Goal: Information Seeking & Learning: Learn about a topic

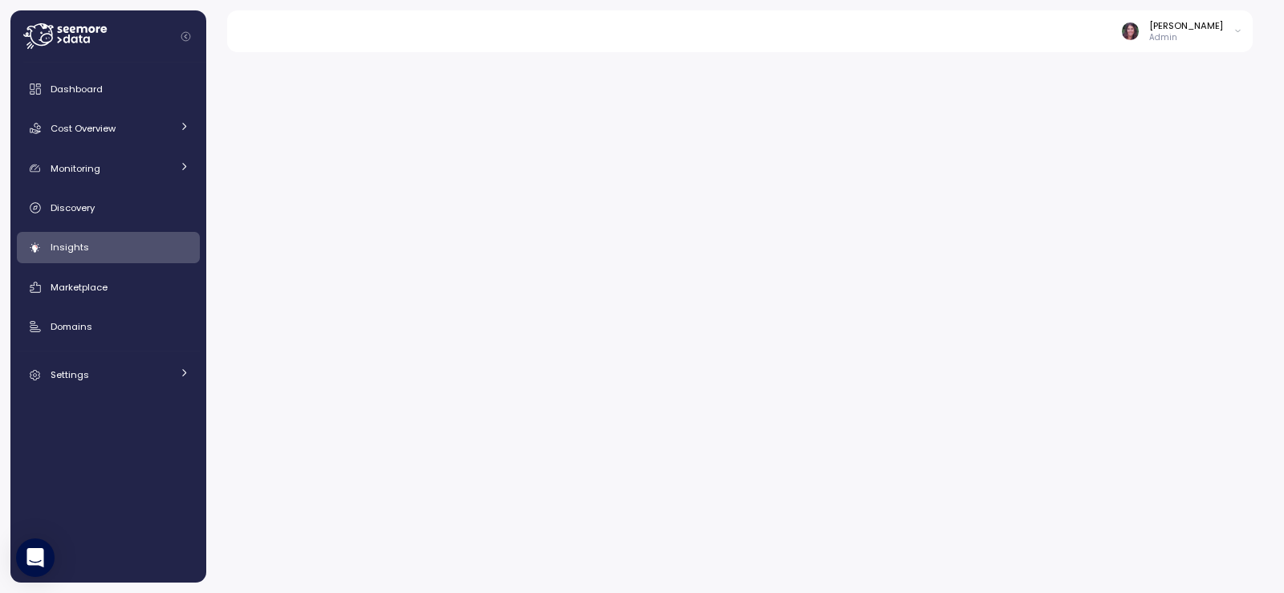
drag, startPoint x: 0, startPoint y: 0, endPoint x: 384, endPoint y: 10, distance: 384.5
click at [482, 136] on div at bounding box center [745, 317] width 1078 height 551
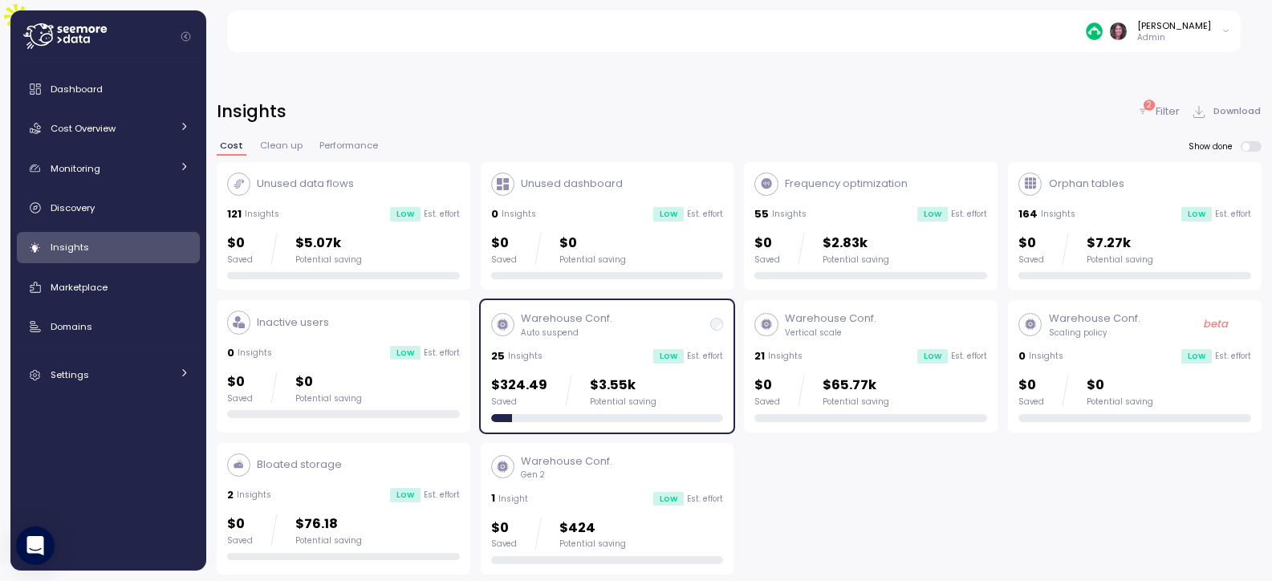
click at [1103, 35] on img at bounding box center [1094, 30] width 17 height 17
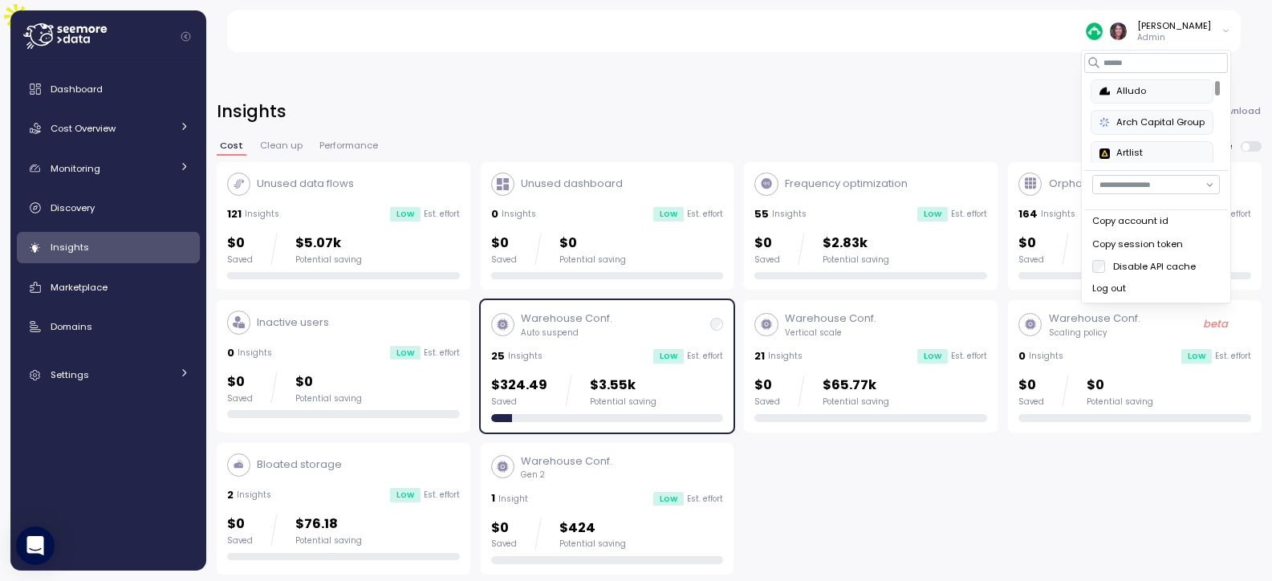
click at [1150, 178] on input "button" at bounding box center [1156, 184] width 128 height 19
click at [1112, 59] on input at bounding box center [1156, 62] width 144 height 19
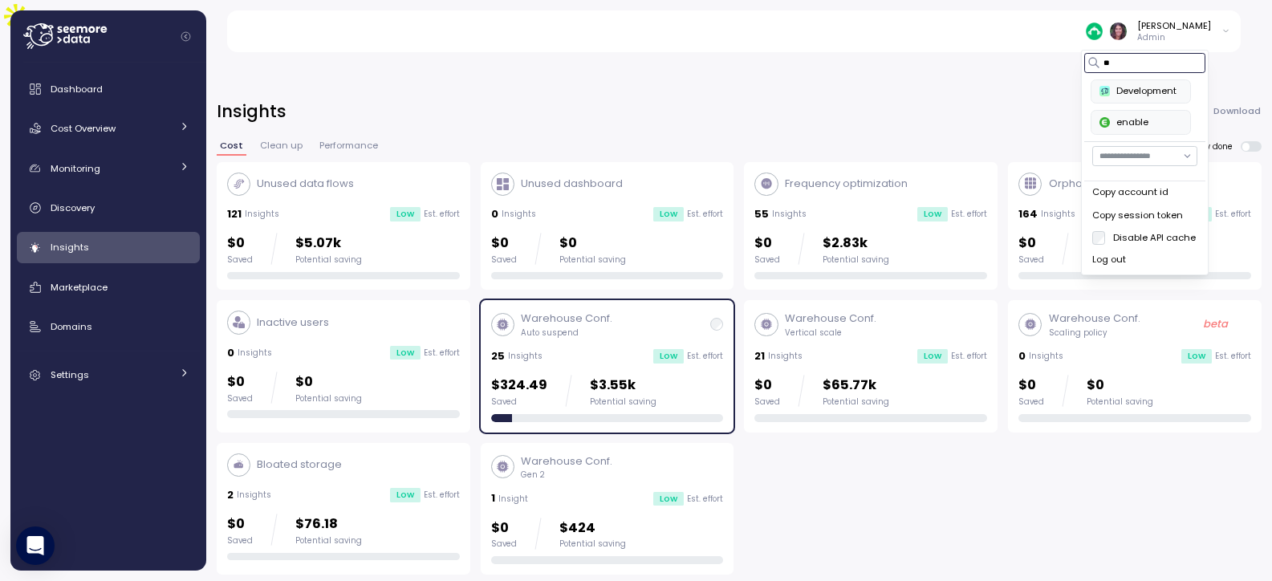
click at [1169, 120] on div "enable" at bounding box center [1140, 123] width 83 height 14
type input "**"
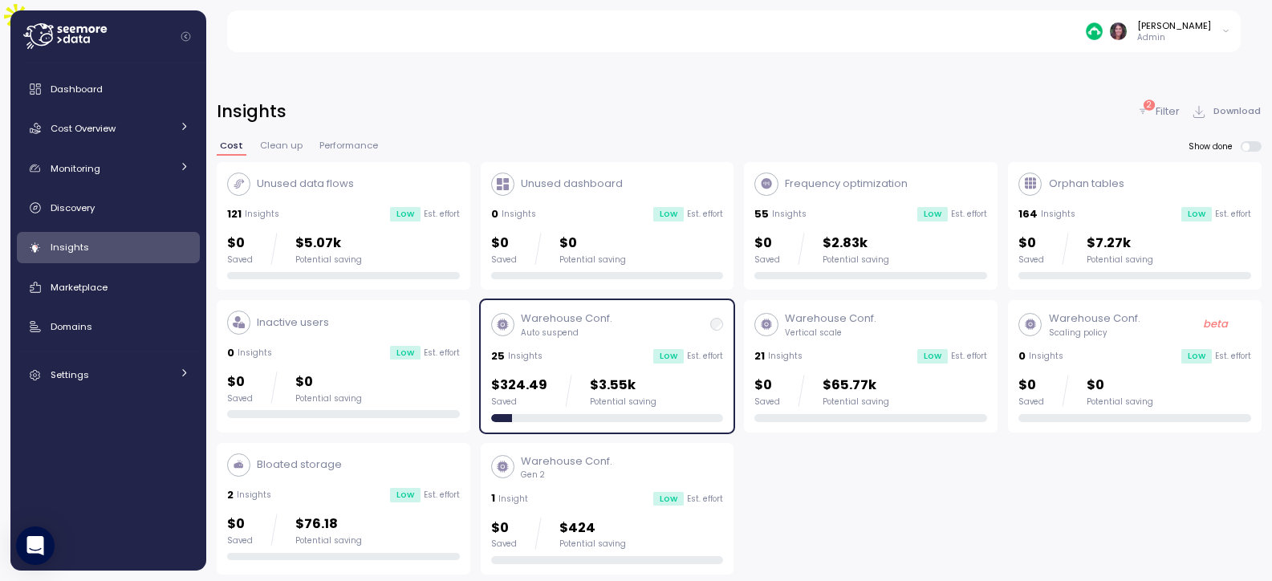
click at [753, 79] on div "Insights 2 Filter Download Cost Clean up Performance Show done Unused data flow…" at bounding box center [739, 348] width 1066 height 539
click at [1103, 33] on img at bounding box center [1094, 30] width 17 height 17
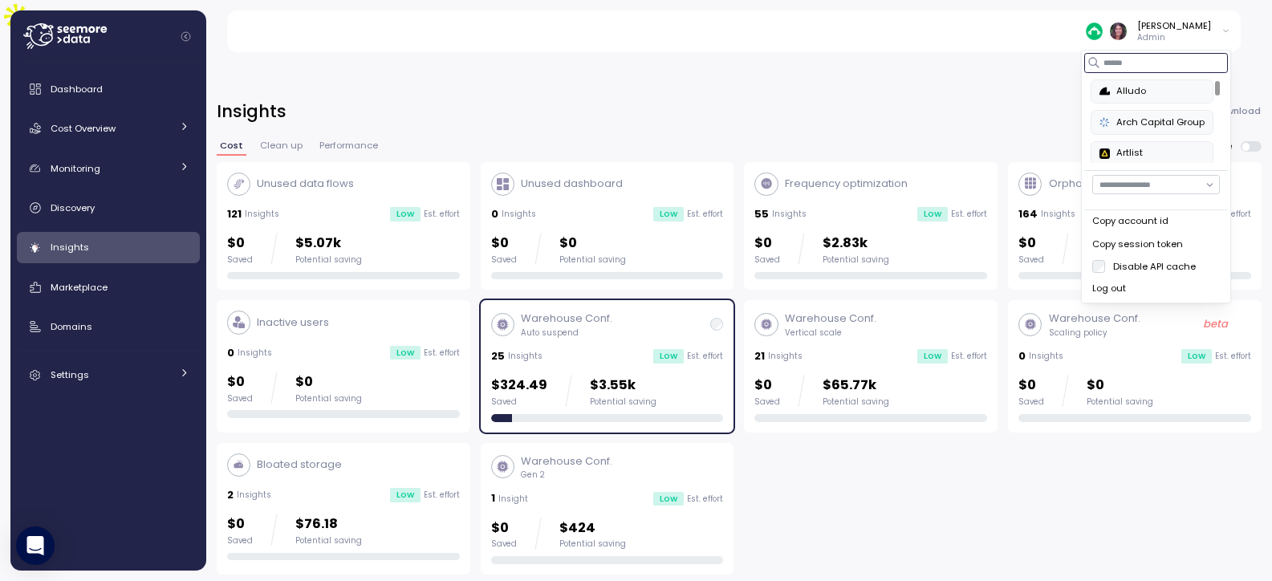
click at [1113, 61] on input at bounding box center [1156, 62] width 144 height 19
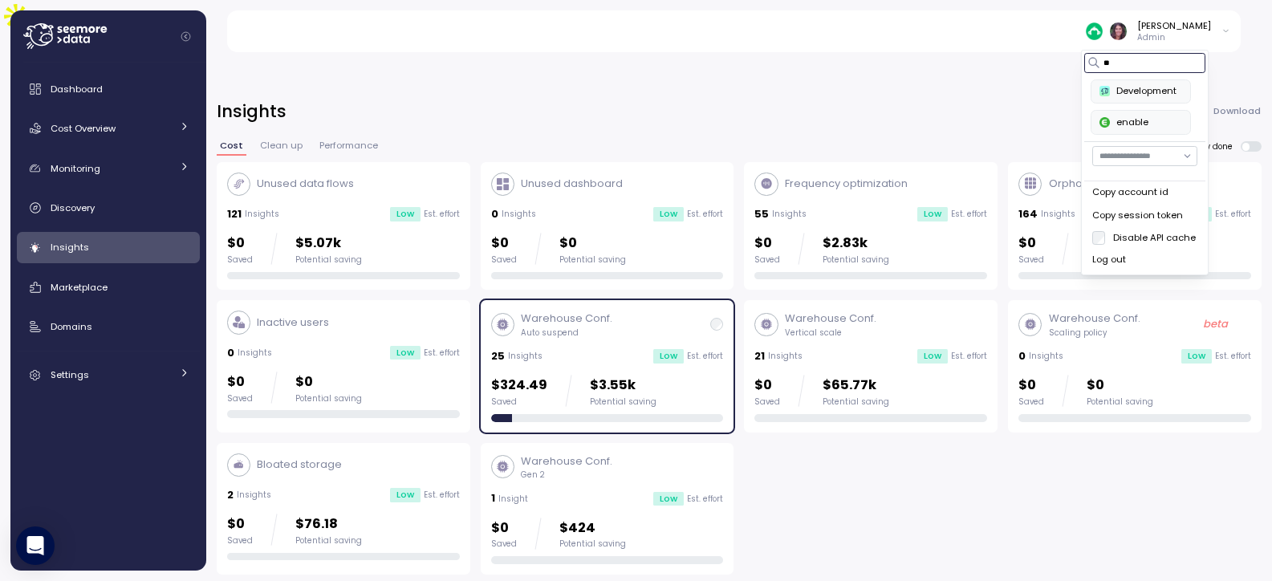
click at [1136, 116] on div "enable" at bounding box center [1140, 123] width 83 height 14
type input "**"
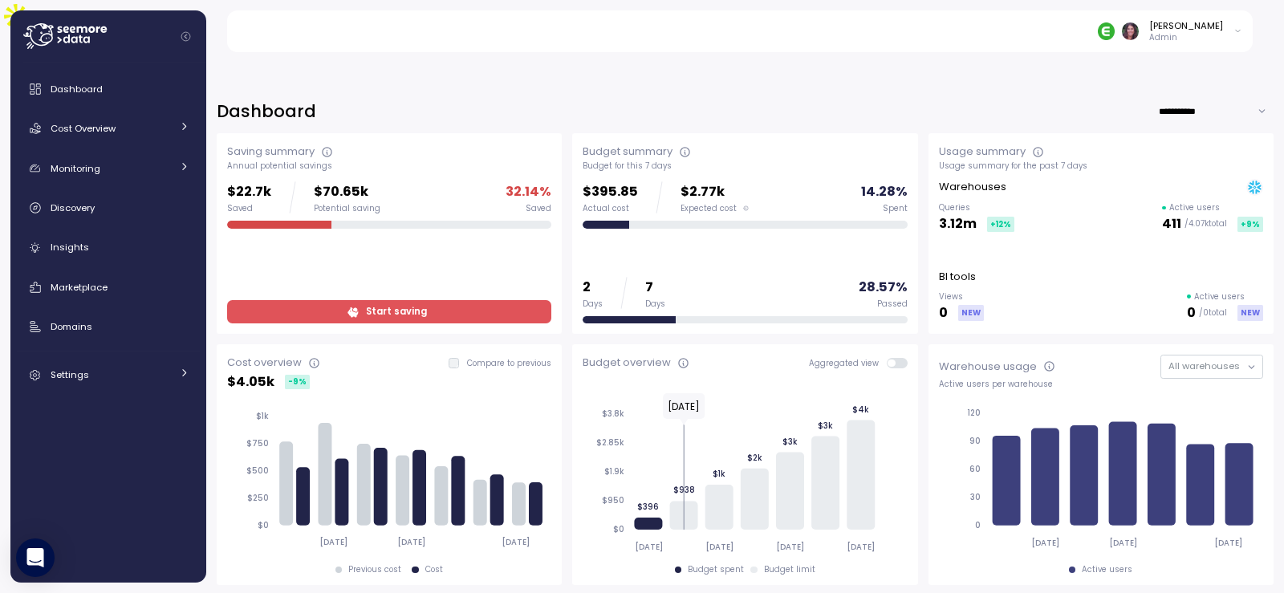
click at [473, 301] on span "Start saving" at bounding box center [387, 312] width 303 height 22
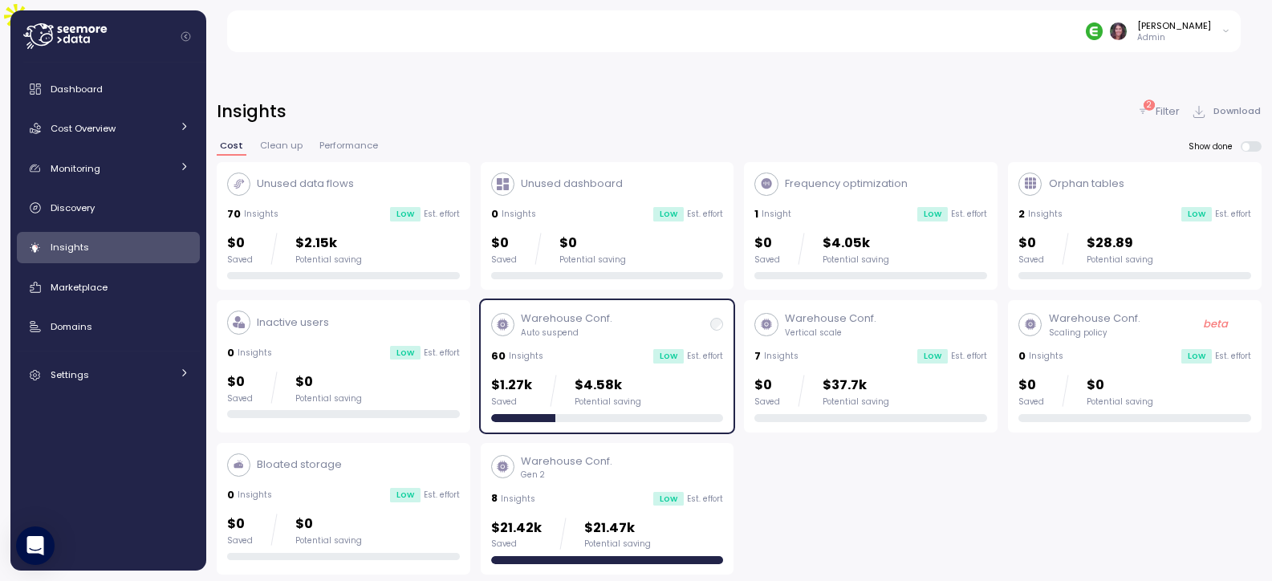
click at [367, 206] on div "70 Insights Low Est. effort" at bounding box center [343, 214] width 233 height 16
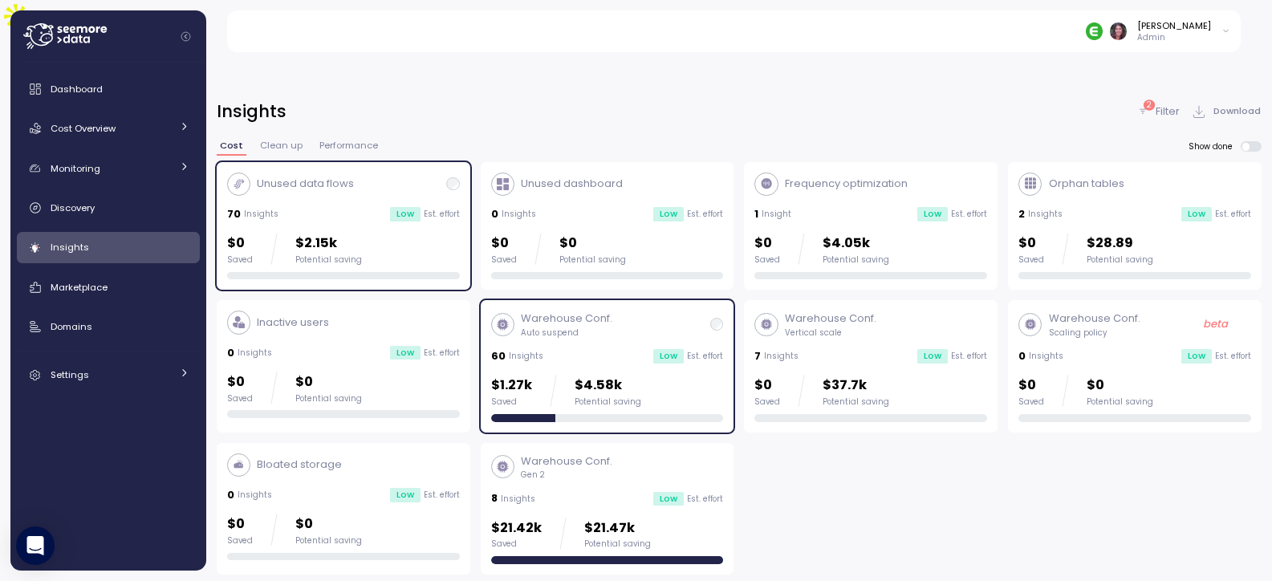
click at [644, 311] on div "Warehouse Conf. Auto suspend" at bounding box center [607, 324] width 233 height 27
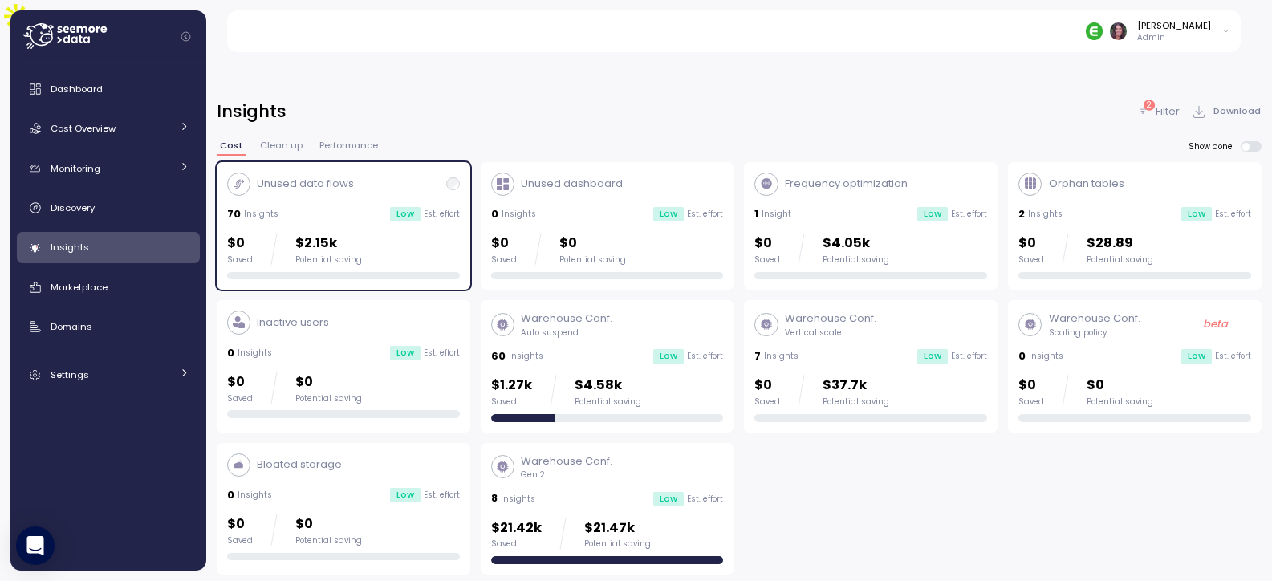
click at [286, 193] on div "Unused data flows 70 Insights Low Est. effort $0 Saved $2.15k Potential saving" at bounding box center [343, 227] width 233 height 108
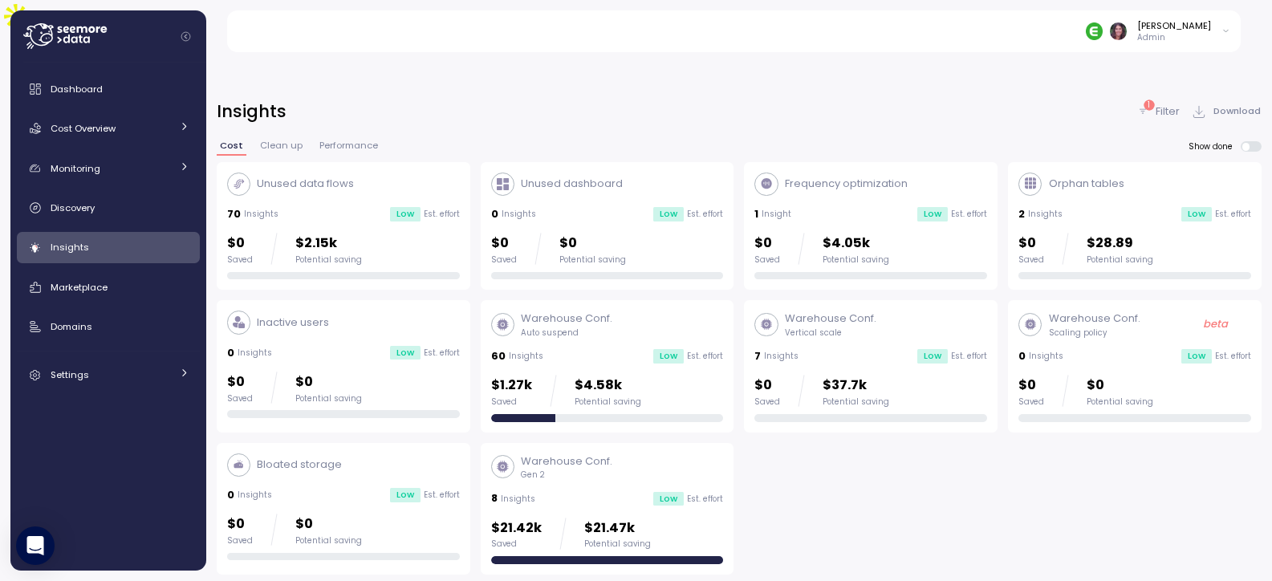
click at [439, 173] on div "Unused data flows 70 Insights Low Est. effort $0 Saved $2.15k Potential saving" at bounding box center [343, 227] width 233 height 108
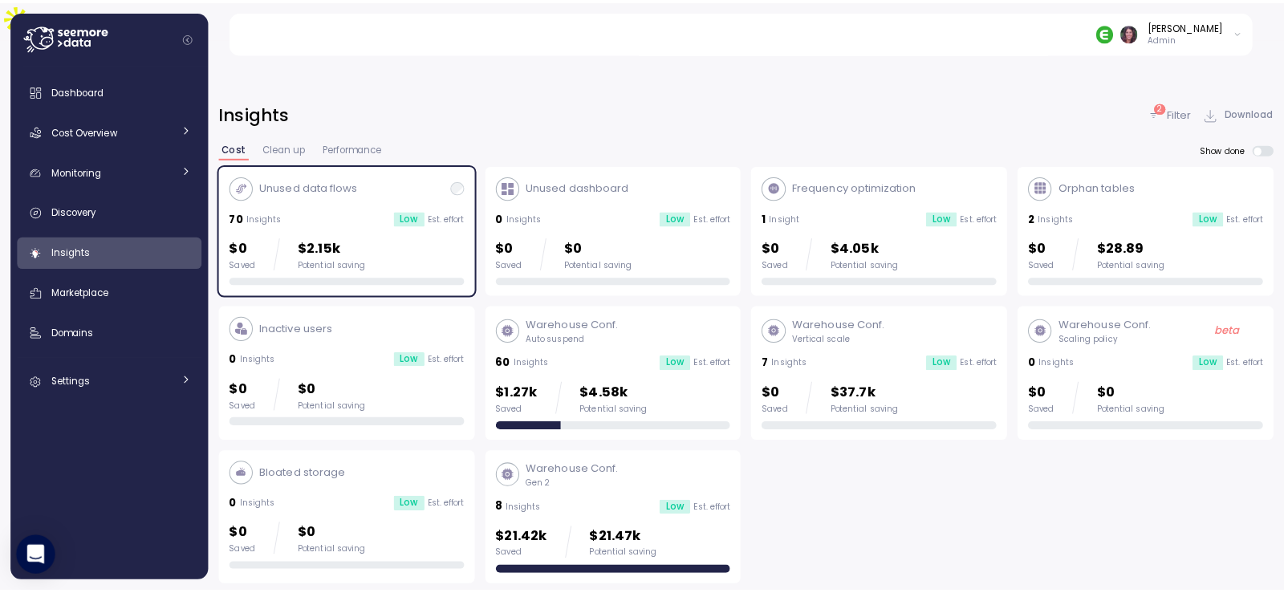
scroll to position [428, 0]
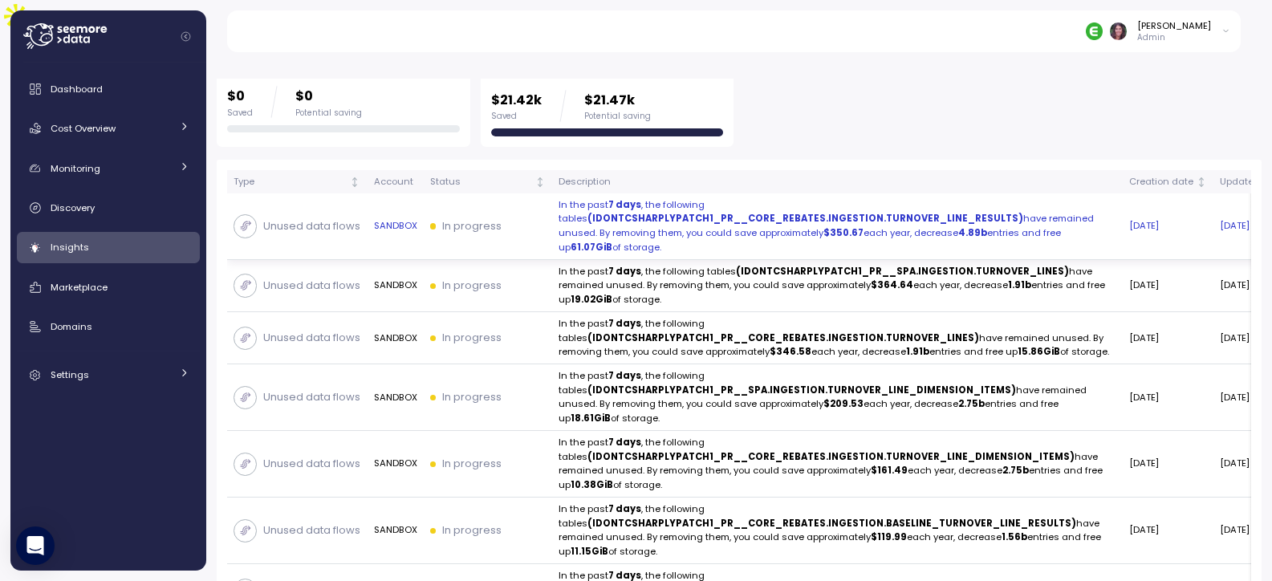
click at [773, 212] on strong "(IDONTCSHARPLYPATCH1_PR__CORE_REBATES.INGESTION.TURNOVER_LINE_RESULTS)" at bounding box center [805, 218] width 436 height 13
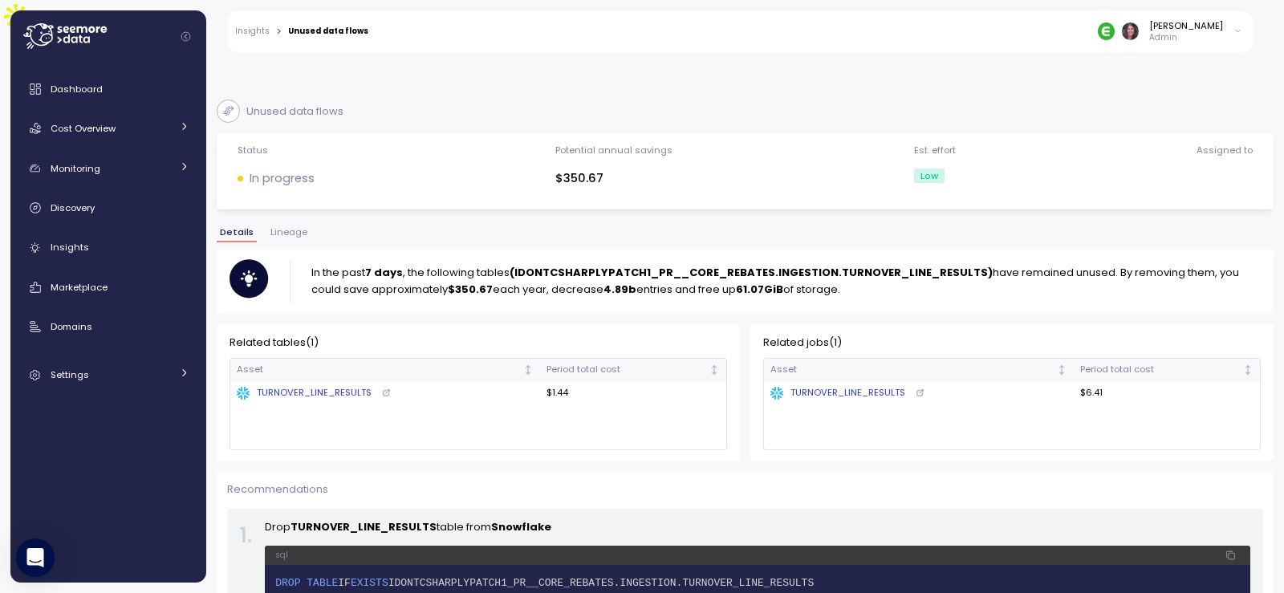
click at [289, 228] on span "Lineage" at bounding box center [288, 232] width 37 height 9
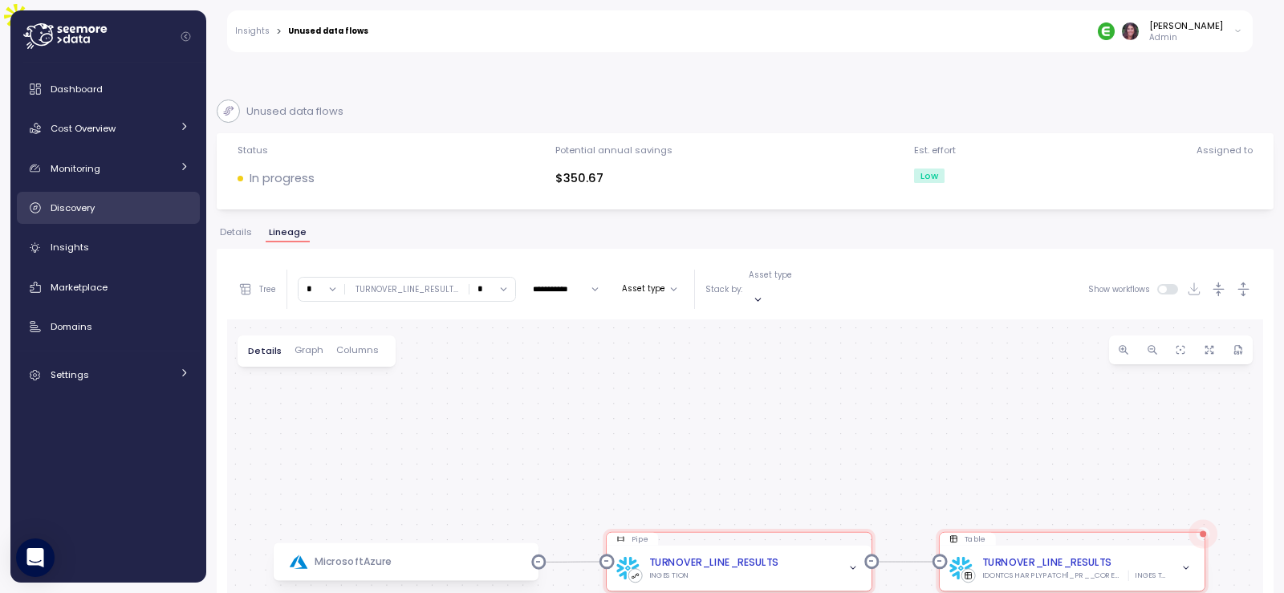
click at [82, 205] on span "Discovery" at bounding box center [73, 207] width 44 height 13
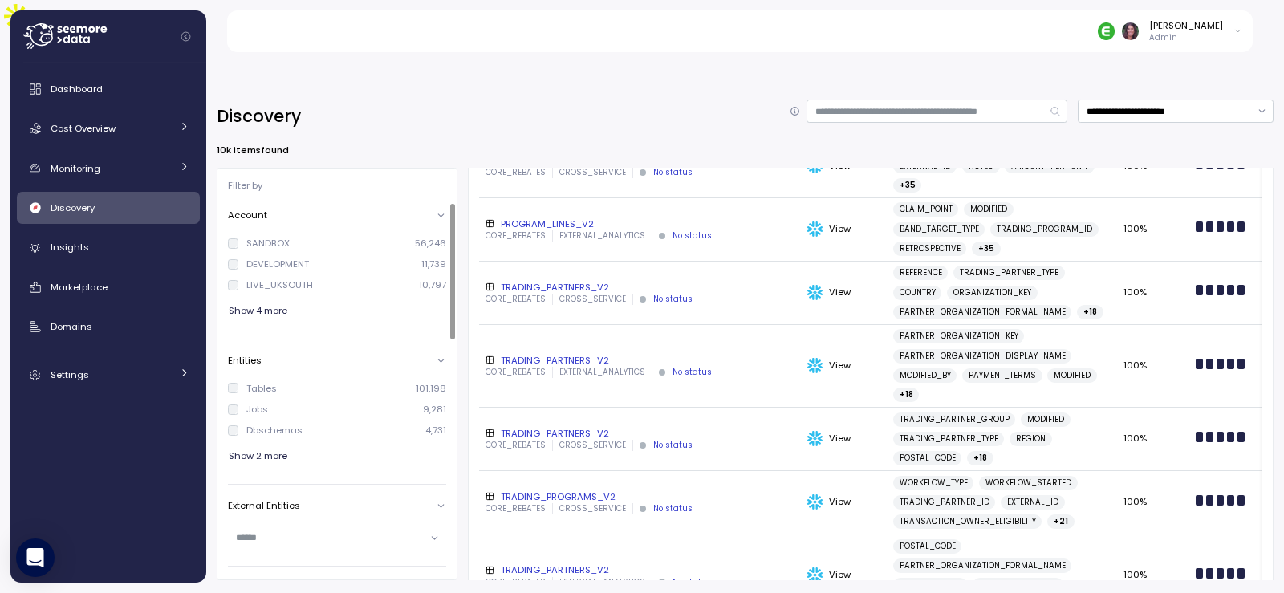
click at [450, 238] on div at bounding box center [452, 272] width 5 height 136
click at [270, 445] on span "Show 2 more" at bounding box center [258, 456] width 59 height 22
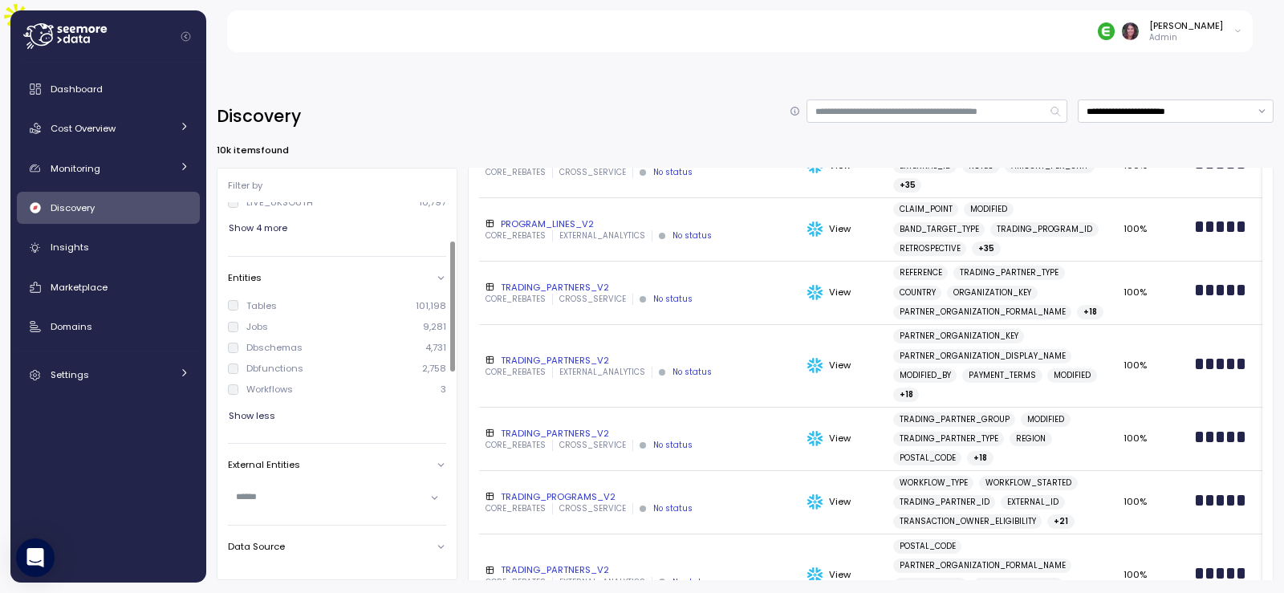
scroll to position [107, 0]
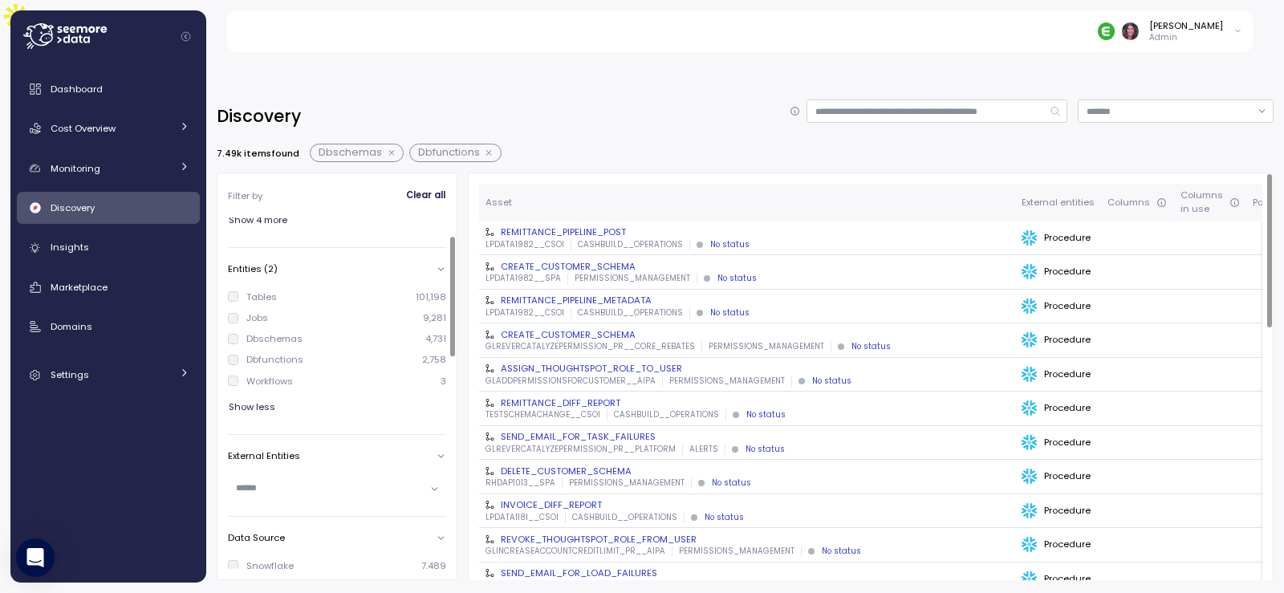
scroll to position [53, 0]
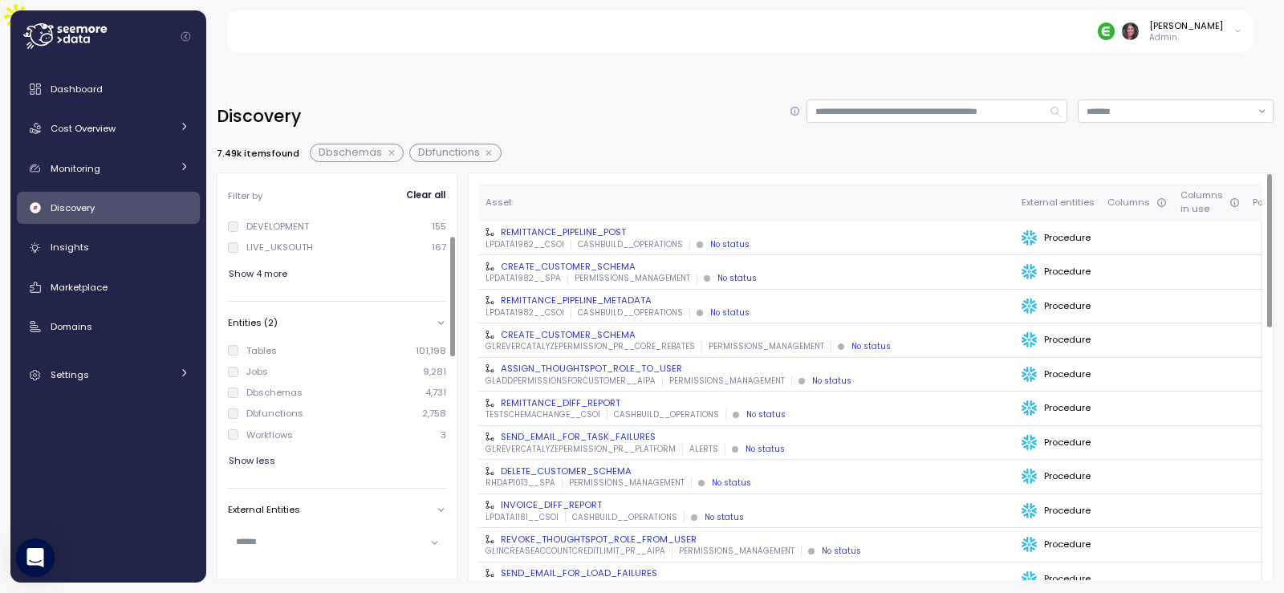
click at [572, 260] on div "CREATE_CUSTOMER_SCHEMA" at bounding box center [747, 266] width 523 height 13
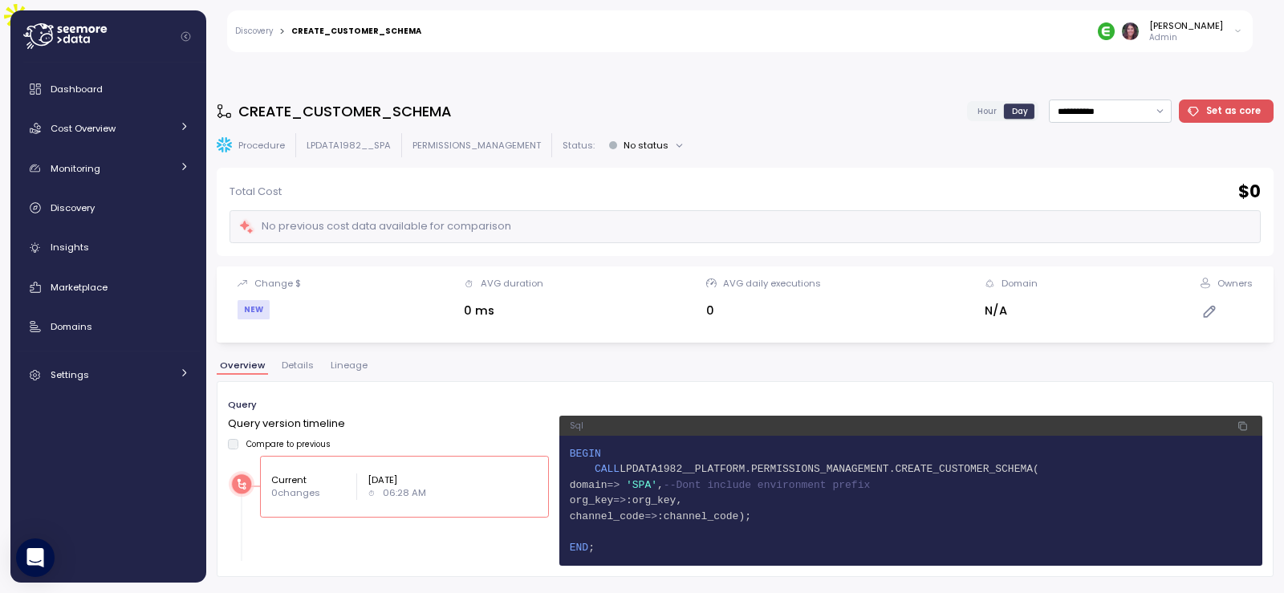
click at [339, 361] on button "Lineage" at bounding box center [348, 368] width 43 height 14
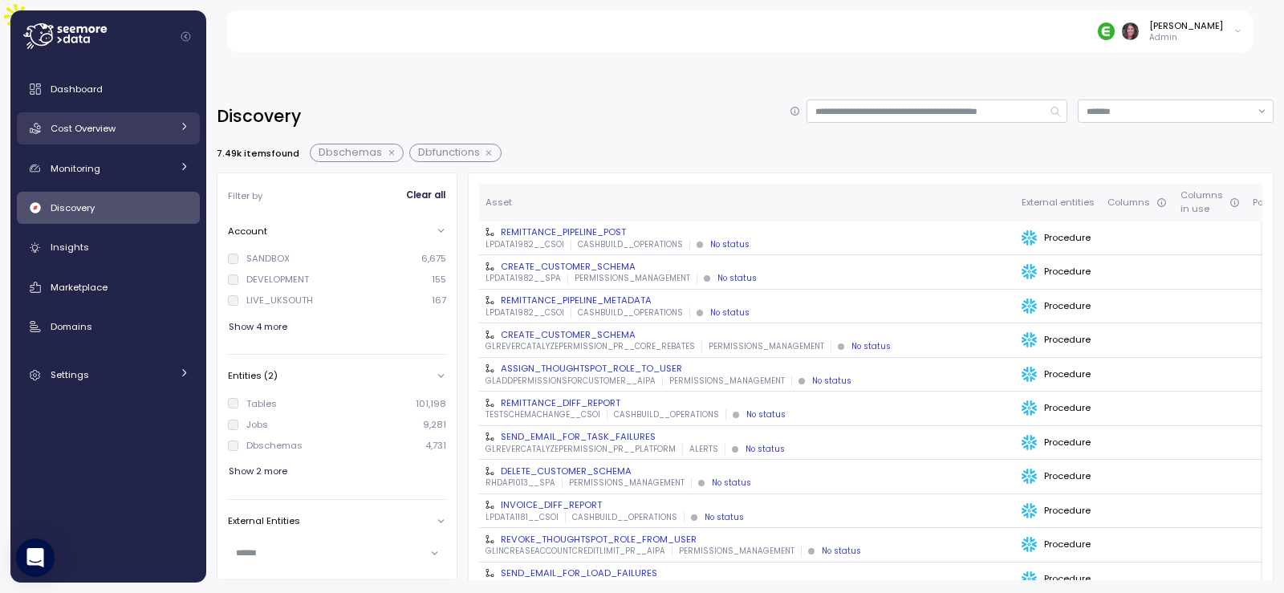
click at [110, 130] on span "Cost Overview" at bounding box center [83, 128] width 65 height 13
click at [75, 247] on link "Storage" at bounding box center [108, 234] width 183 height 26
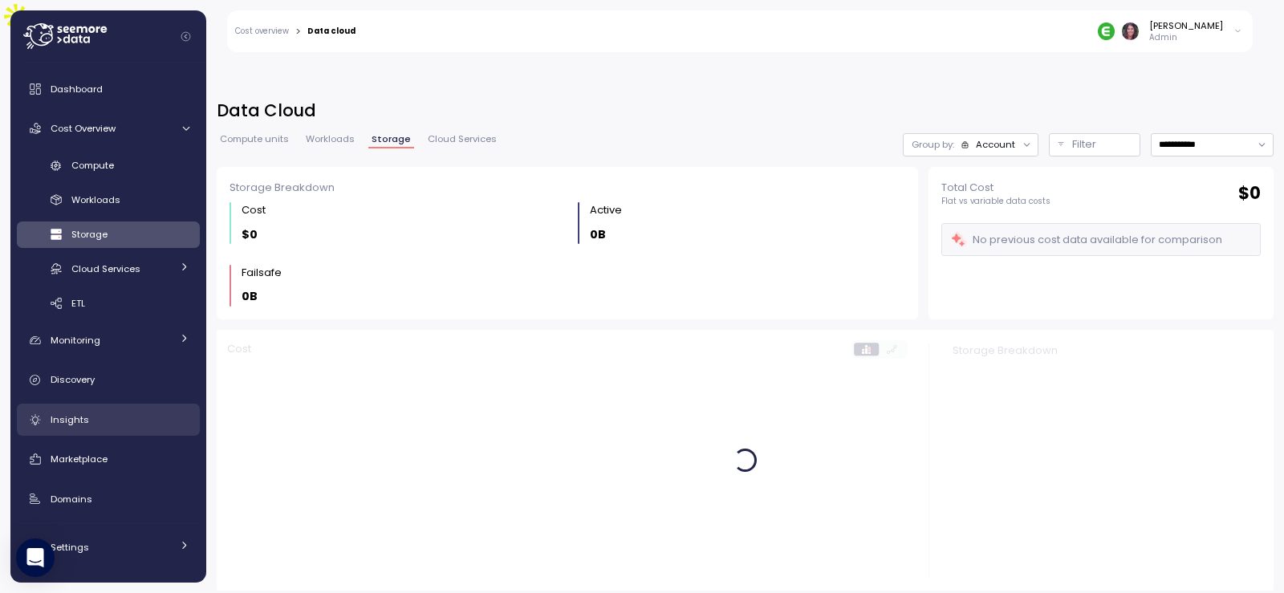
click at [89, 421] on div "Insights" at bounding box center [120, 420] width 139 height 16
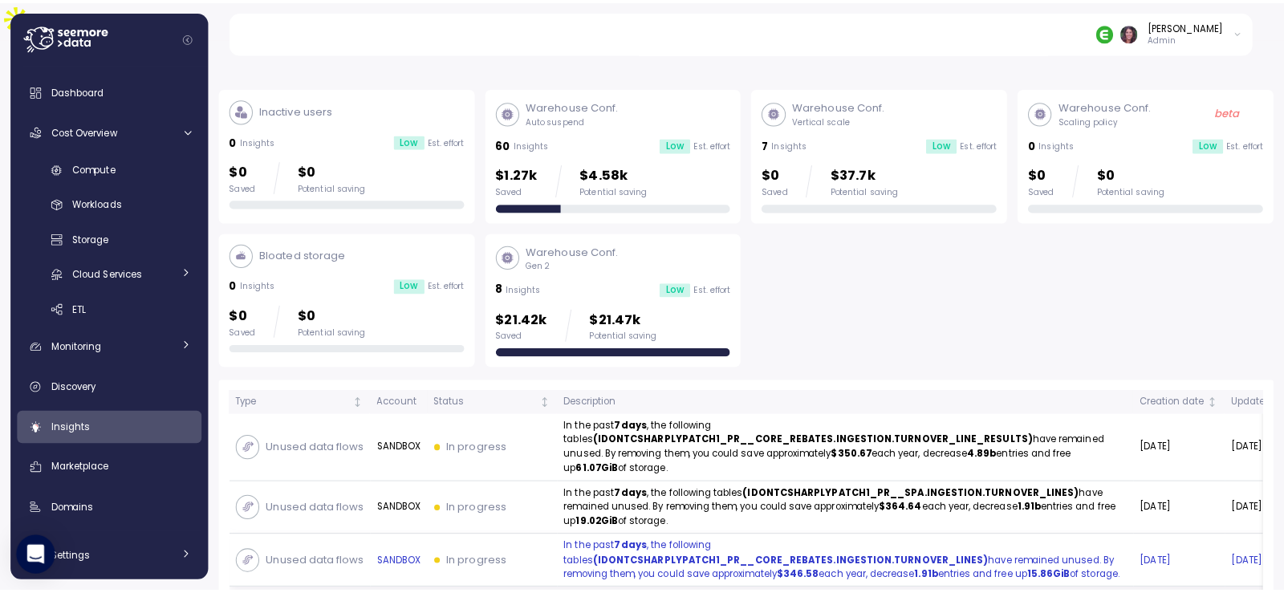
scroll to position [375, 0]
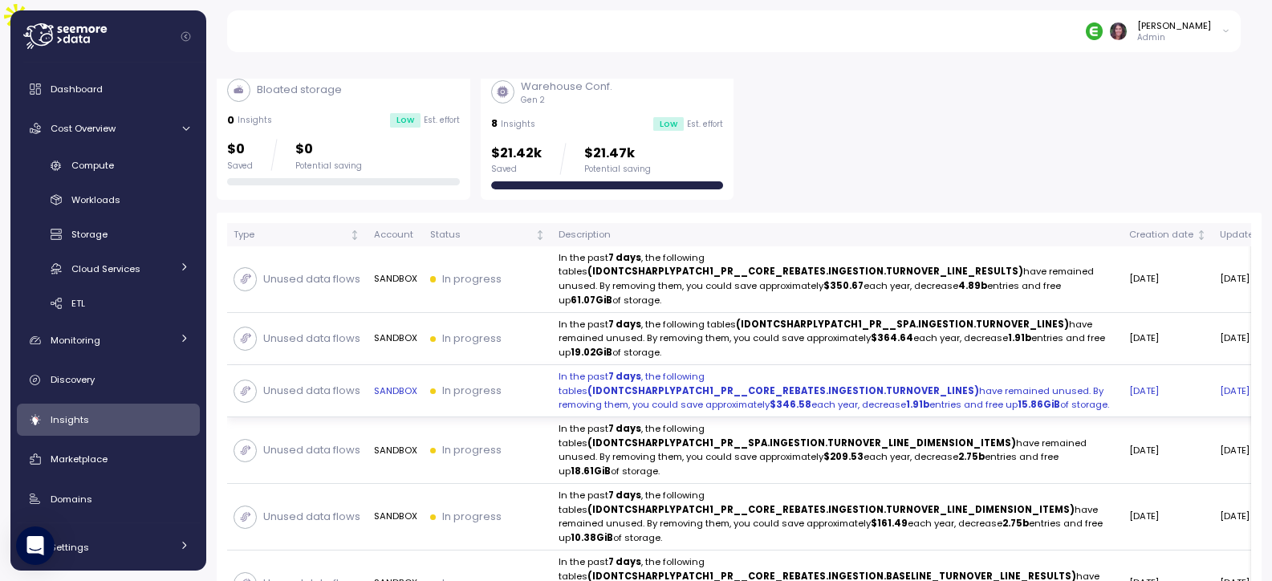
click at [615, 370] on strong "7 days" at bounding box center [624, 376] width 33 height 13
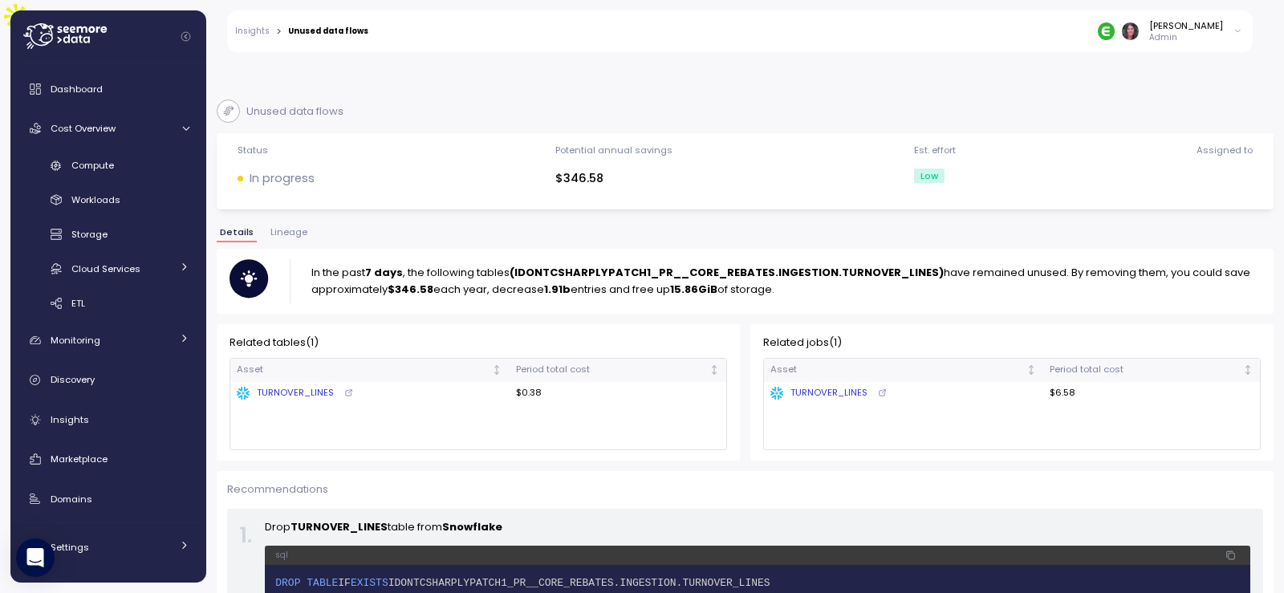
click at [278, 228] on span "Lineage" at bounding box center [288, 232] width 37 height 9
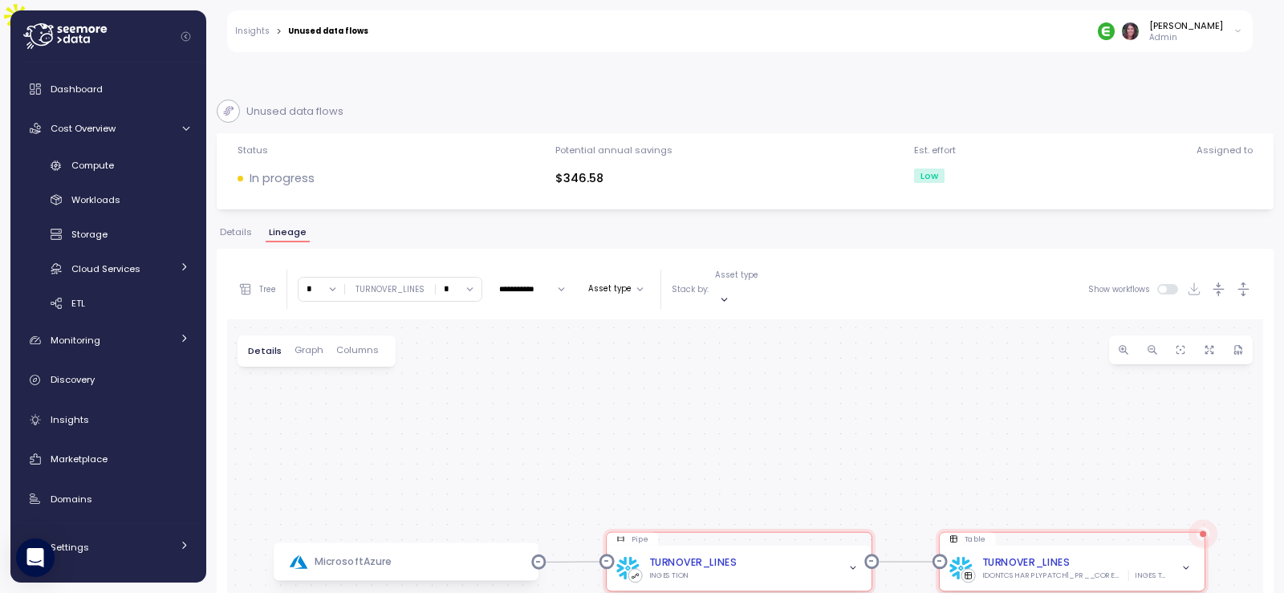
click at [467, 277] on div "* ∞ 0 1 2 3 4 5 6 7 8 9 10 11 12 13 14 15 16 17 18 19 20 TURNOVER_LINES * ∞ 0 1…" at bounding box center [390, 289] width 185 height 25
click at [471, 278] on input "*" at bounding box center [459, 289] width 46 height 23
click at [461, 433] on div "5" at bounding box center [464, 439] width 6 height 13
type input "*"
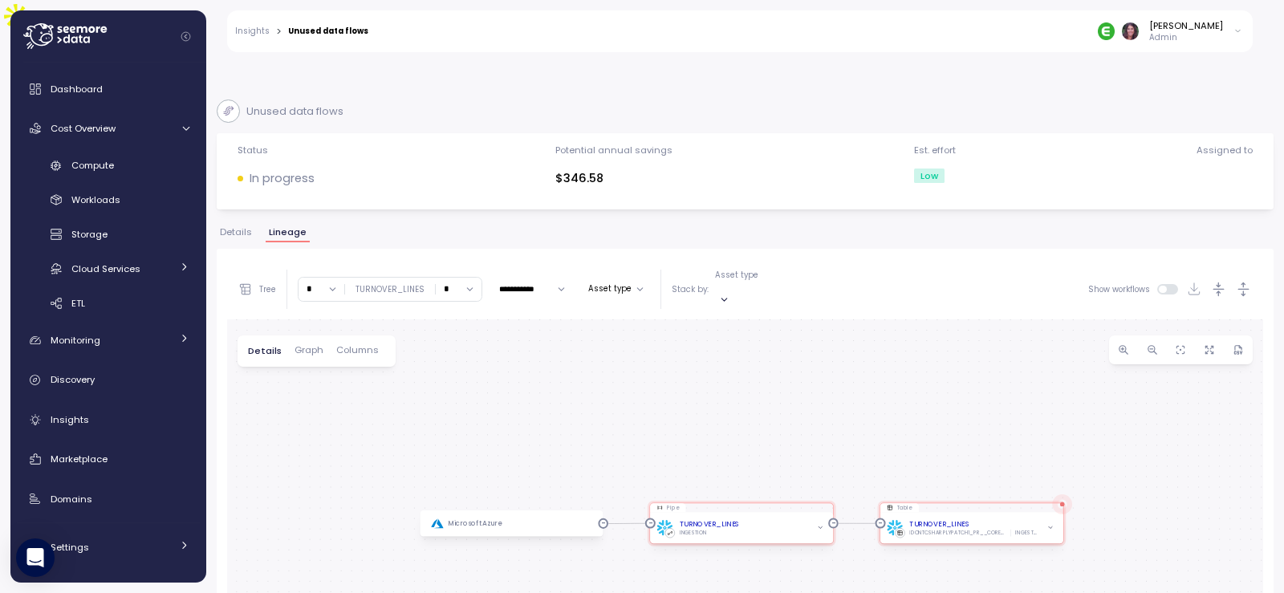
click at [336, 278] on input "*" at bounding box center [322, 289] width 46 height 23
click at [331, 433] on div "5" at bounding box center [330, 439] width 6 height 13
type input "*"
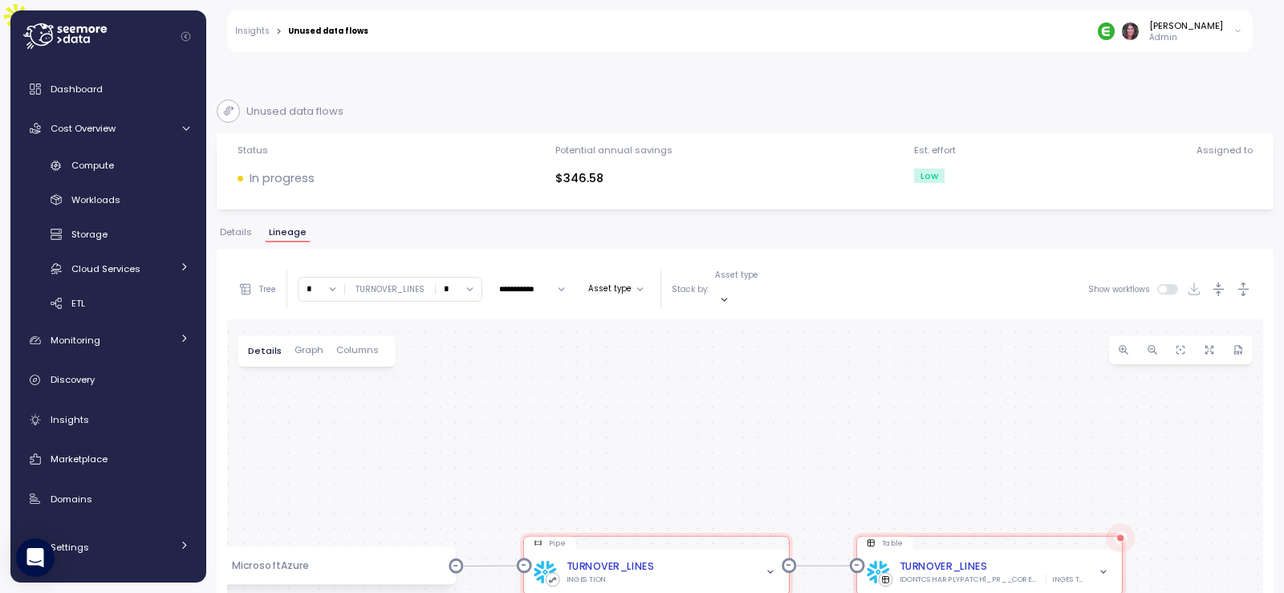
drag, startPoint x: 1018, startPoint y: 425, endPoint x: 938, endPoint y: 389, distance: 87.3
click at [941, 393] on div "Pipe TURNOVER_LINES INGESTION Table TURNOVER_LINES IDONTCSHARPLYPATCH1_PR__CORE…" at bounding box center [745, 554] width 1036 height 470
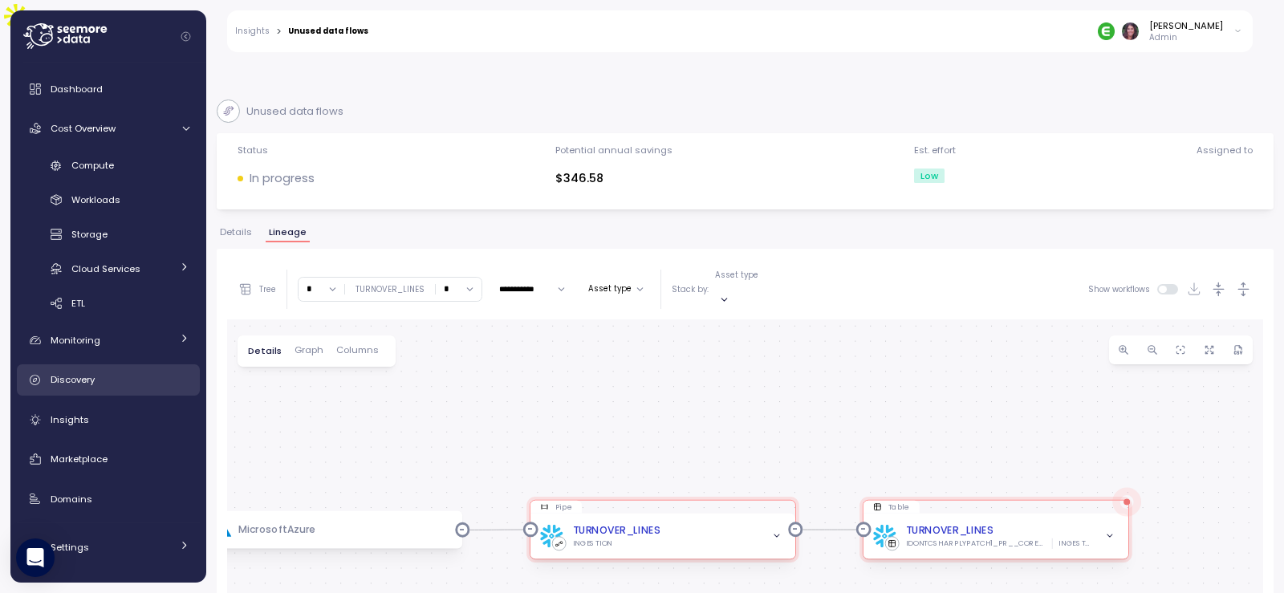
click at [63, 369] on link "Discovery" at bounding box center [108, 380] width 183 height 32
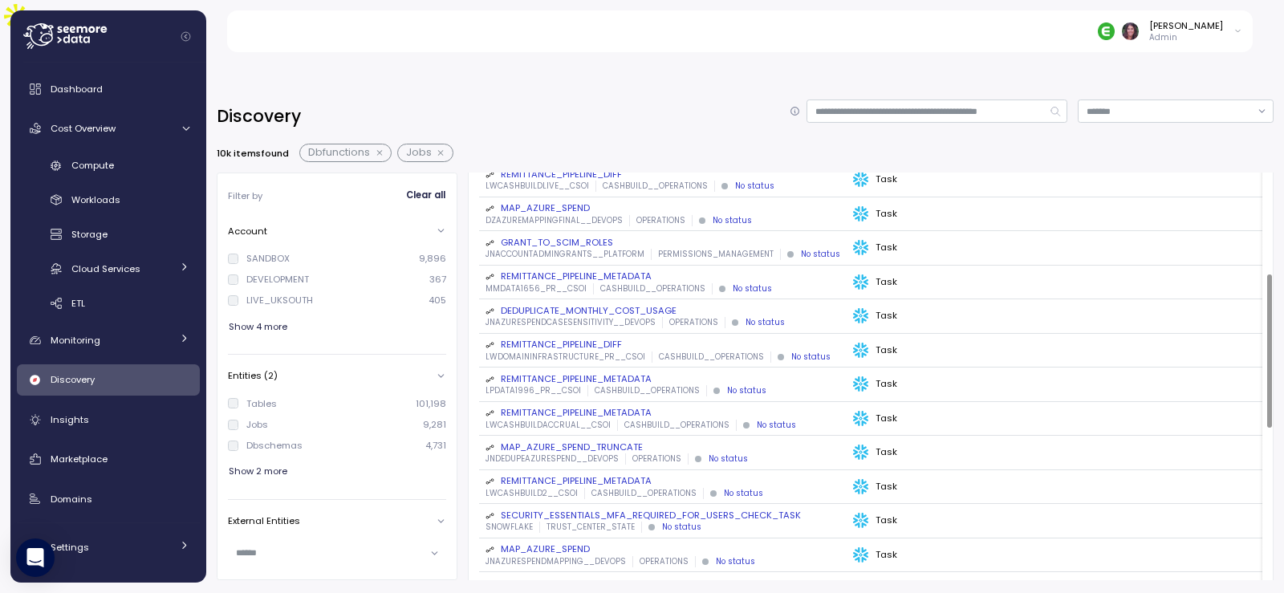
scroll to position [267, 0]
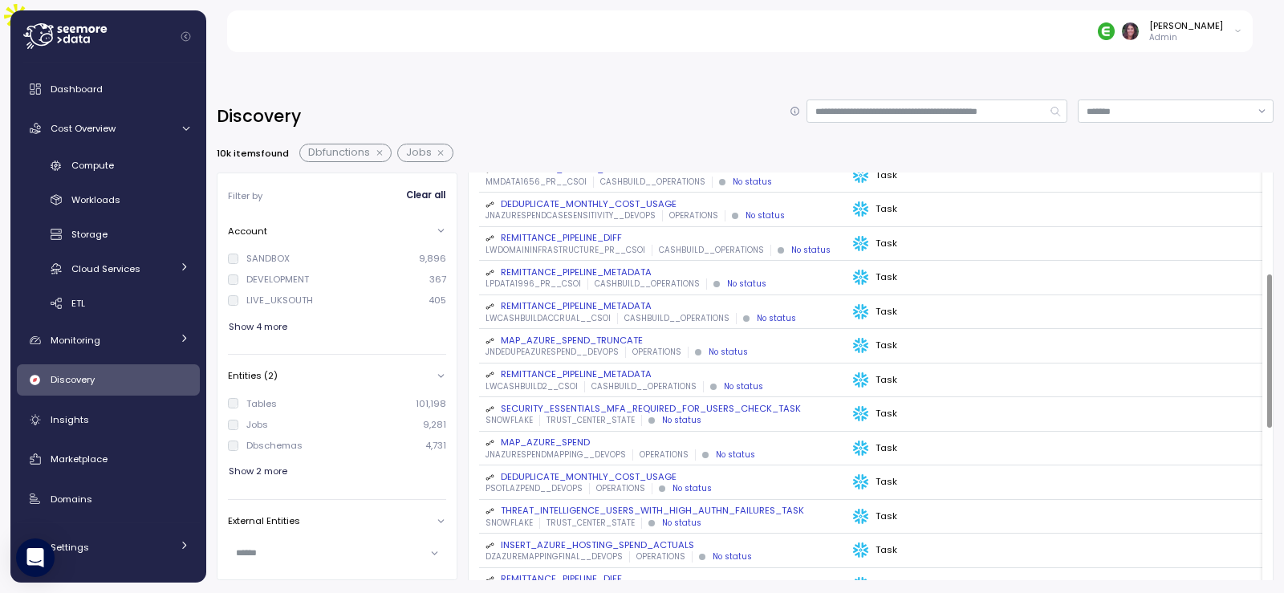
click at [578, 415] on p "TRUST_CENTER_STATE" at bounding box center [591, 420] width 88 height 11
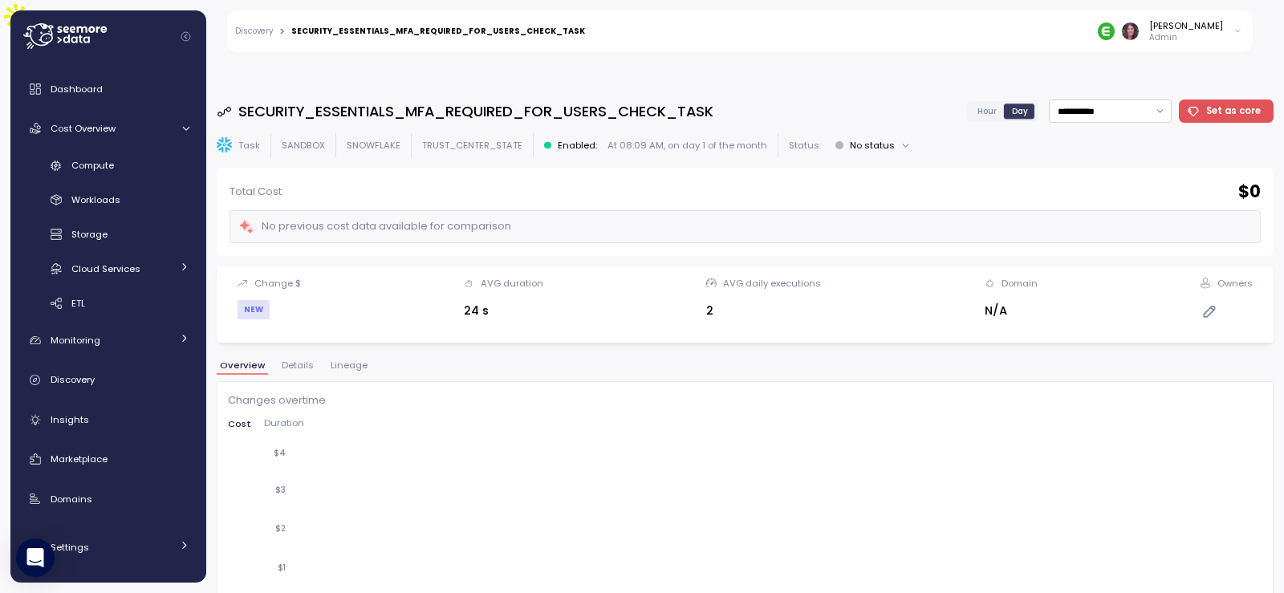
click at [339, 361] on span "Lineage" at bounding box center [349, 365] width 37 height 9
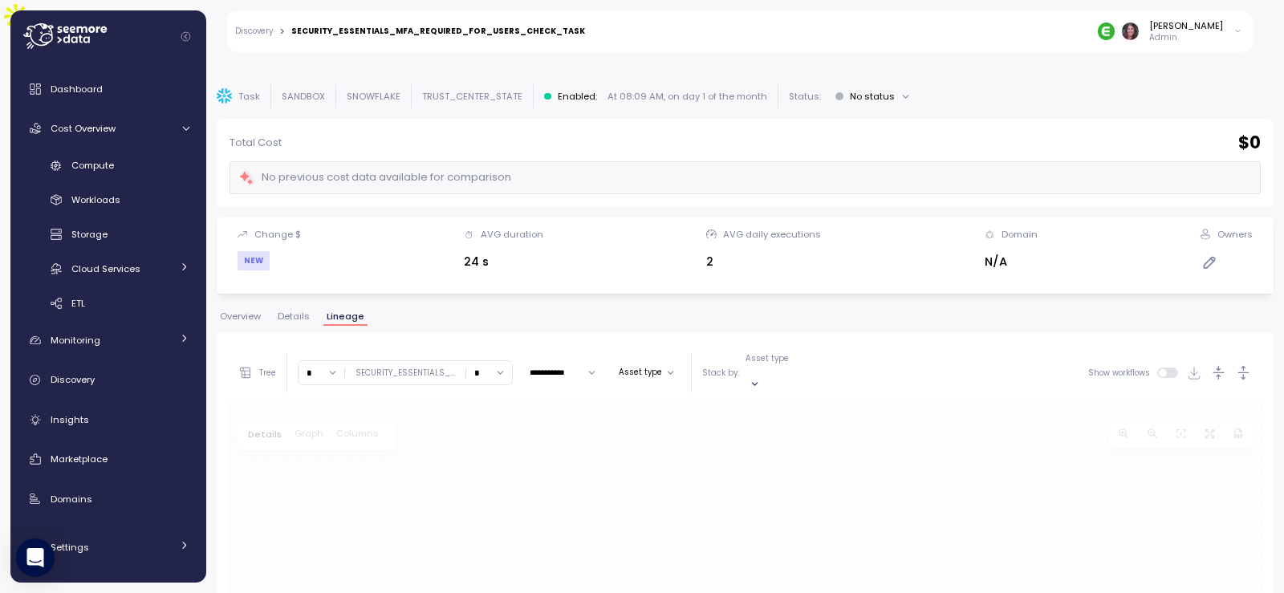
scroll to position [107, 0]
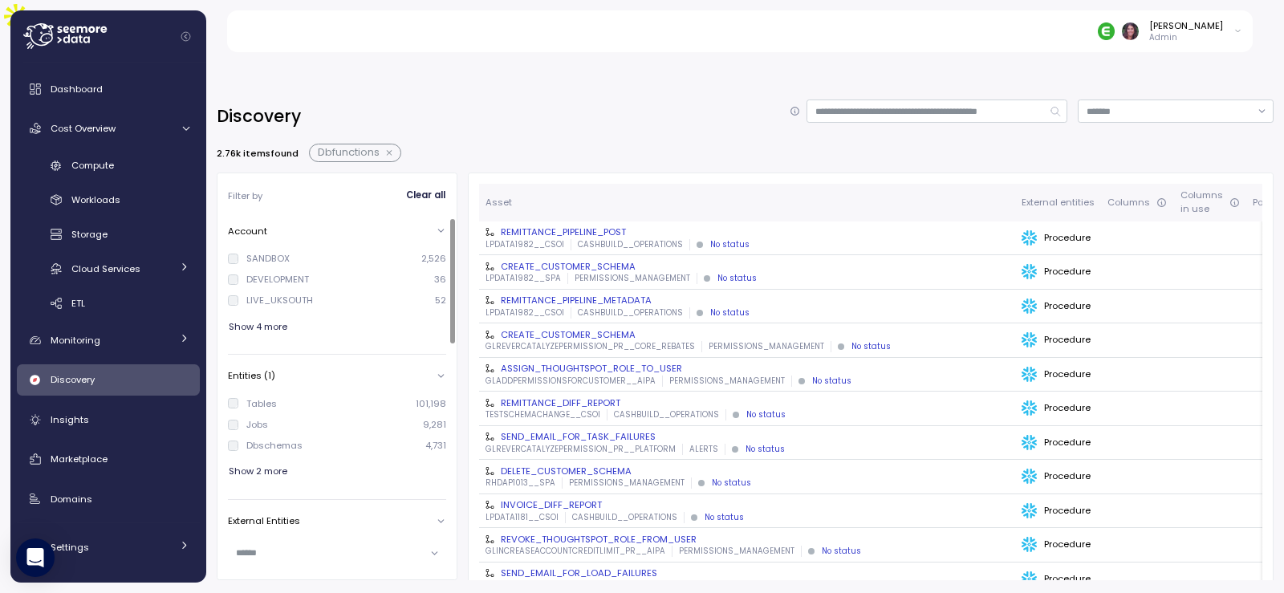
click at [261, 316] on span "Show 4 more" at bounding box center [258, 327] width 59 height 22
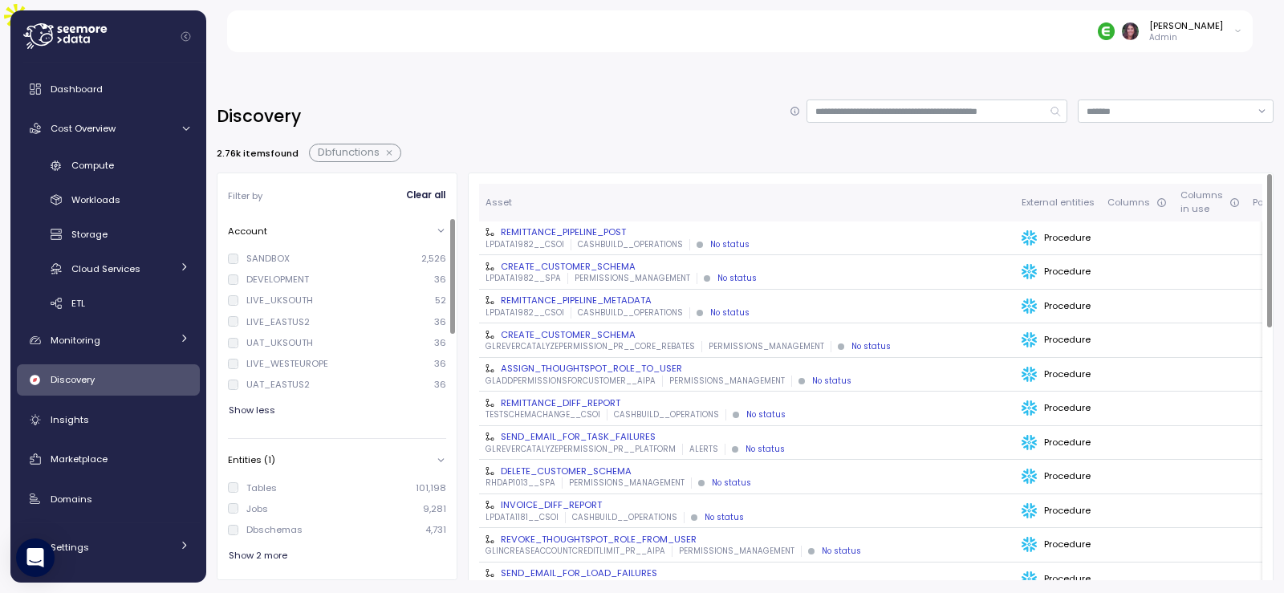
click at [263, 252] on div "SANDBOX" at bounding box center [267, 258] width 43 height 13
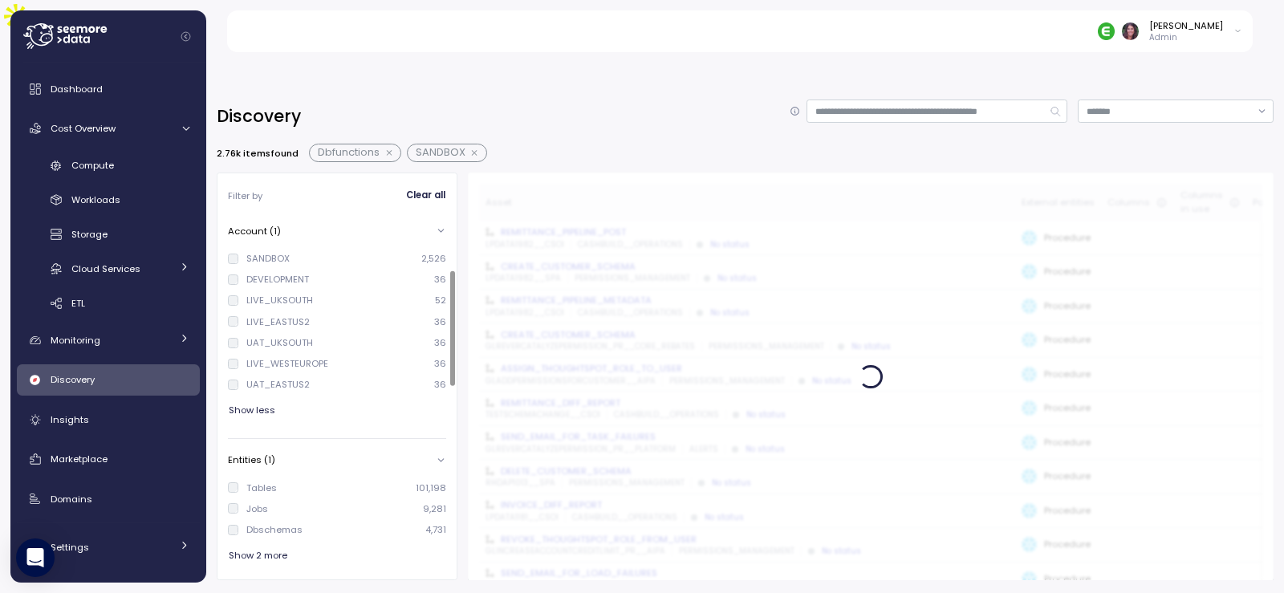
scroll to position [161, 0]
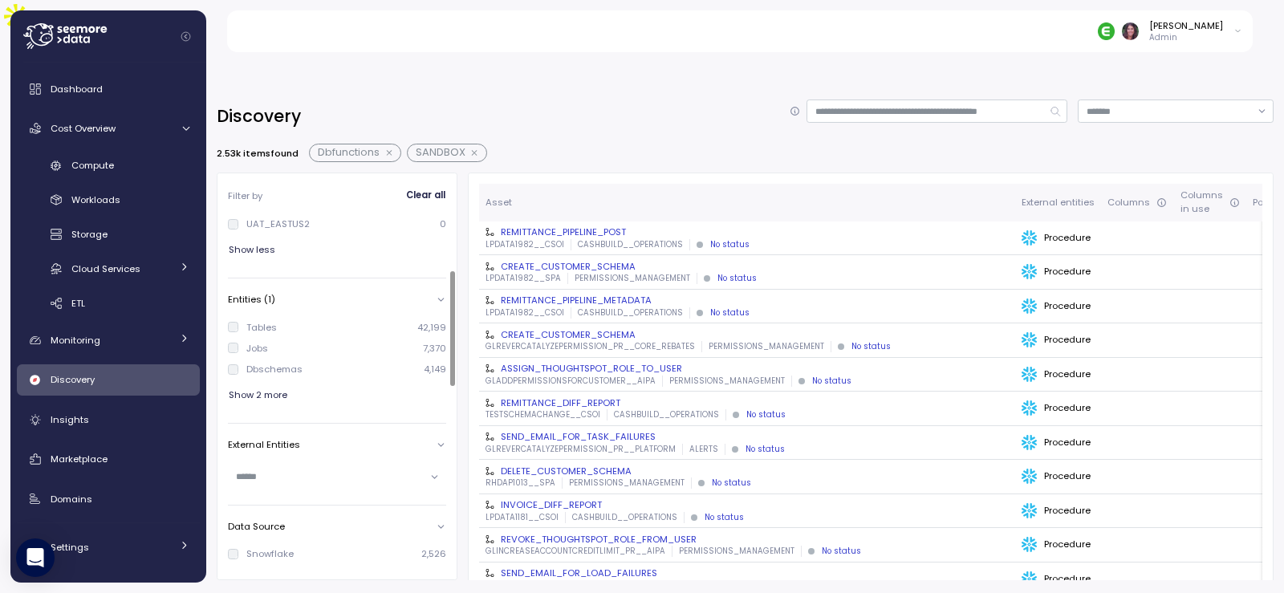
click at [258, 384] on span "Show 2 more" at bounding box center [258, 395] width 59 height 22
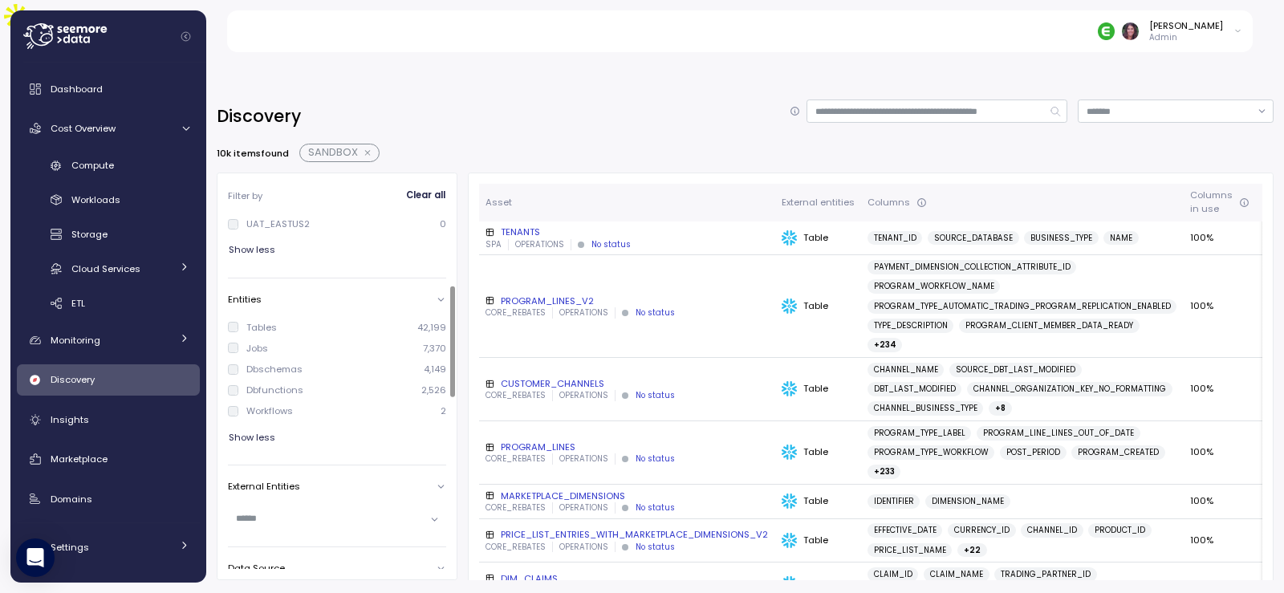
scroll to position [214, 0]
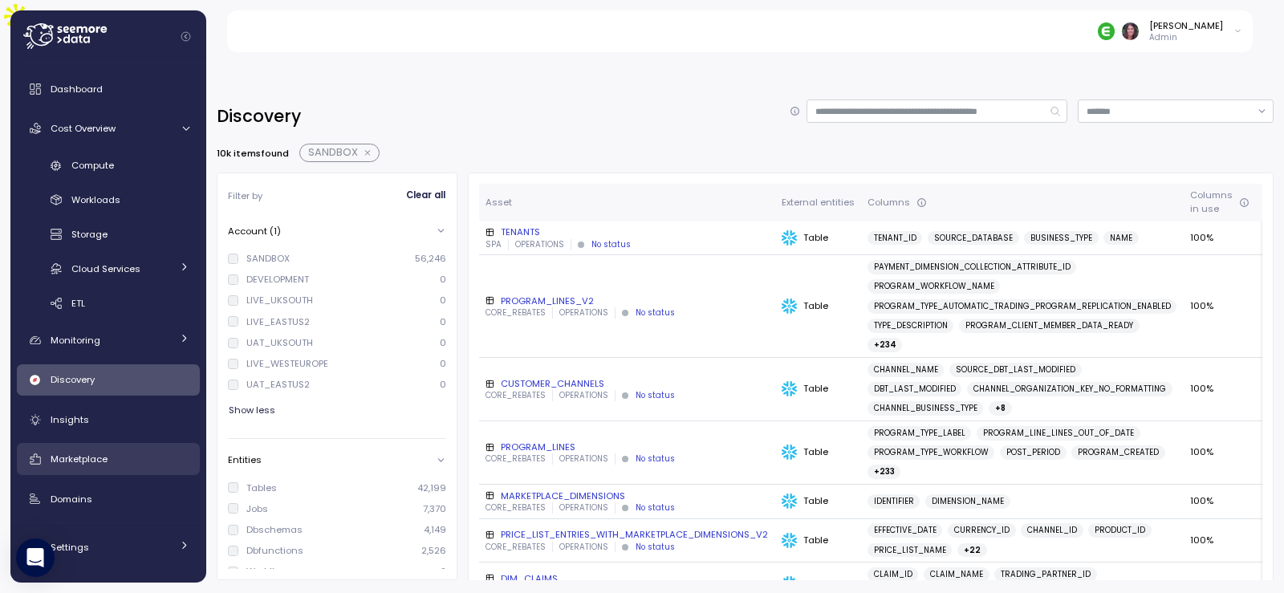
scroll to position [214, 0]
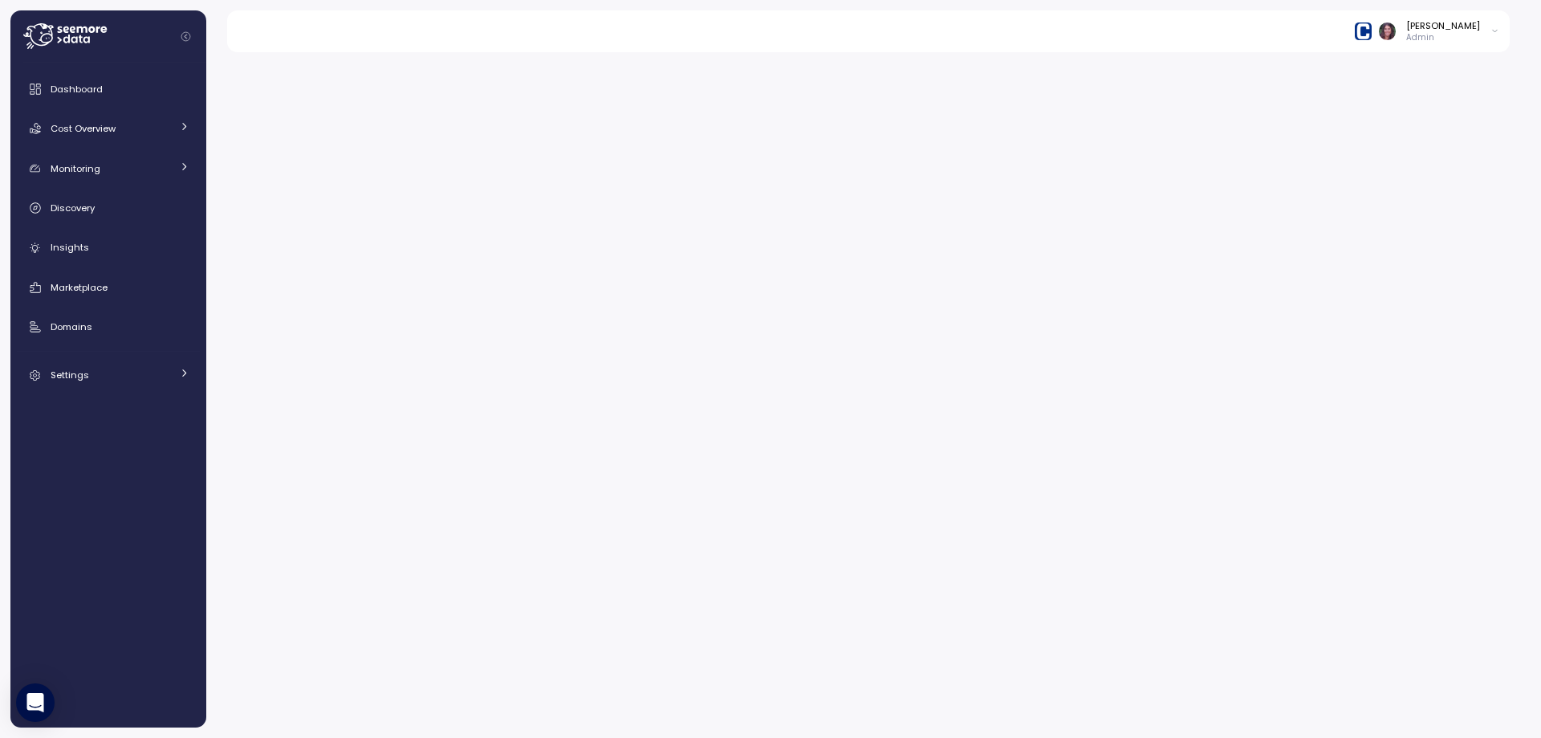
click at [1372, 31] on img at bounding box center [1363, 30] width 17 height 17
click at [1409, 107] on div "enable" at bounding box center [1420, 111] width 105 height 14
click at [1485, 162] on div at bounding box center [1486, 156] width 5 height 14
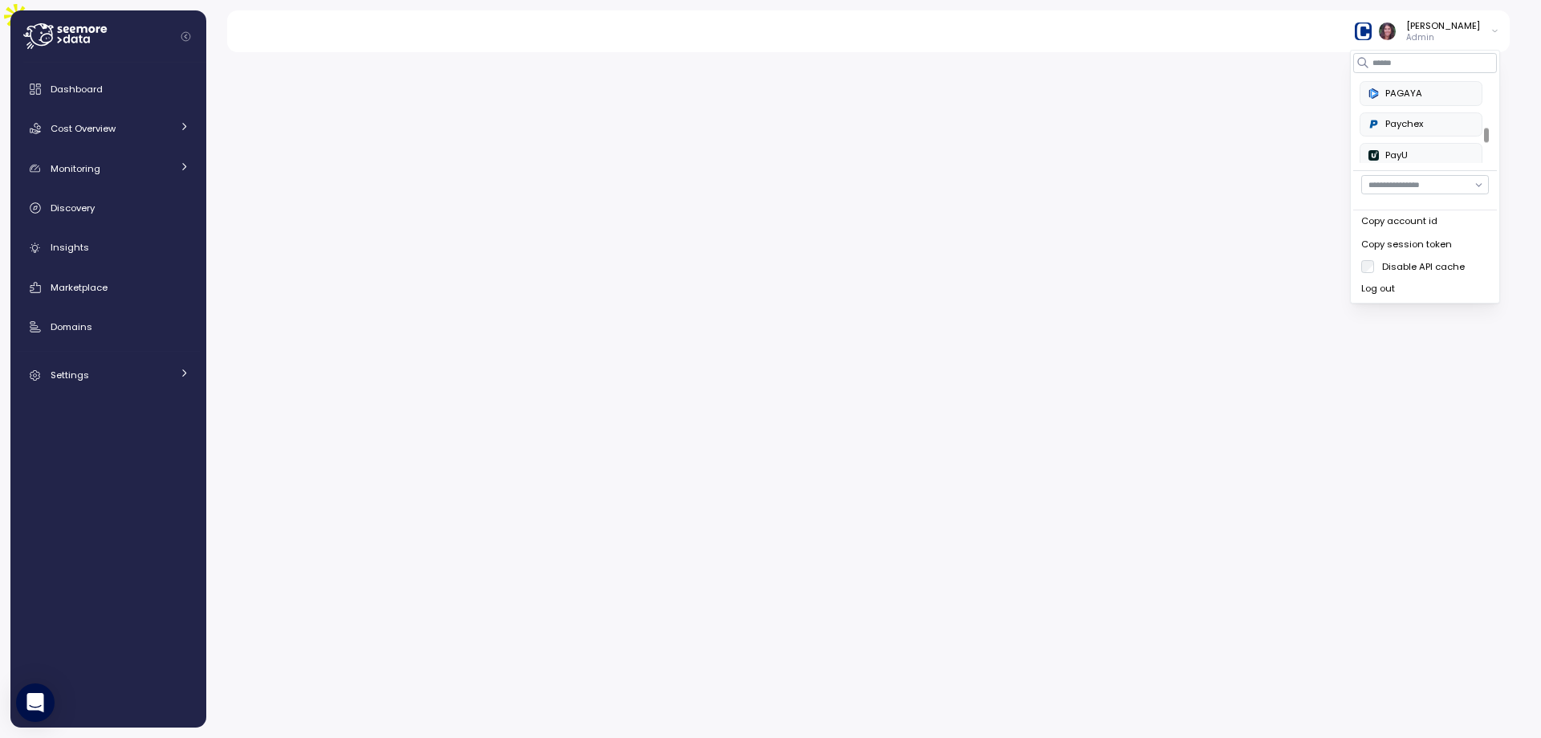
scroll to position [482, 0]
click at [1392, 109] on div "Paychex" at bounding box center [1420, 105] width 105 height 14
click at [1372, 30] on img at bounding box center [1363, 30] width 17 height 17
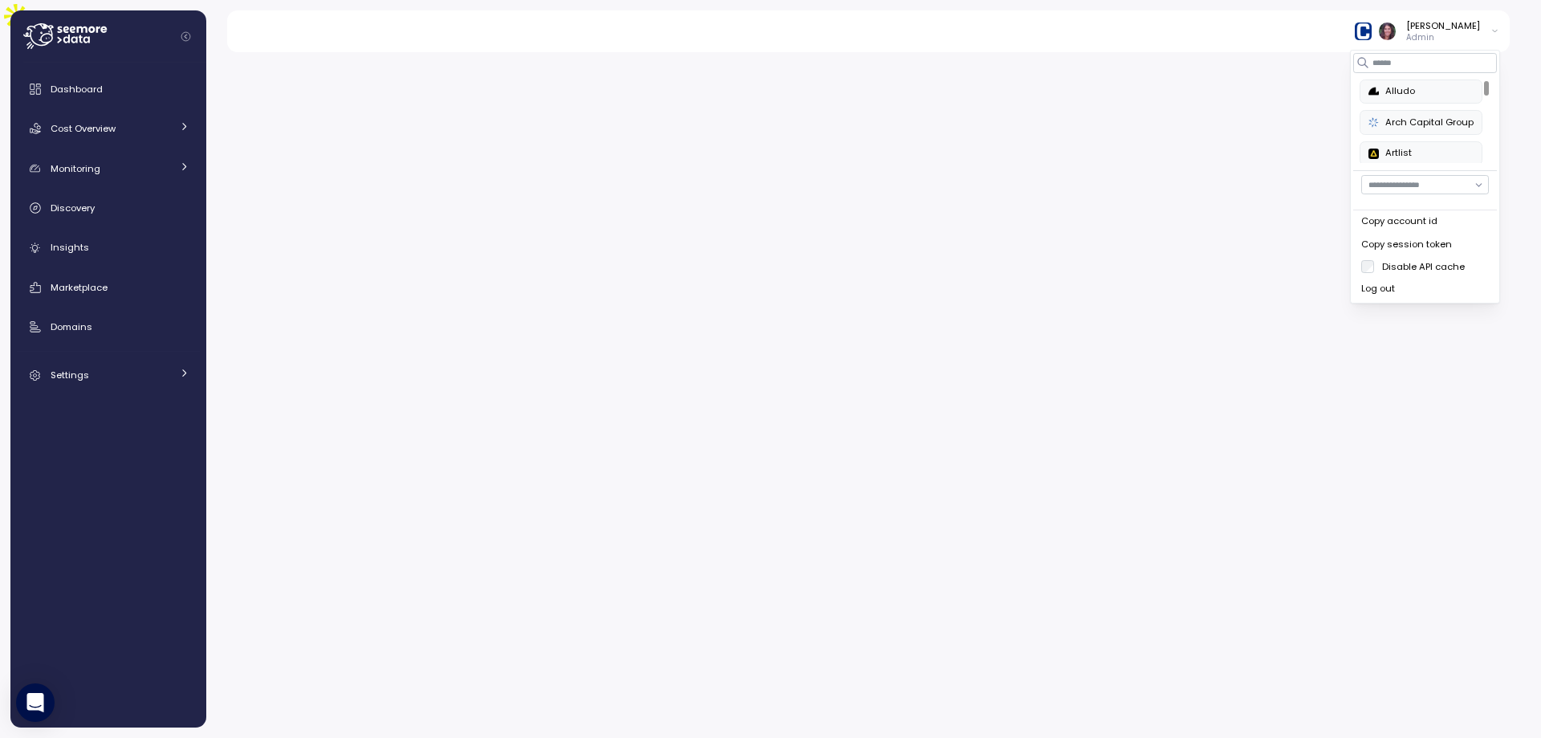
click at [1419, 123] on div "Arch Capital Group" at bounding box center [1420, 123] width 105 height 14
click at [1412, 129] on div "Arch Capital Group" at bounding box center [1420, 123] width 105 height 14
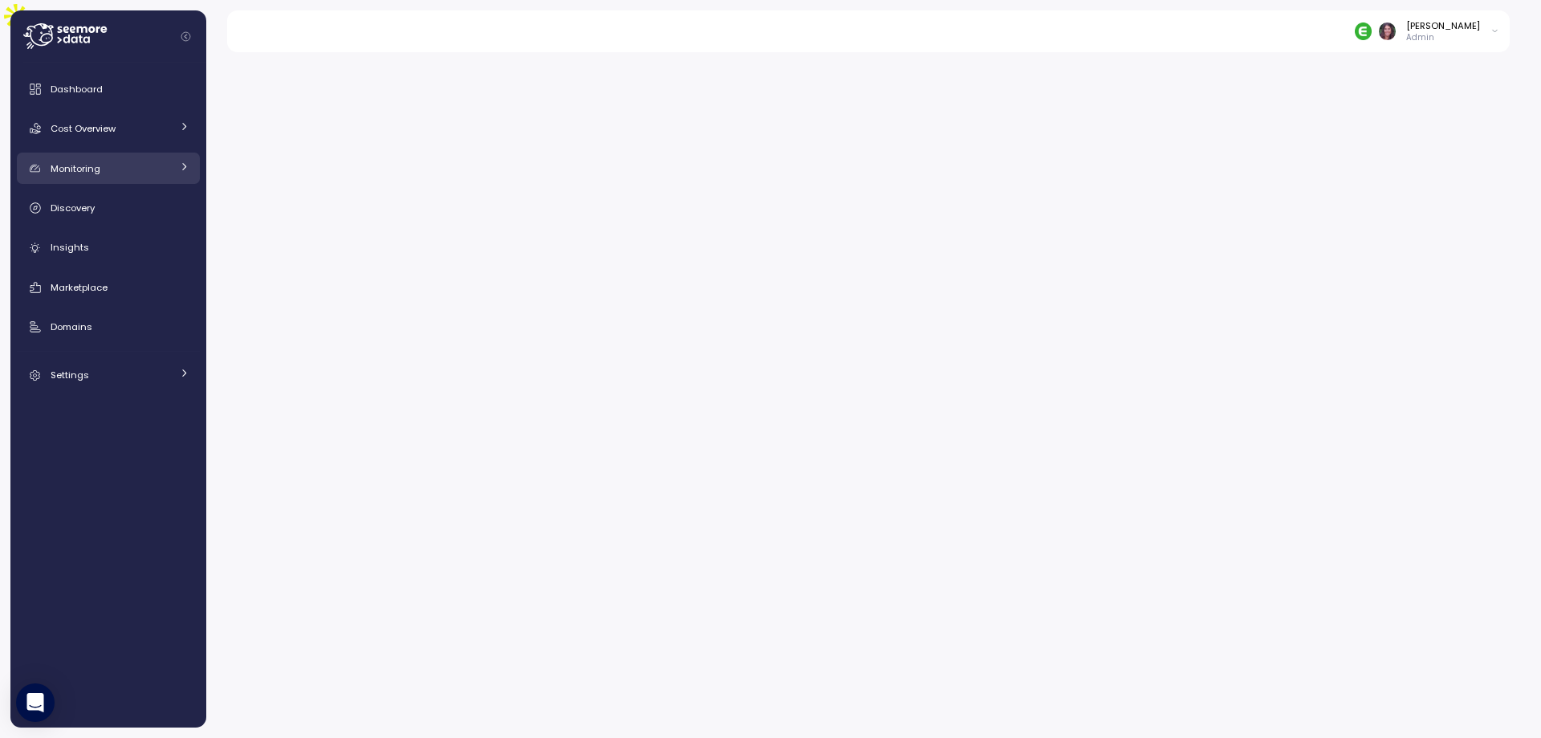
click at [134, 169] on div "Monitoring" at bounding box center [111, 169] width 120 height 16
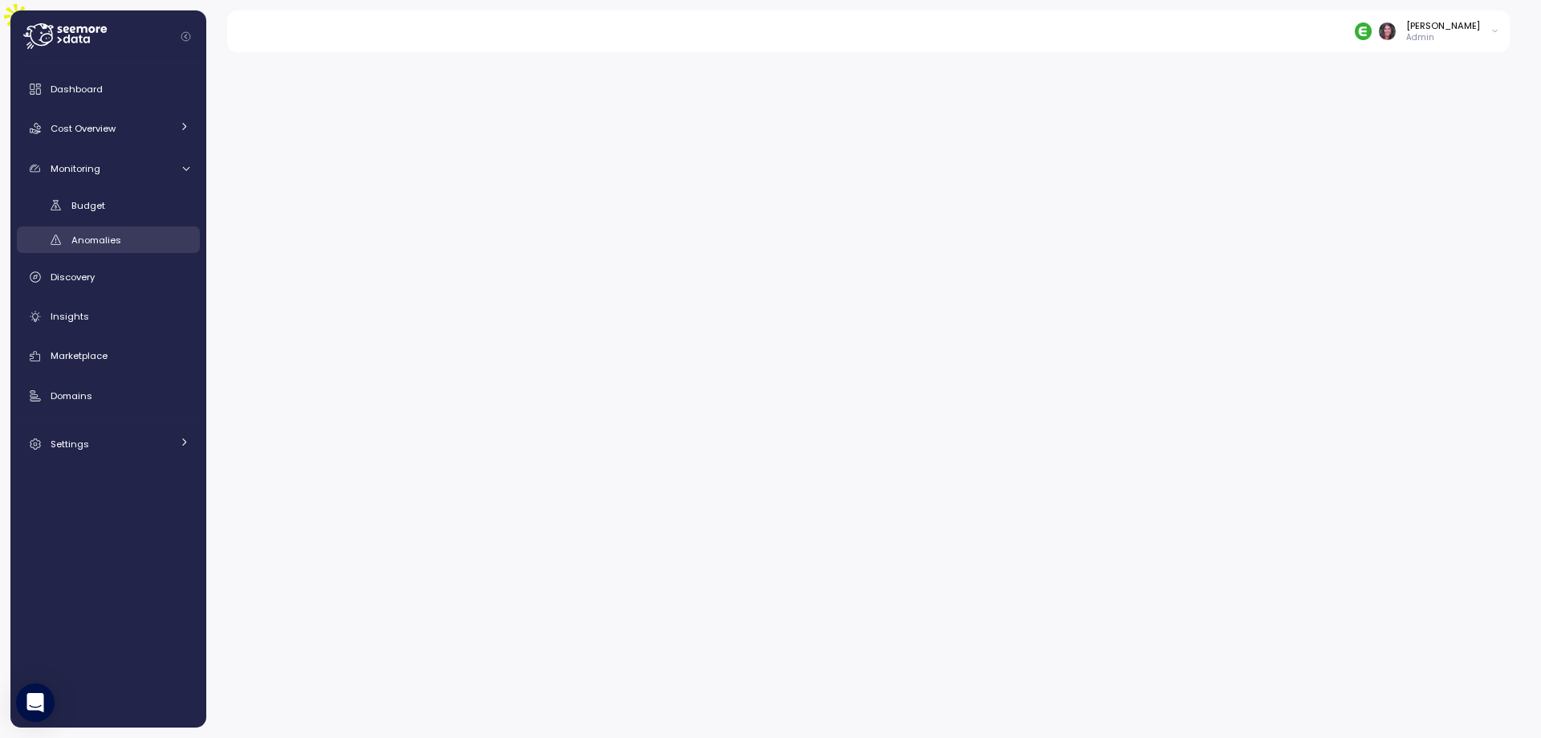
click at [119, 235] on span "Anomalies" at bounding box center [96, 240] width 50 height 13
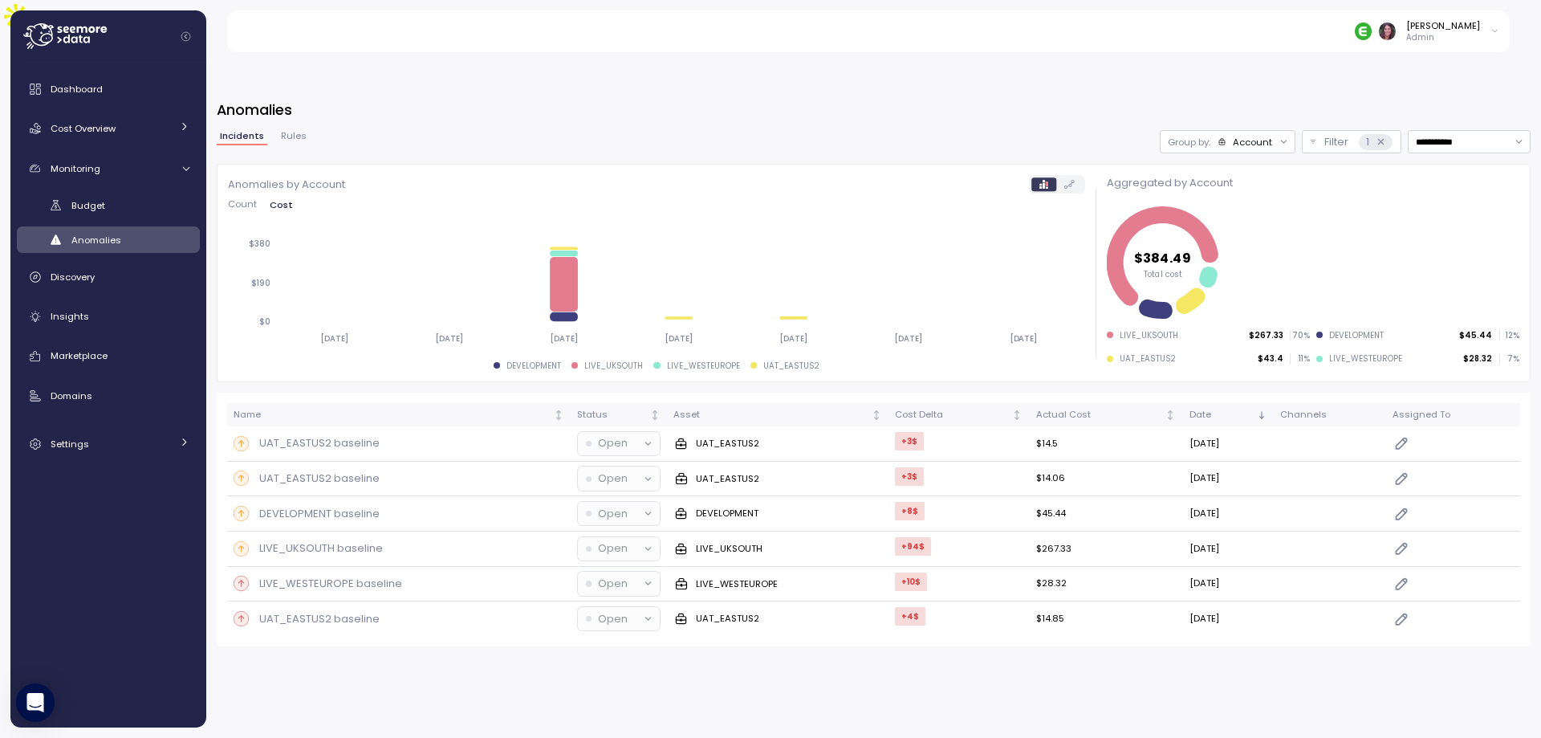
click at [1250, 136] on div "Account" at bounding box center [1252, 142] width 39 height 13
click at [1210, 163] on p "Compute unit" at bounding box center [1222, 167] width 63 height 13
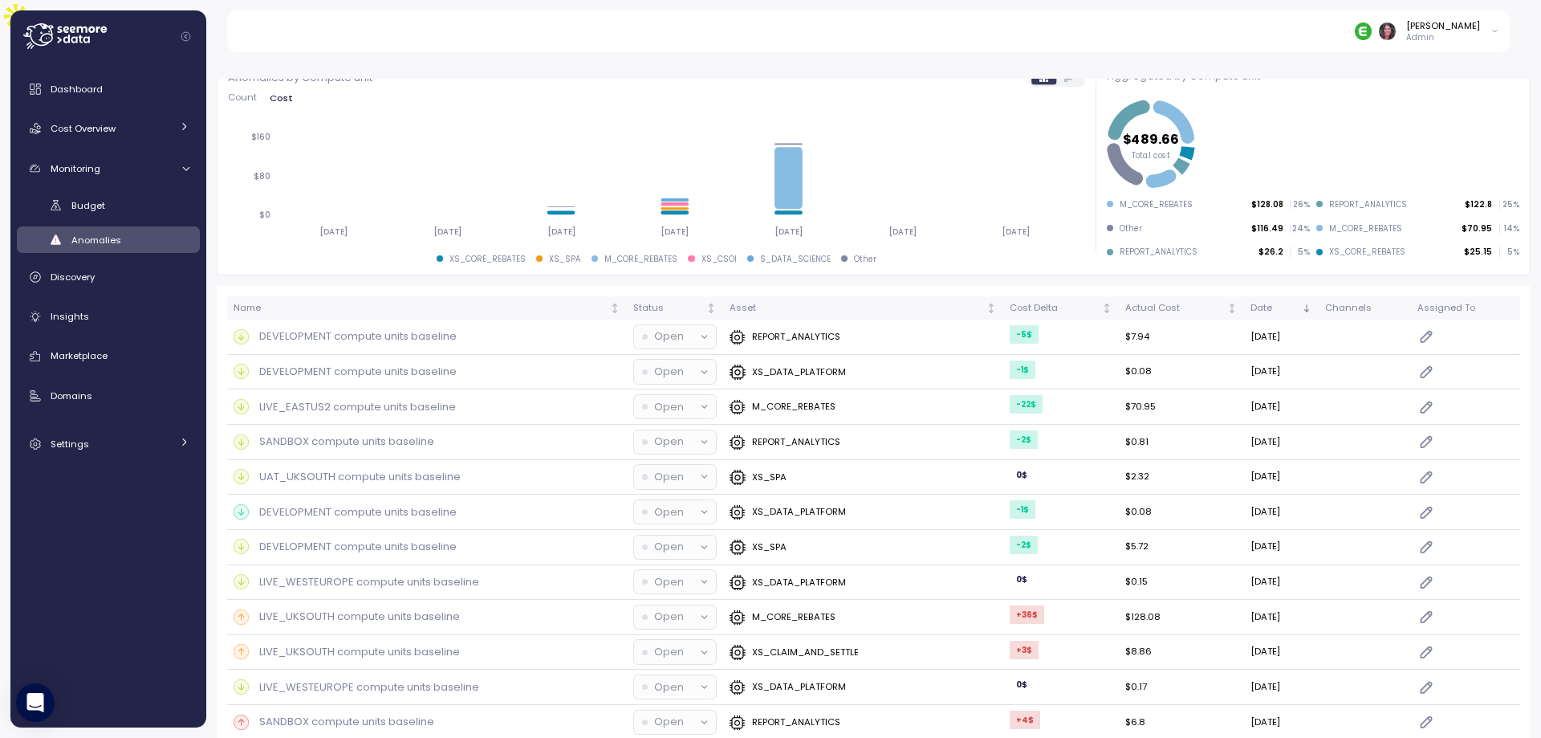
scroll to position [214, 0]
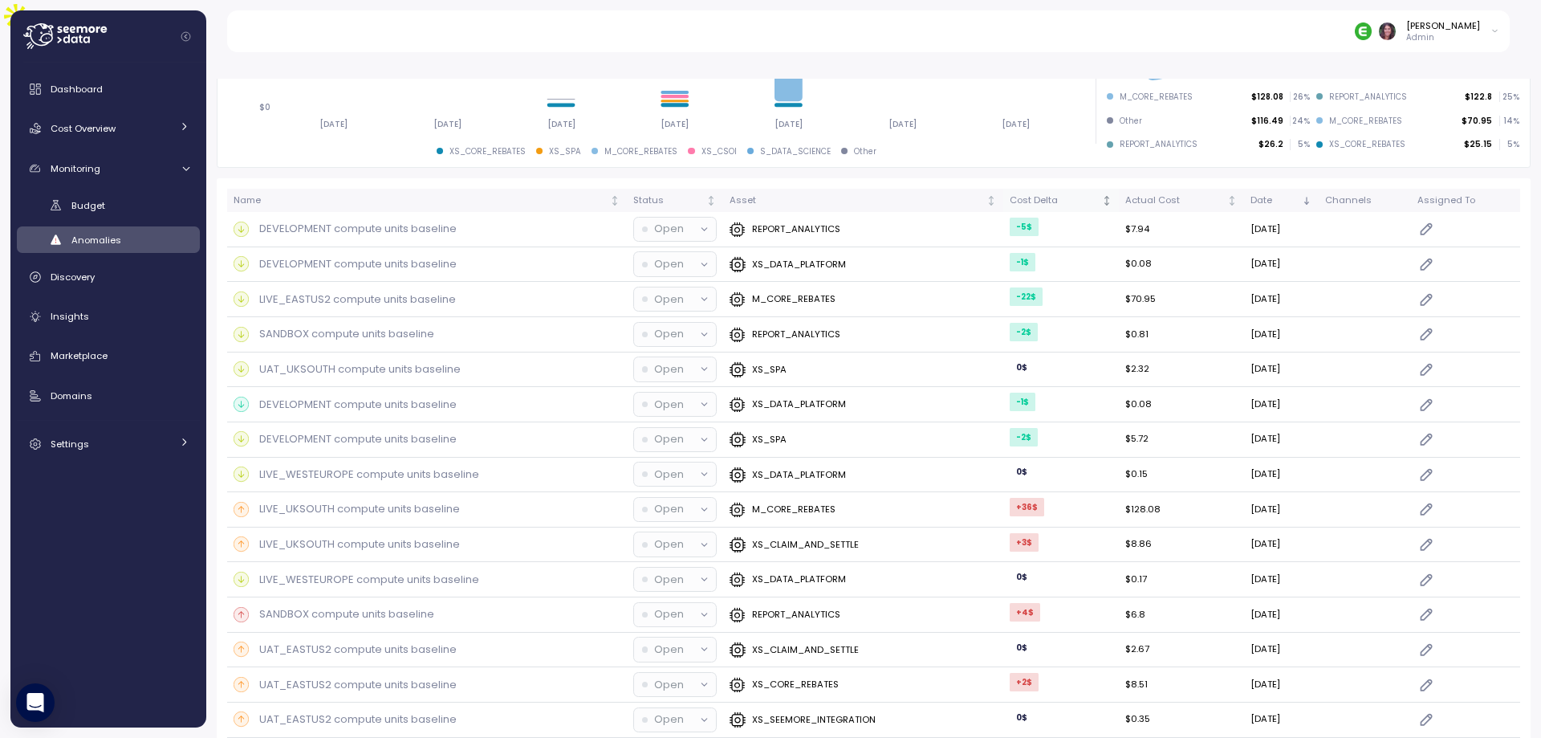
click at [1010, 193] on div "Cost Delta" at bounding box center [1054, 200] width 89 height 14
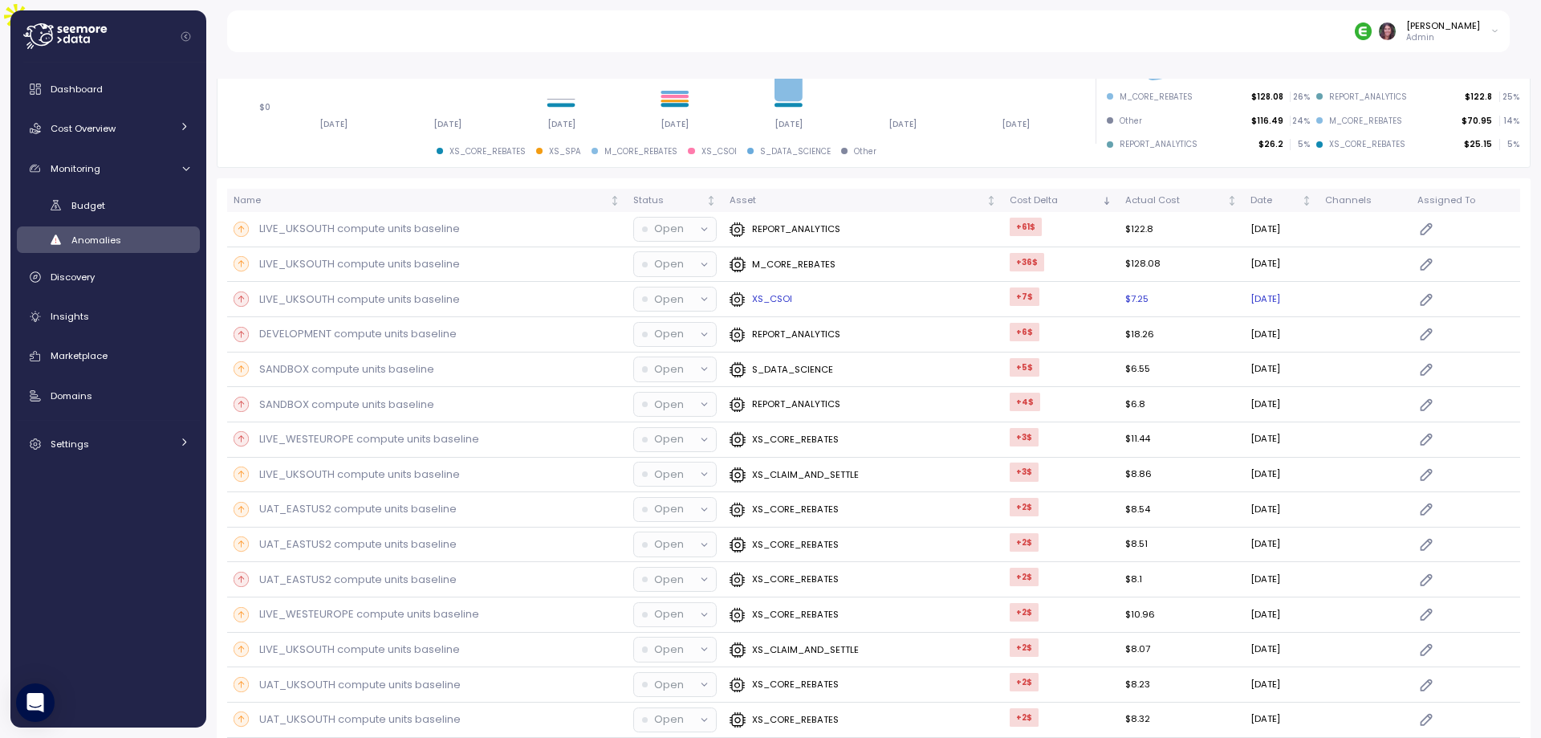
scroll to position [0, 0]
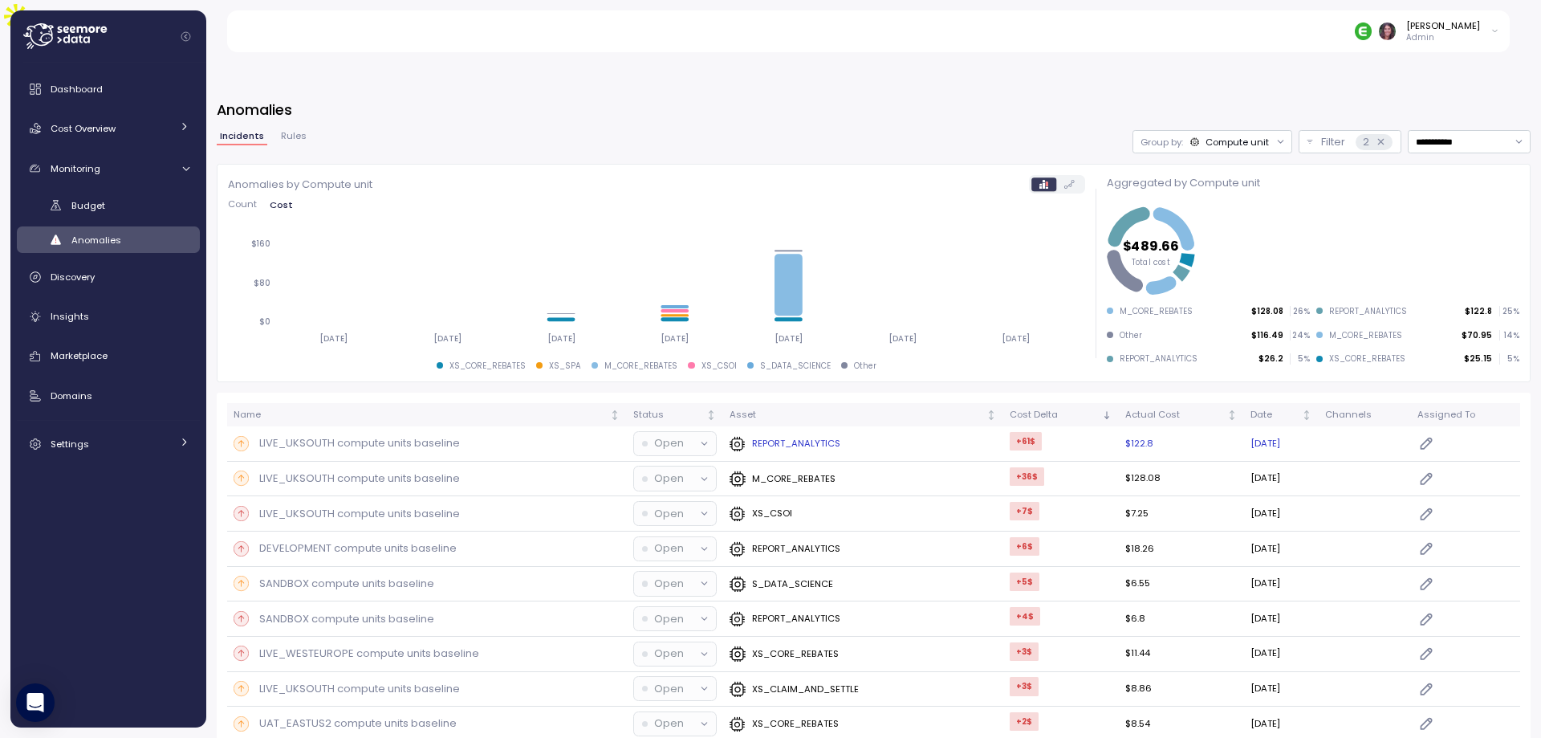
click at [788, 437] on p "REPORT_ANALYTICS" at bounding box center [796, 443] width 88 height 13
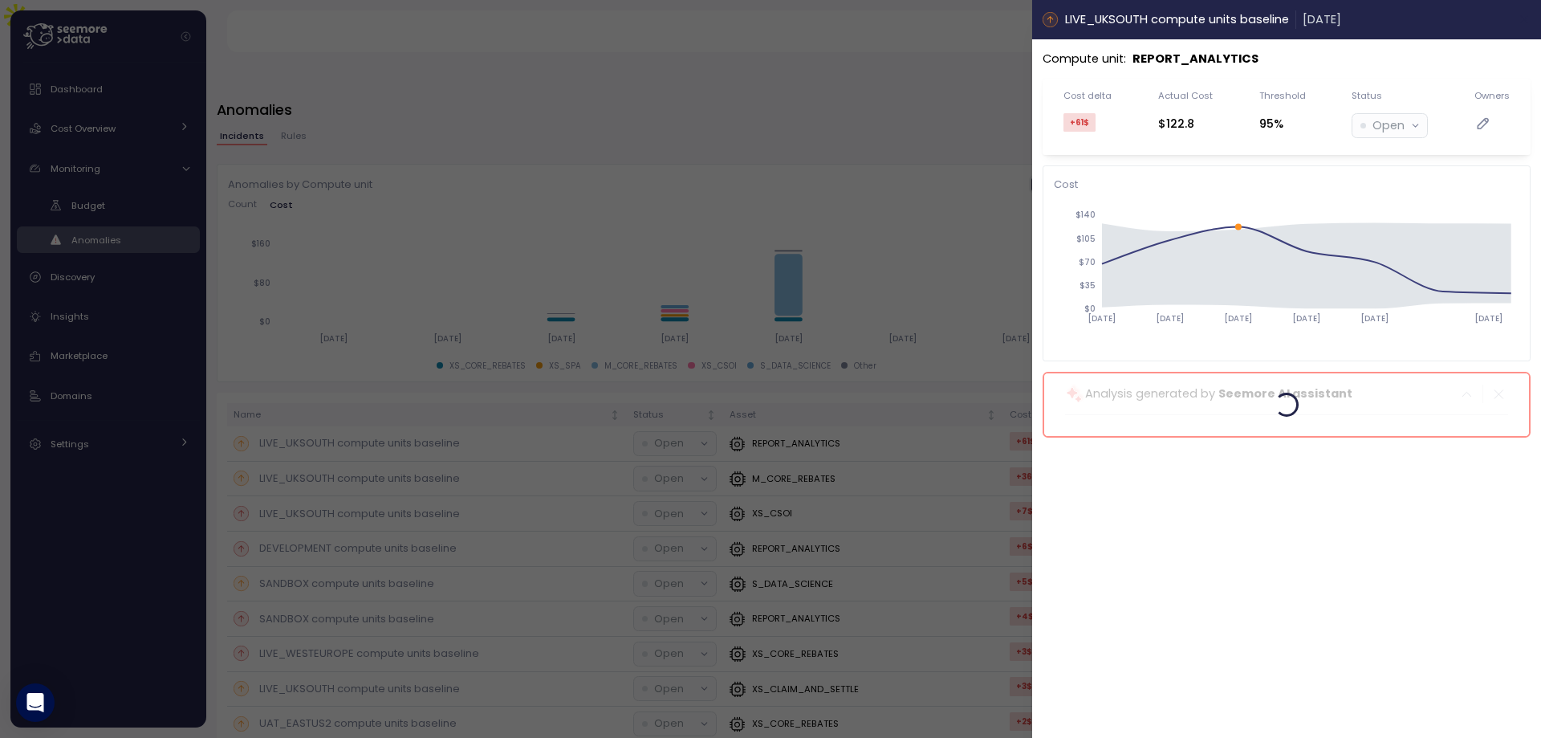
click at [1524, 11] on button "button" at bounding box center [1524, 19] width 18 height 18
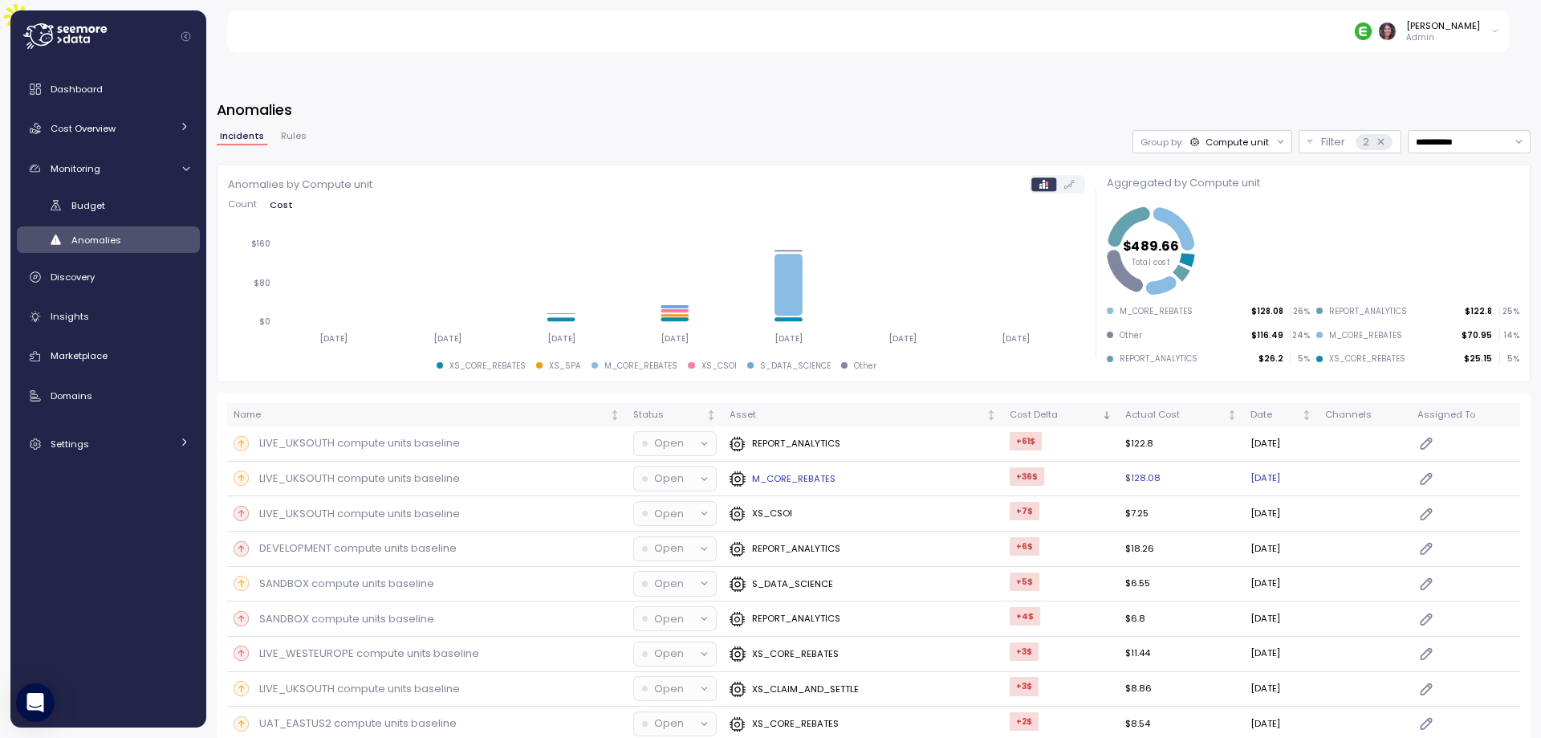
click at [359, 470] on p "LIVE_UKSOUTH compute units baseline" at bounding box center [359, 478] width 201 height 16
click at [352, 470] on p "LIVE_UKSOUTH compute units baseline" at bounding box center [359, 478] width 201 height 16
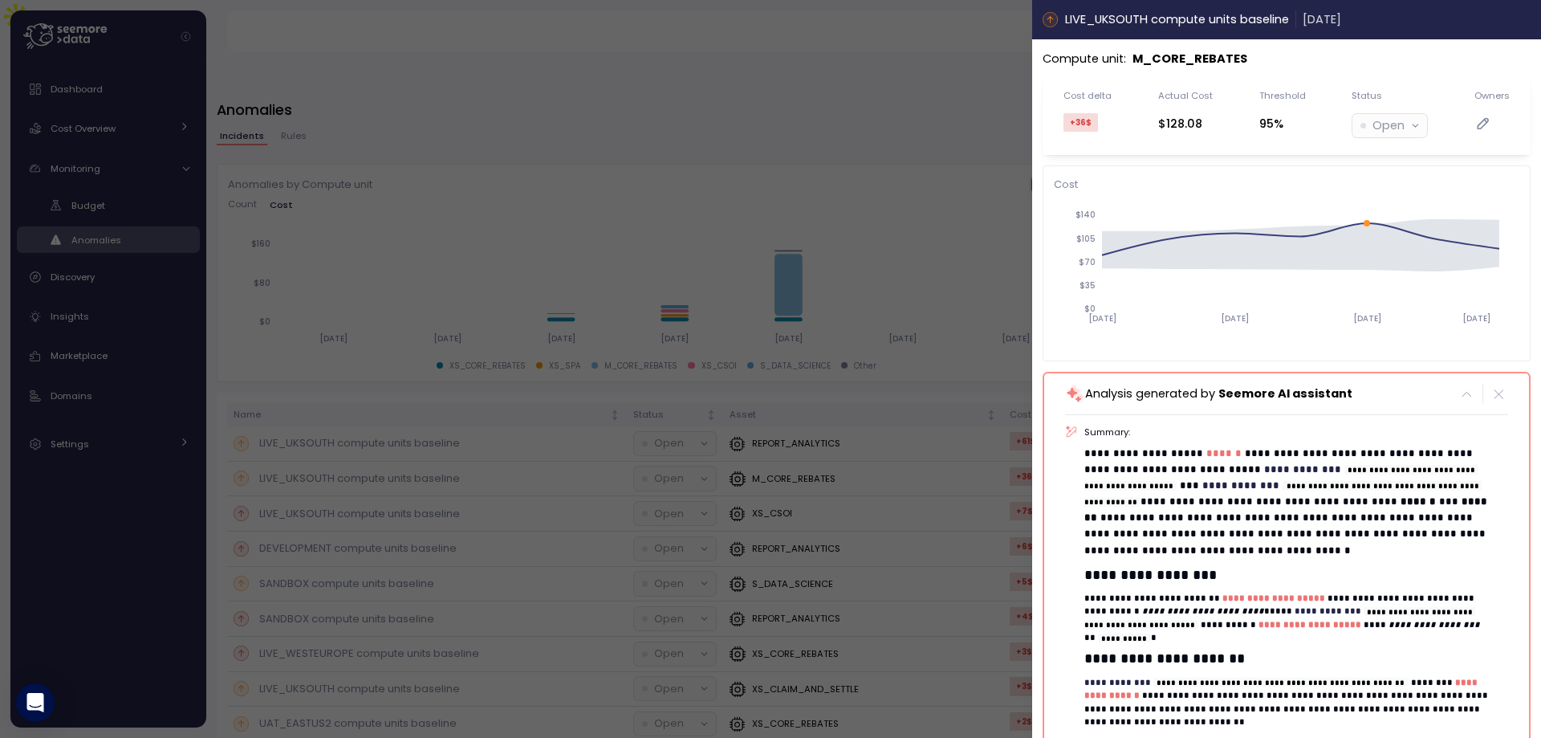
click at [1518, 22] on icon "button" at bounding box center [1524, 19] width 13 height 13
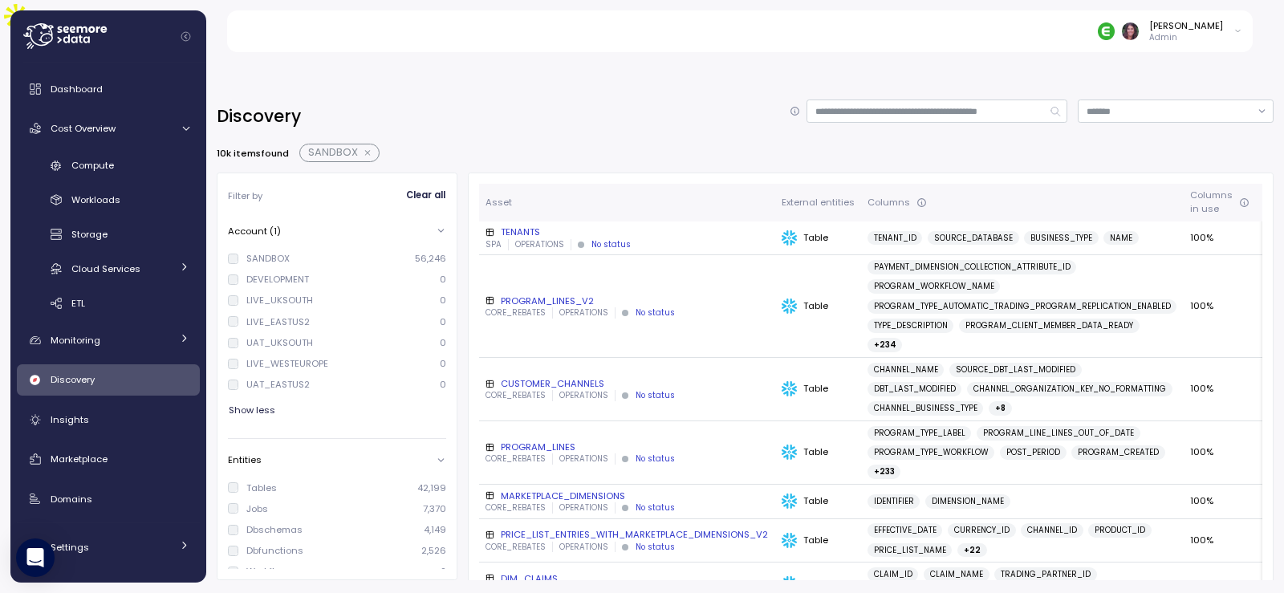
scroll to position [214, 0]
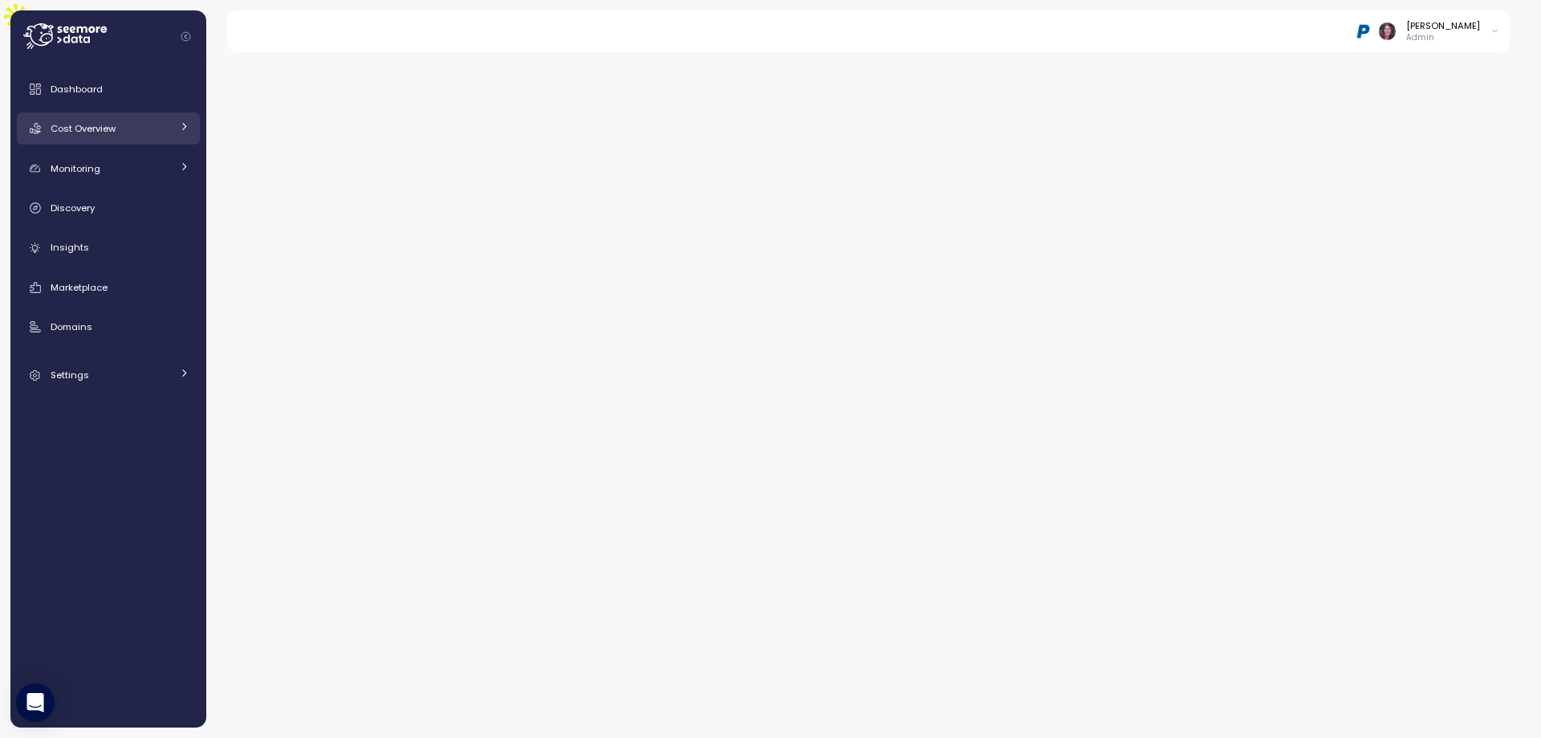
click at [108, 124] on span "Cost Overview" at bounding box center [83, 128] width 65 height 13
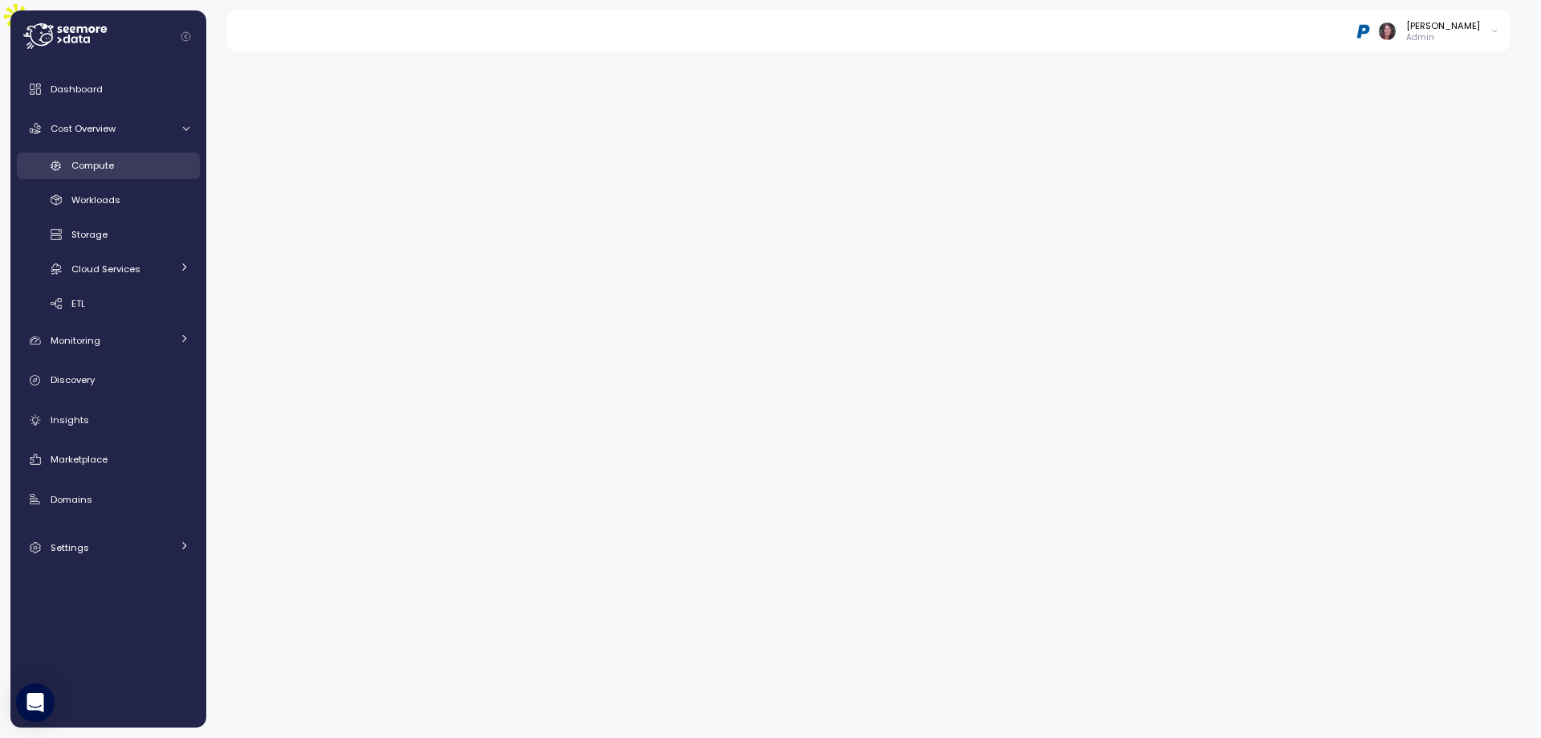
click at [91, 164] on span "Compute" at bounding box center [92, 165] width 43 height 13
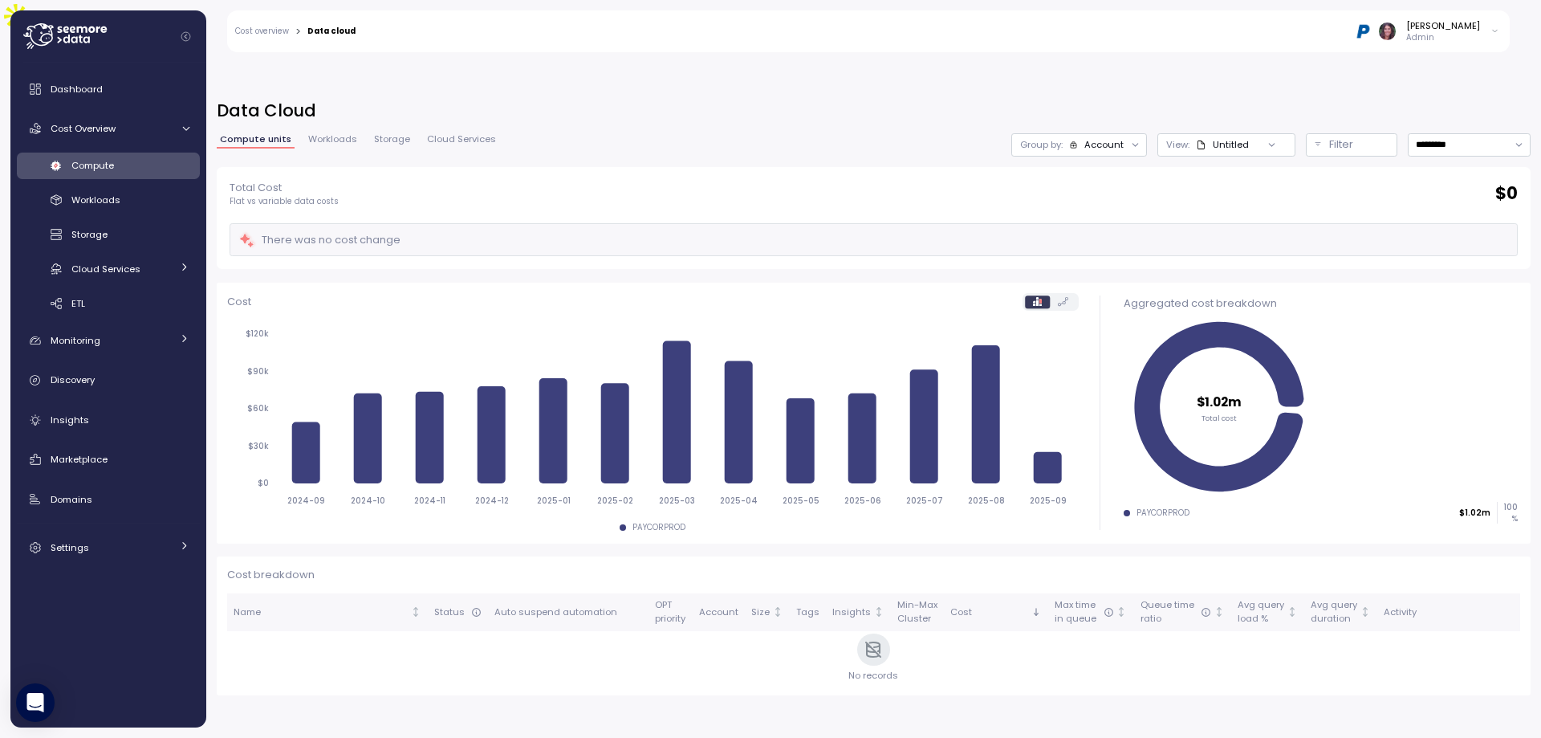
click at [119, 128] on div "Cost Overview" at bounding box center [111, 128] width 120 height 16
click at [89, 122] on span "Cost Overview" at bounding box center [83, 128] width 65 height 13
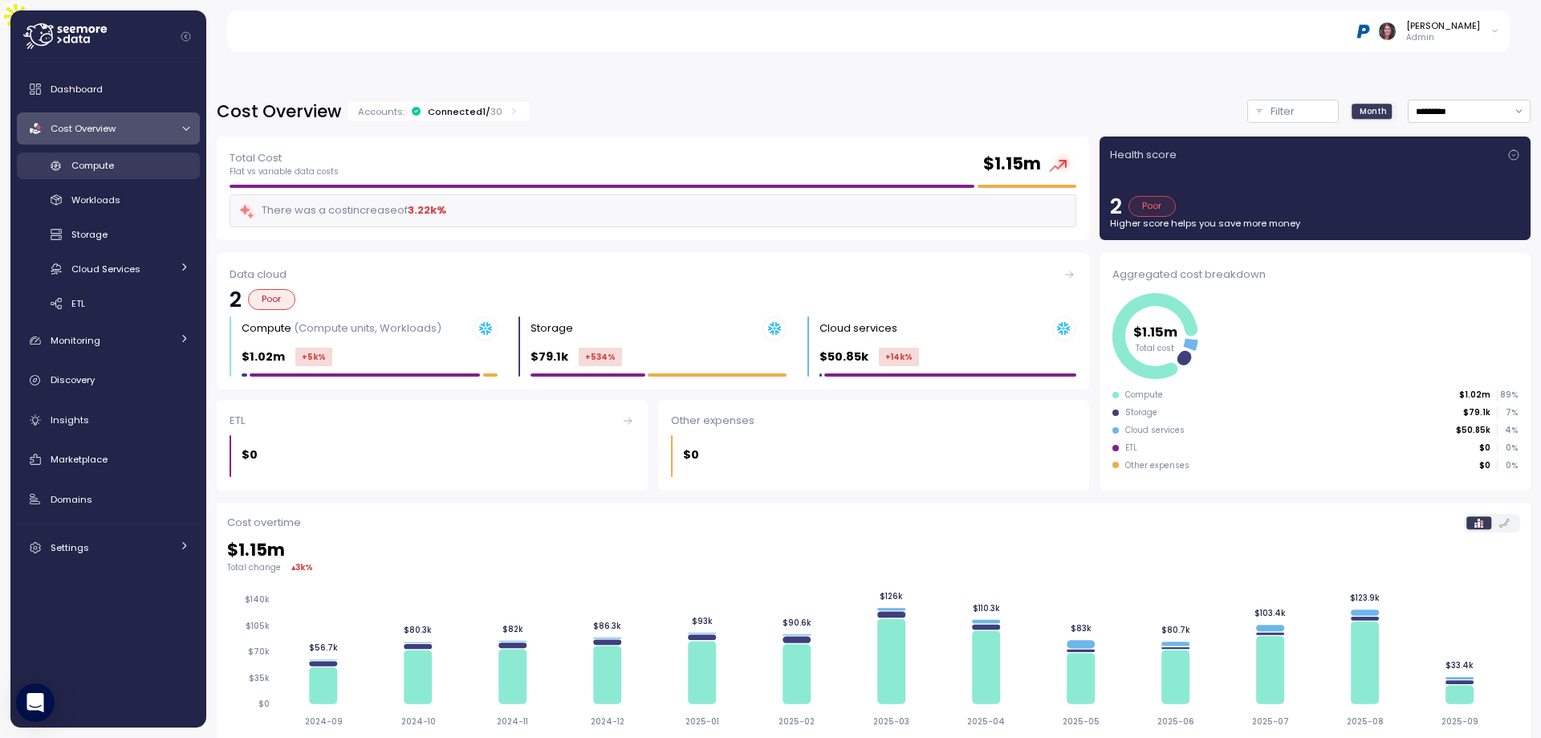
click at [93, 166] on span "Compute" at bounding box center [92, 165] width 43 height 13
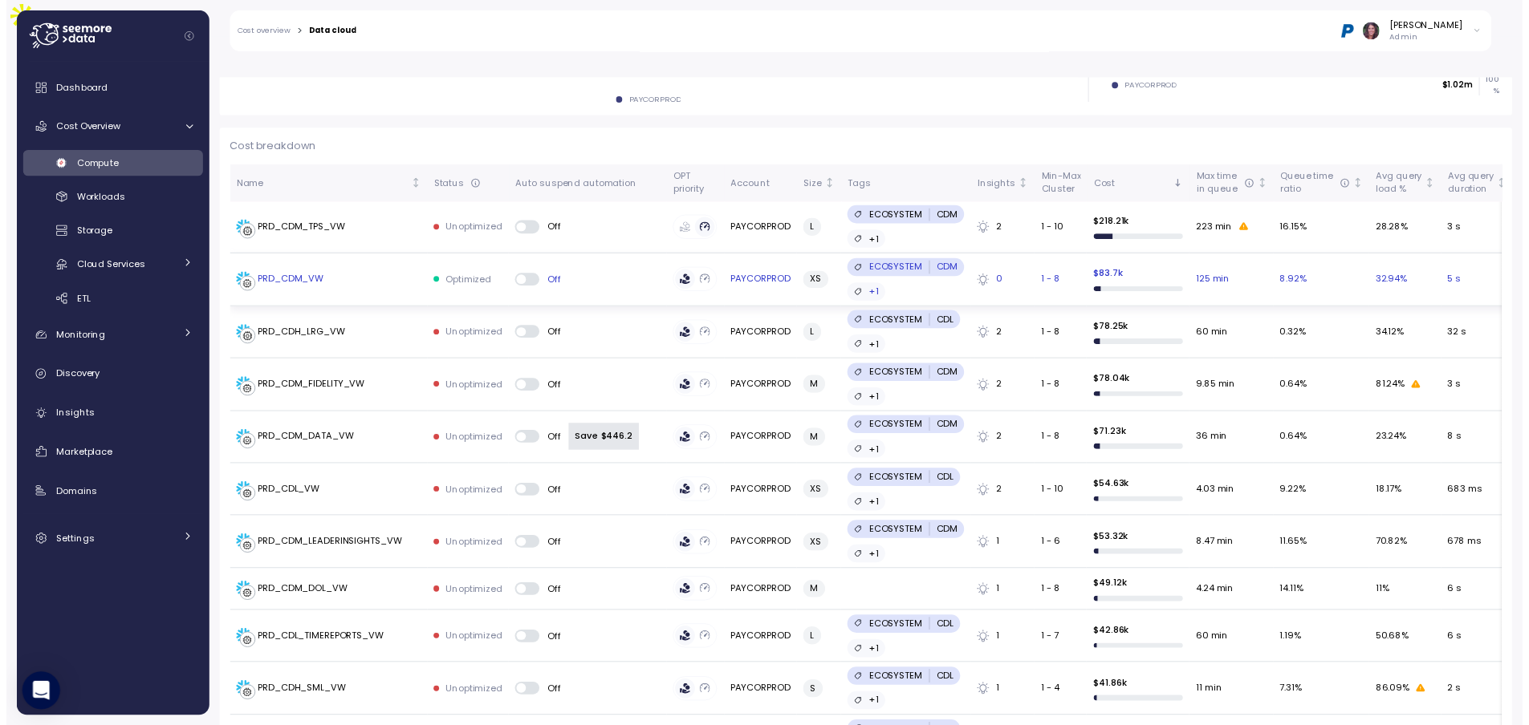
scroll to position [375, 0]
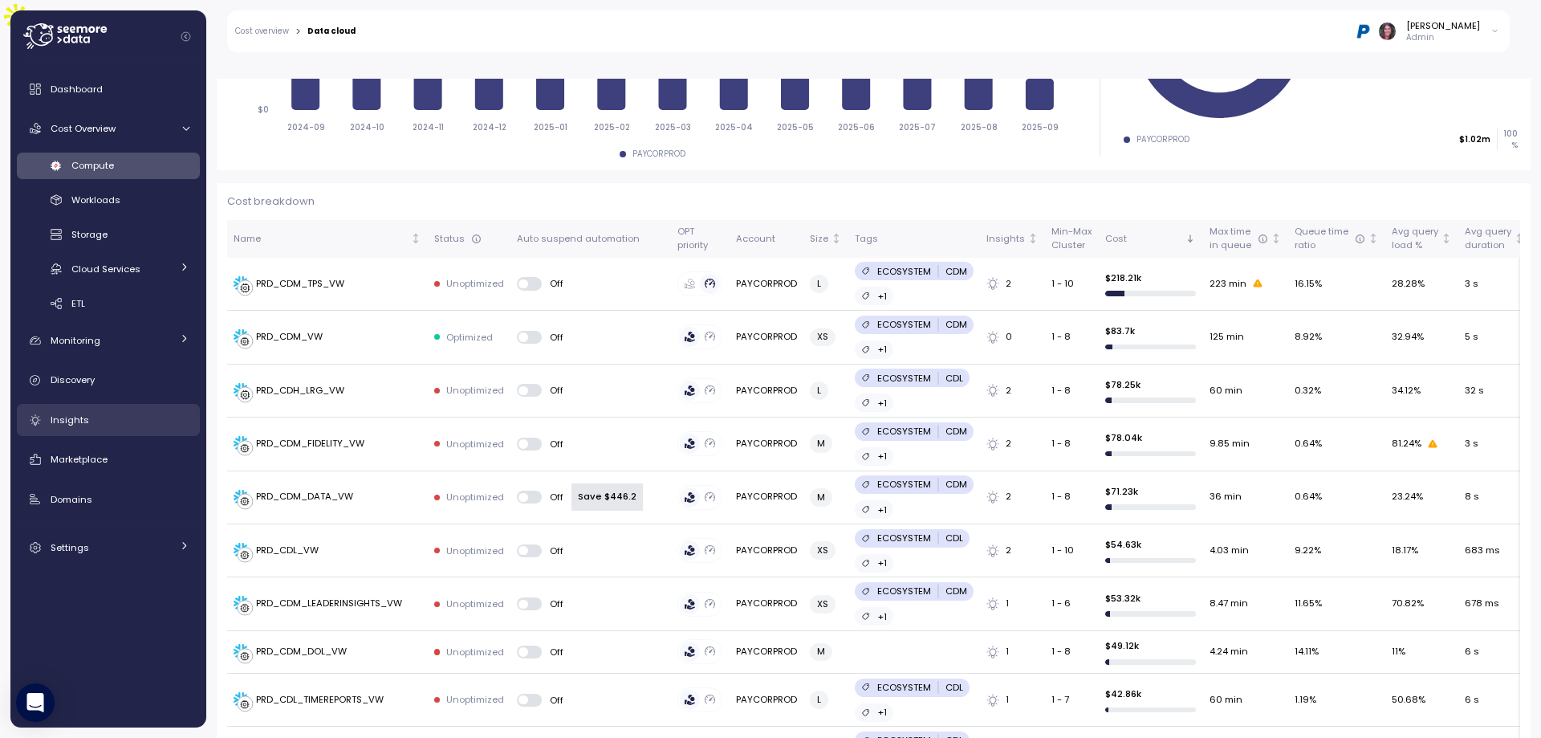
click at [92, 425] on div "Insights" at bounding box center [120, 420] width 139 height 16
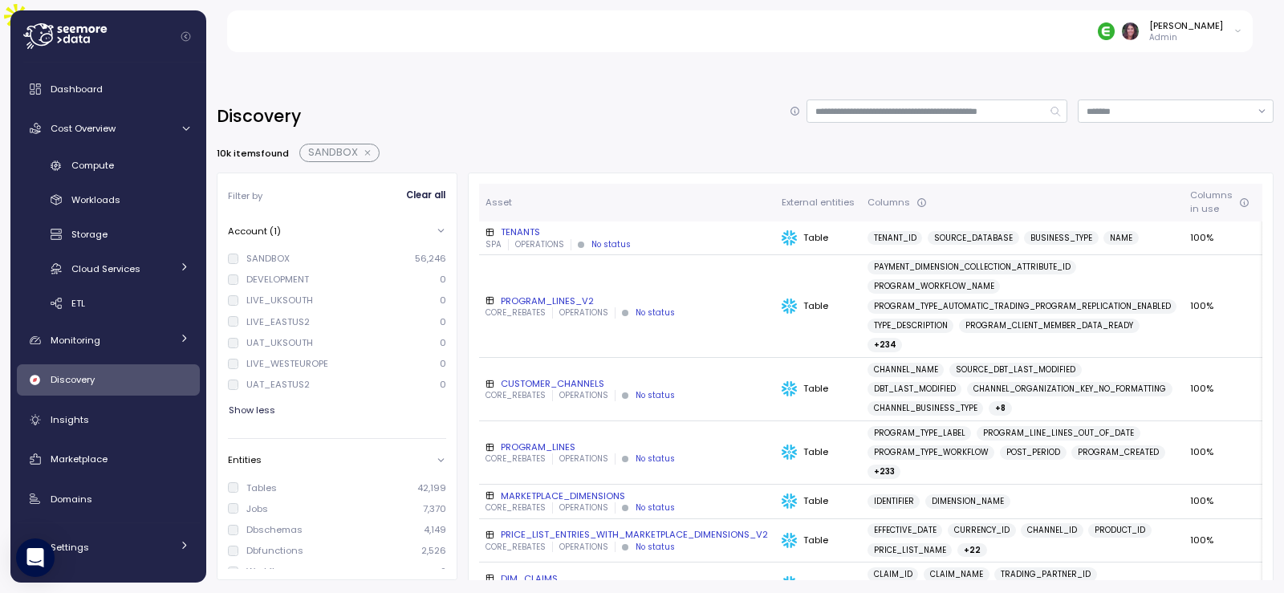
scroll to position [214, 0]
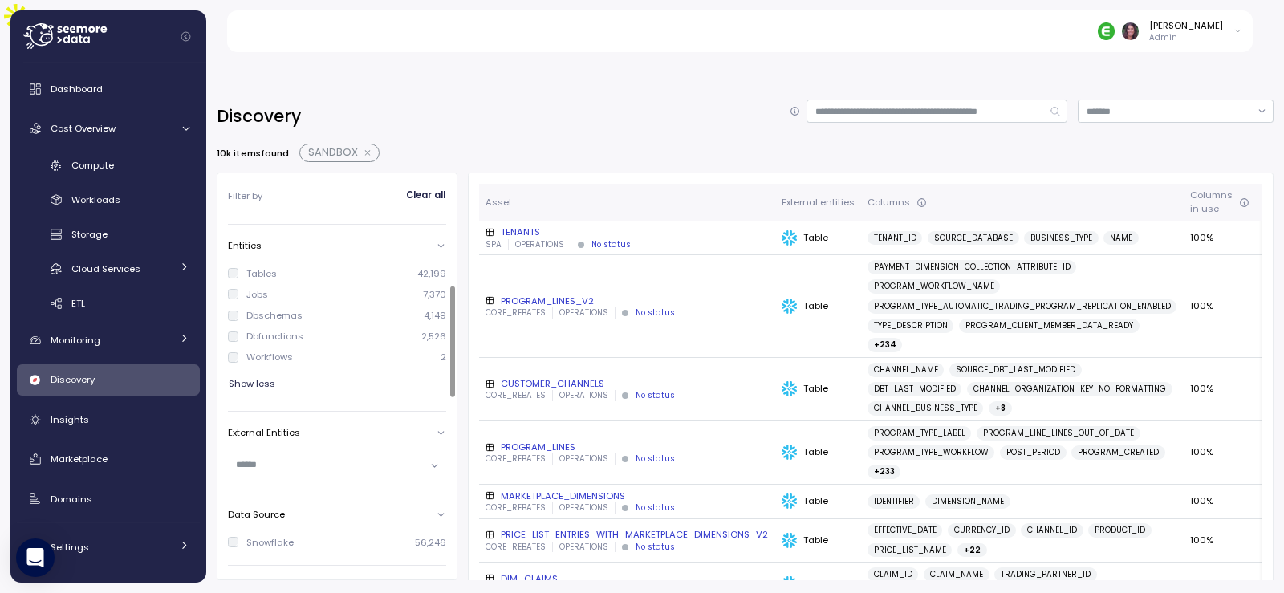
click at [586, 36] on div "[PERSON_NAME] Admin" at bounding box center [750, 31] width 1008 height 42
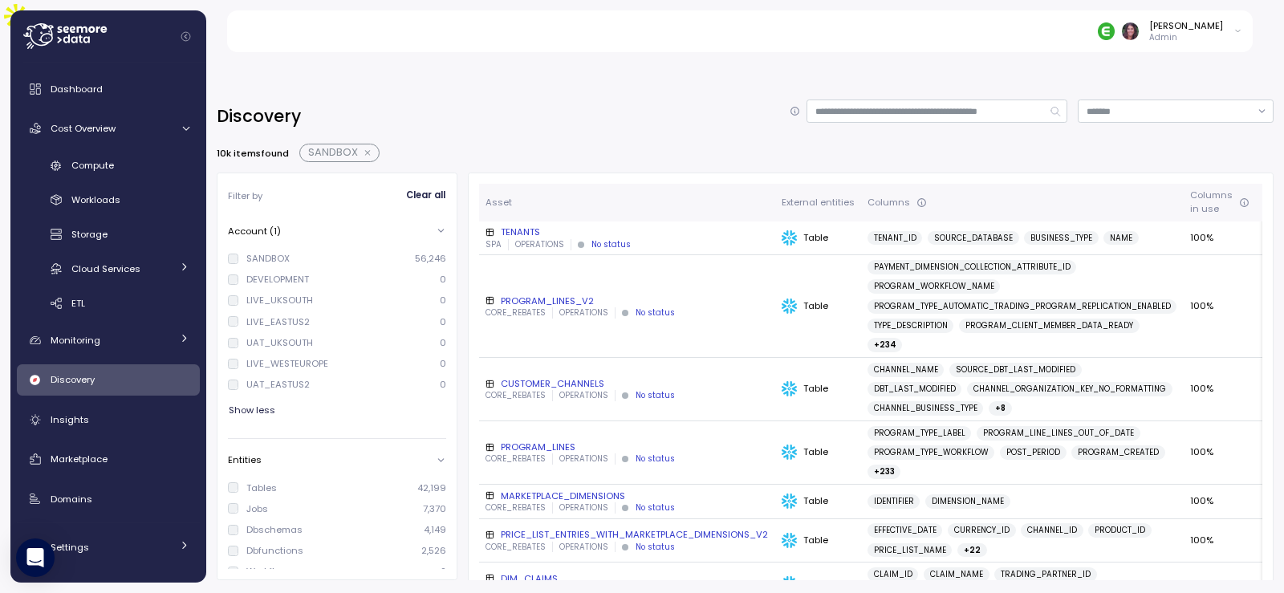
scroll to position [214, 0]
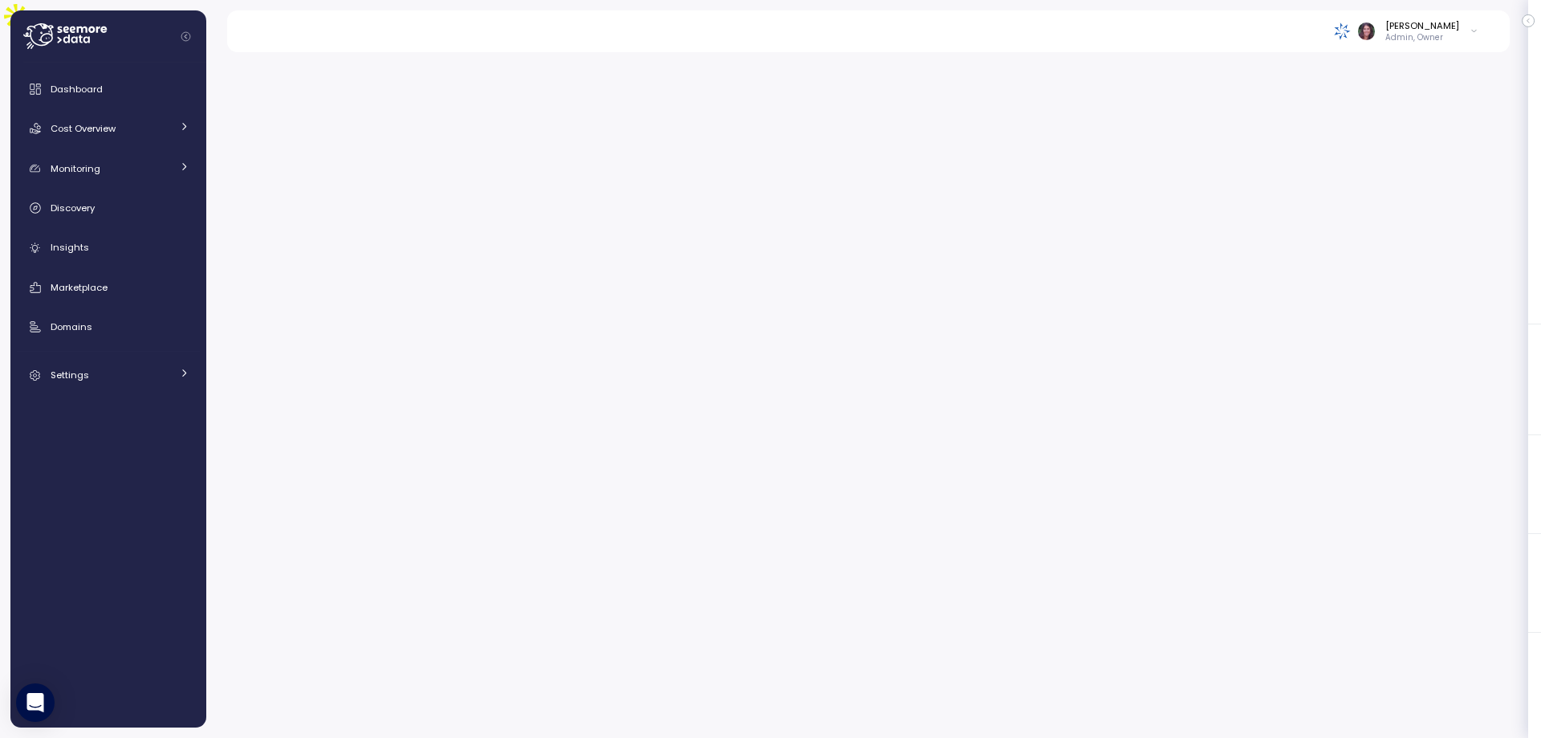
click at [51, 39] on icon at bounding box center [64, 36] width 83 height 26
click at [1372, 35] on img at bounding box center [1363, 30] width 17 height 17
click at [1402, 124] on div "Arch Capital Group" at bounding box center [1420, 123] width 105 height 14
click at [1431, 35] on p "Admin, Owner" at bounding box center [1422, 37] width 74 height 11
click at [103, 167] on div "Monitoring" at bounding box center [111, 169] width 120 height 16
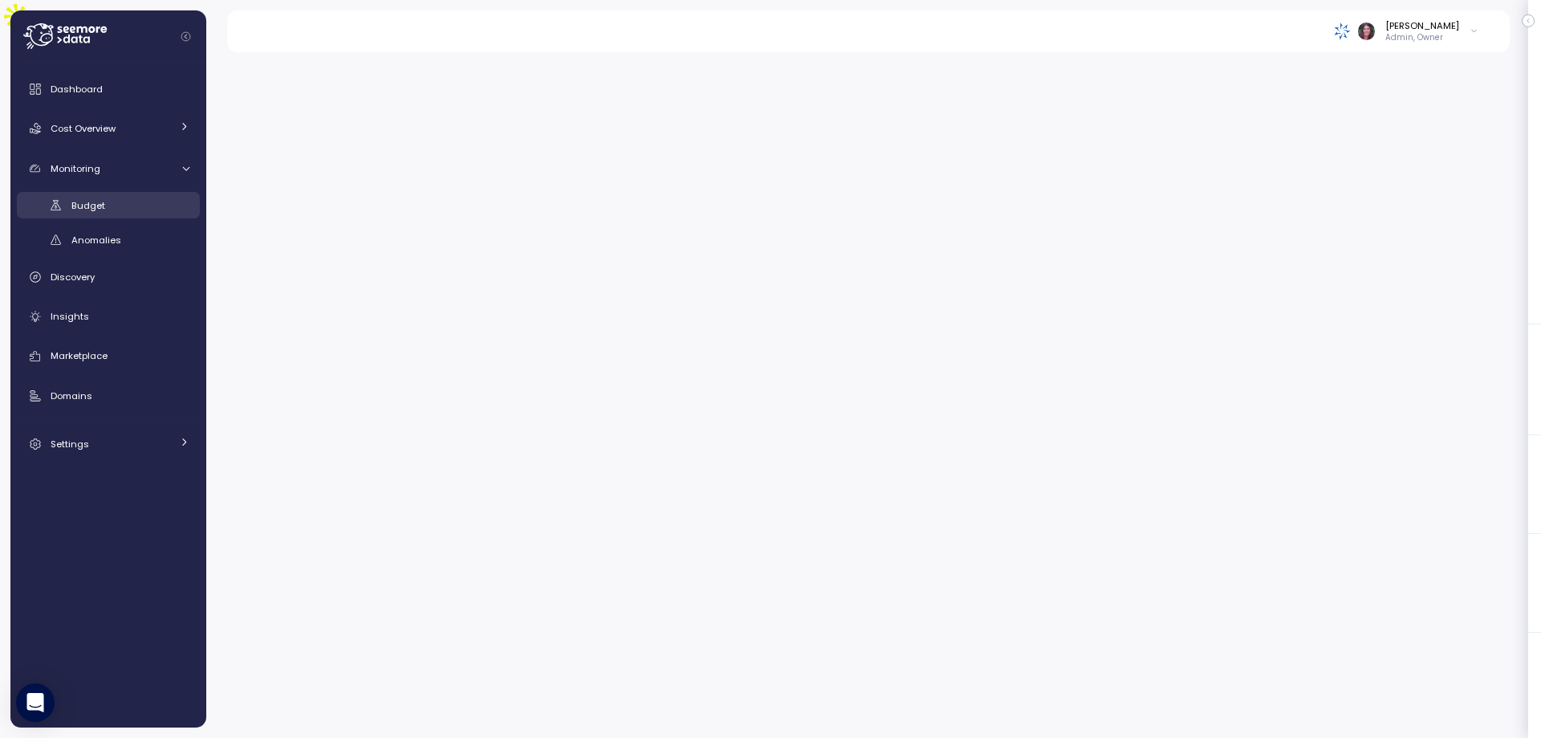
click at [69, 205] on link "Budget" at bounding box center [108, 205] width 183 height 26
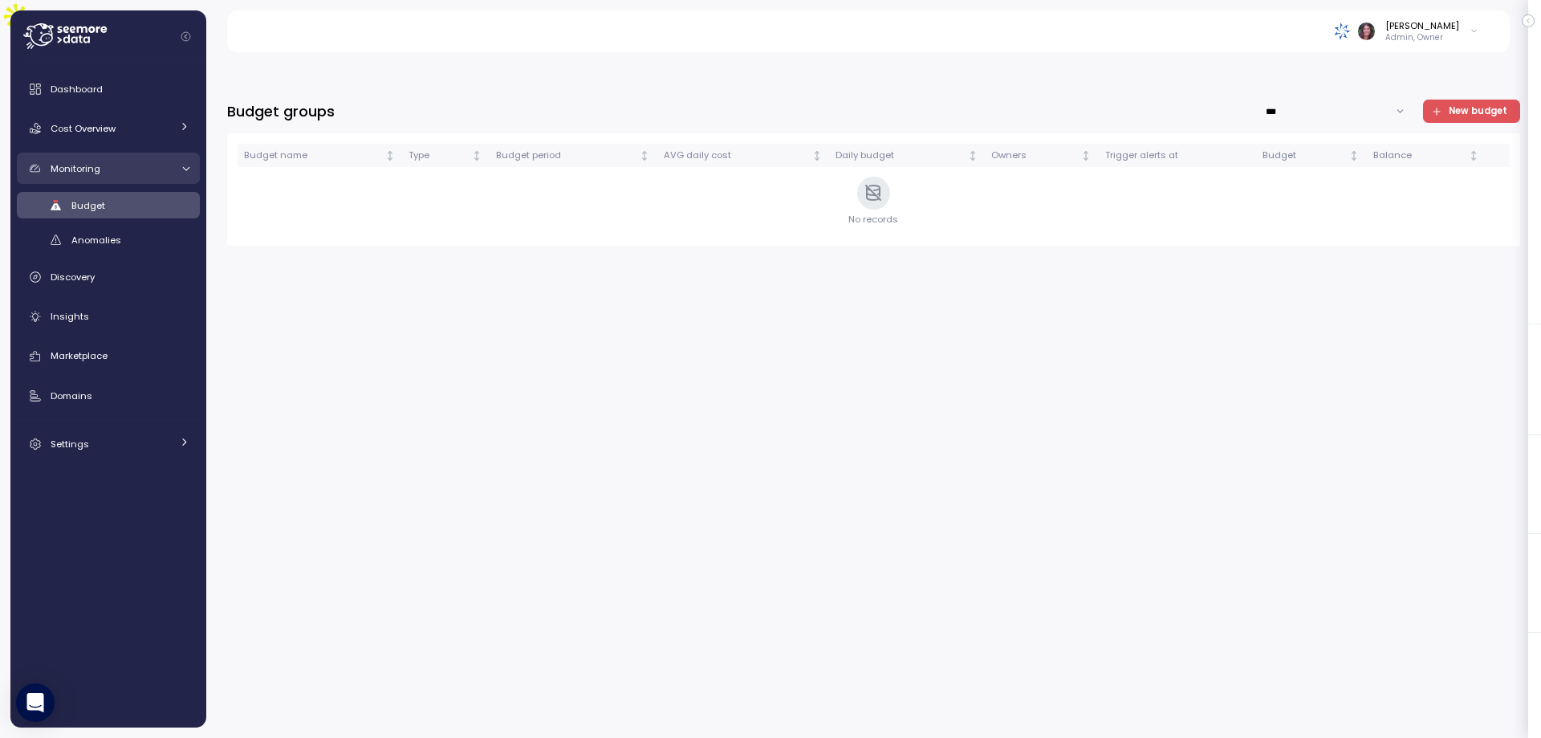
click at [80, 169] on span "Monitoring" at bounding box center [76, 168] width 50 height 13
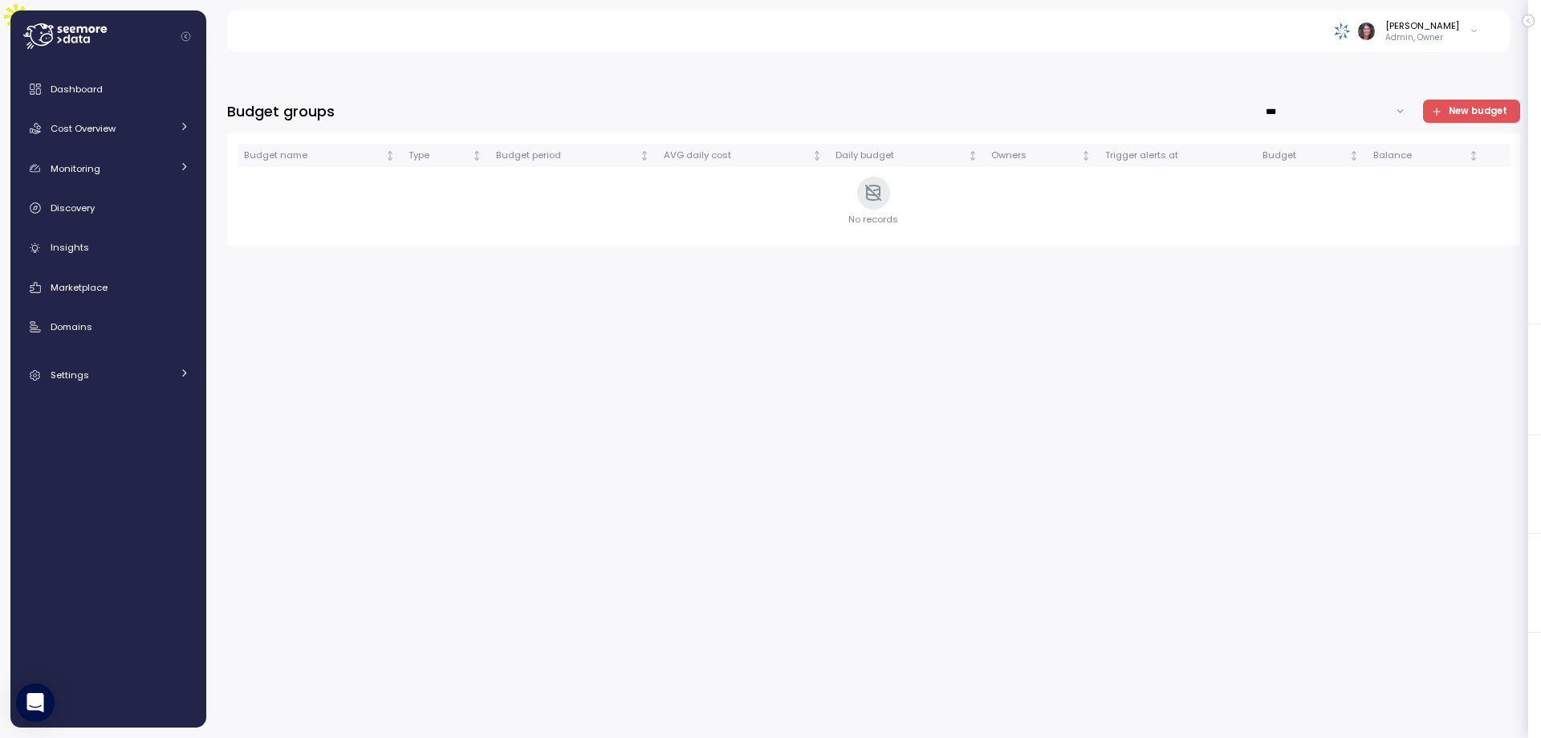
click at [87, 106] on div "Dashboard Cost Overview Compute Workloads Storage Cloud Services Clustering col…" at bounding box center [108, 232] width 183 height 318
click at [76, 122] on span "Cost Overview" at bounding box center [83, 128] width 65 height 13
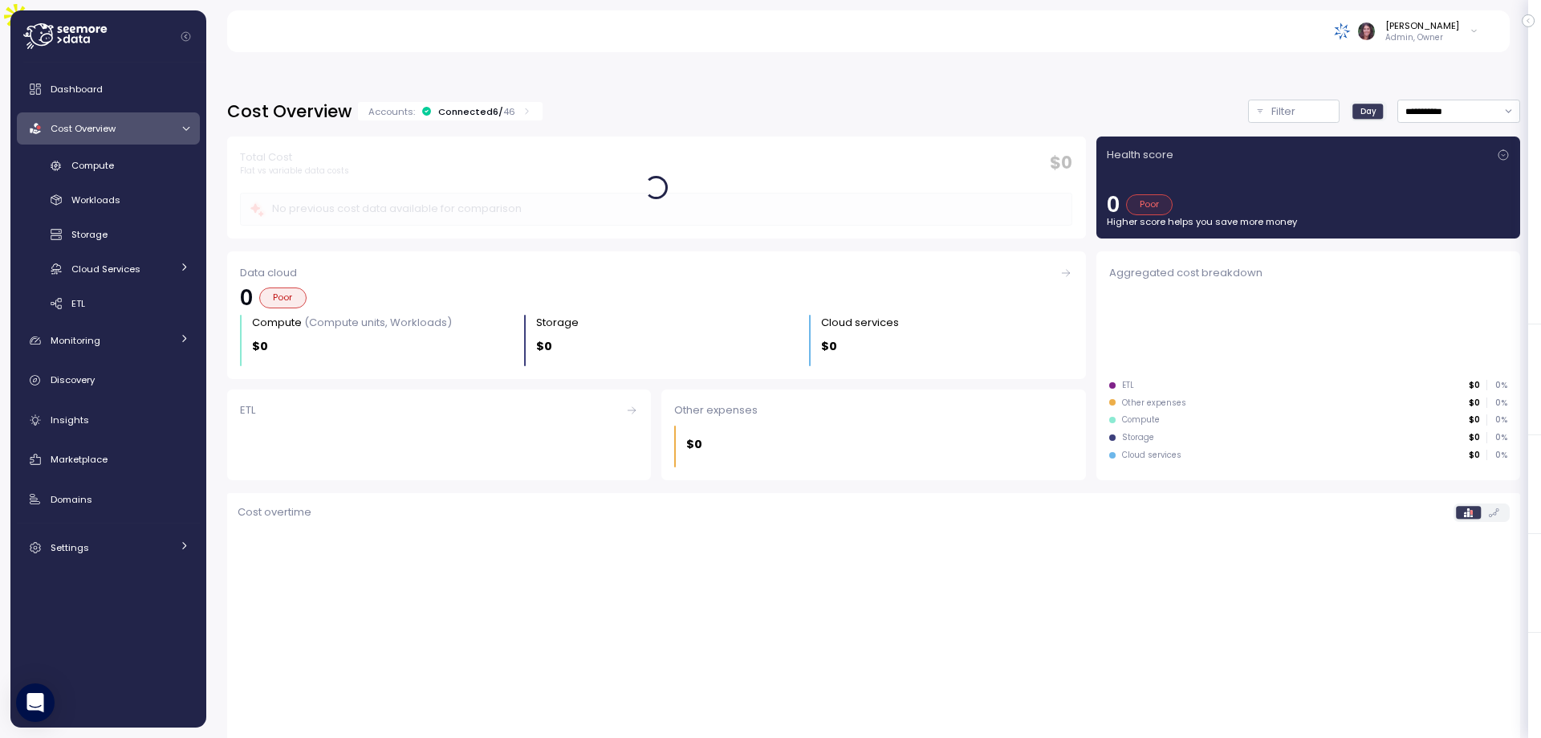
click at [513, 105] on div "Accounts: Connected 6 / 46" at bounding box center [450, 111] width 164 height 13
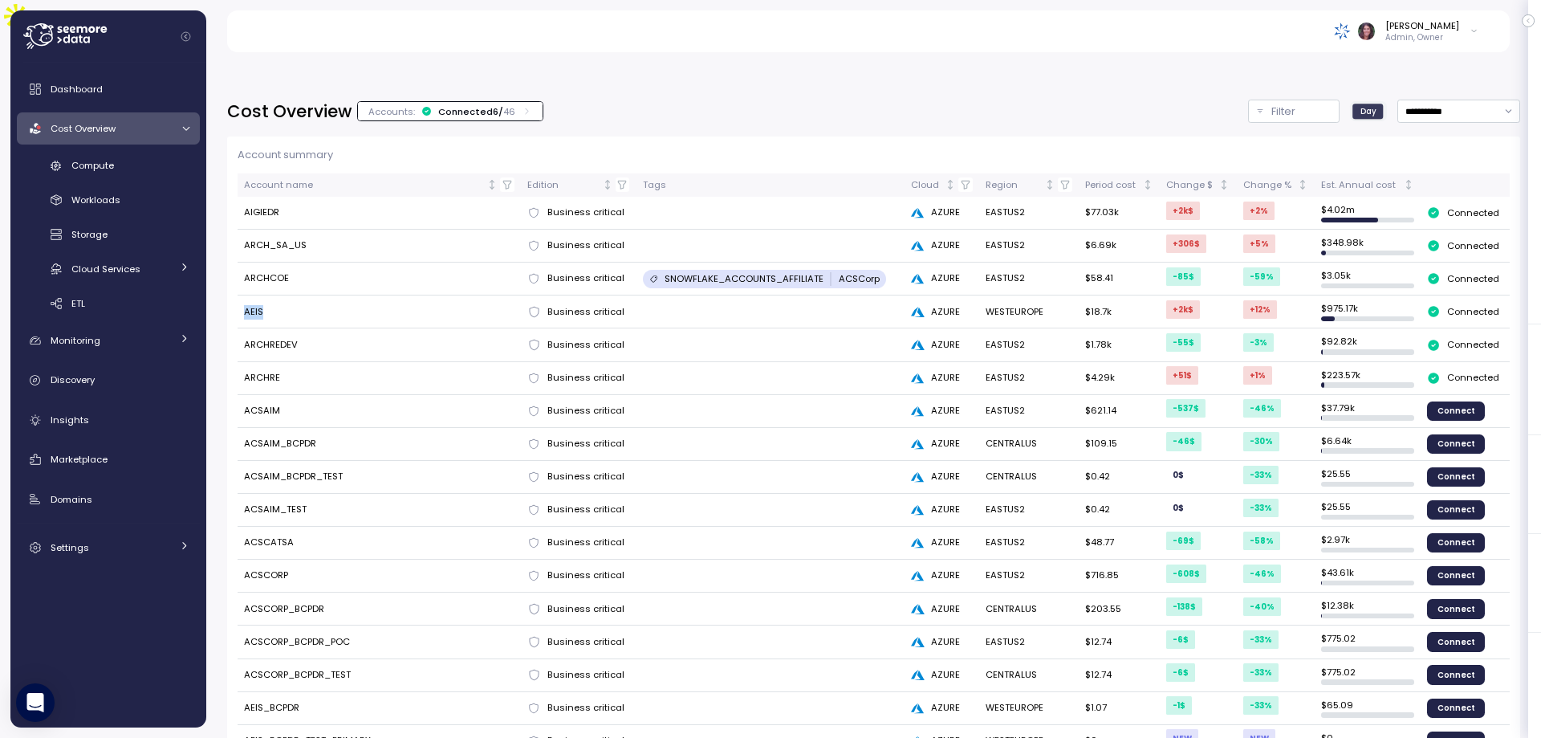
drag, startPoint x: 241, startPoint y: 275, endPoint x: 201, endPoint y: 279, distance: 40.3
click at [292, 295] on td "AEIS" at bounding box center [380, 311] width 284 height 33
drag, startPoint x: 280, startPoint y: 274, endPoint x: 258, endPoint y: 259, distance: 26.7
click at [280, 295] on td "AEIS" at bounding box center [380, 311] width 284 height 33
click at [250, 295] on td "AEIS" at bounding box center [380, 311] width 284 height 33
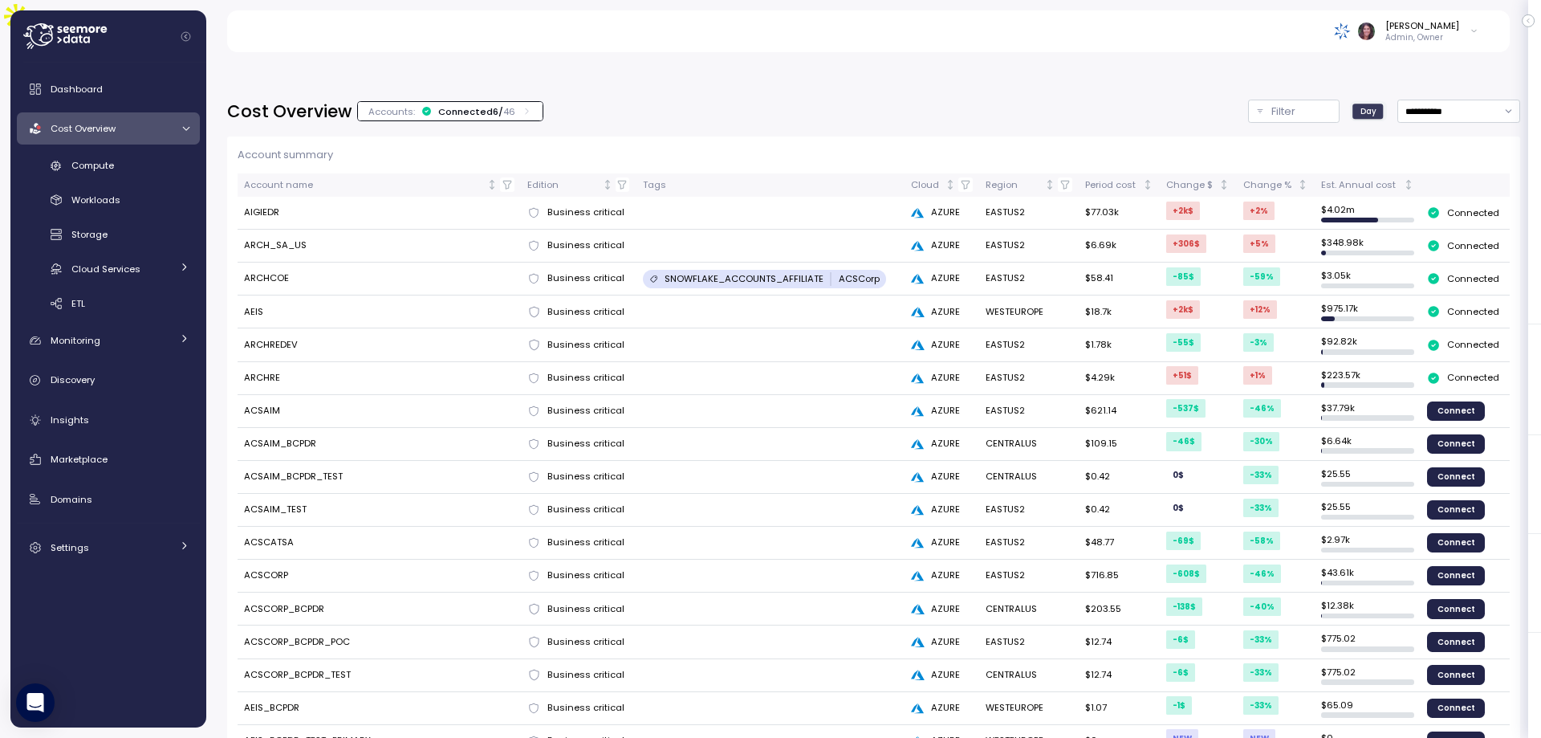
click at [252, 295] on td "AEIS" at bounding box center [380, 311] width 284 height 33
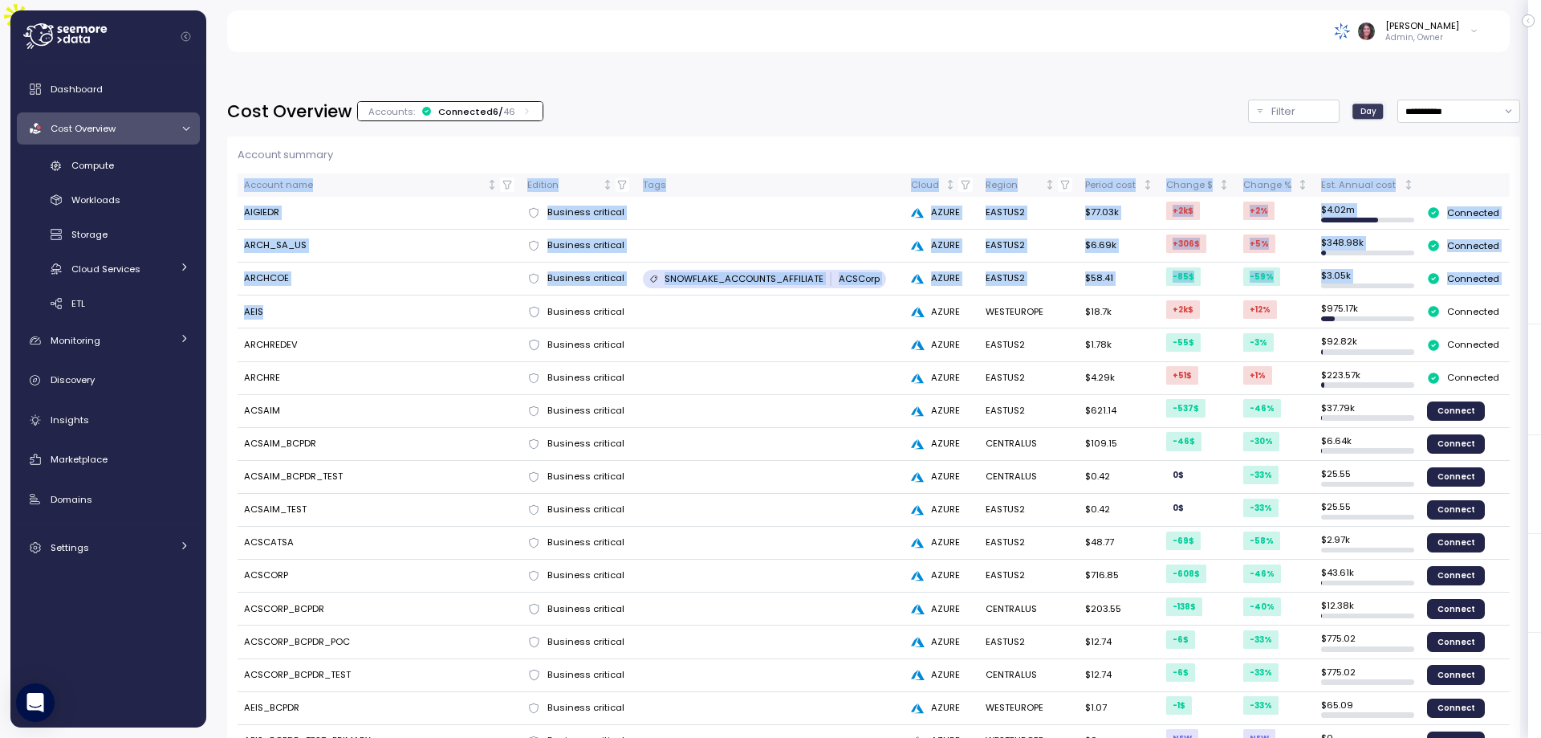
drag, startPoint x: 236, startPoint y: 275, endPoint x: 317, endPoint y: 277, distance: 81.1
click at [317, 295] on td "AEIS" at bounding box center [380, 311] width 284 height 33
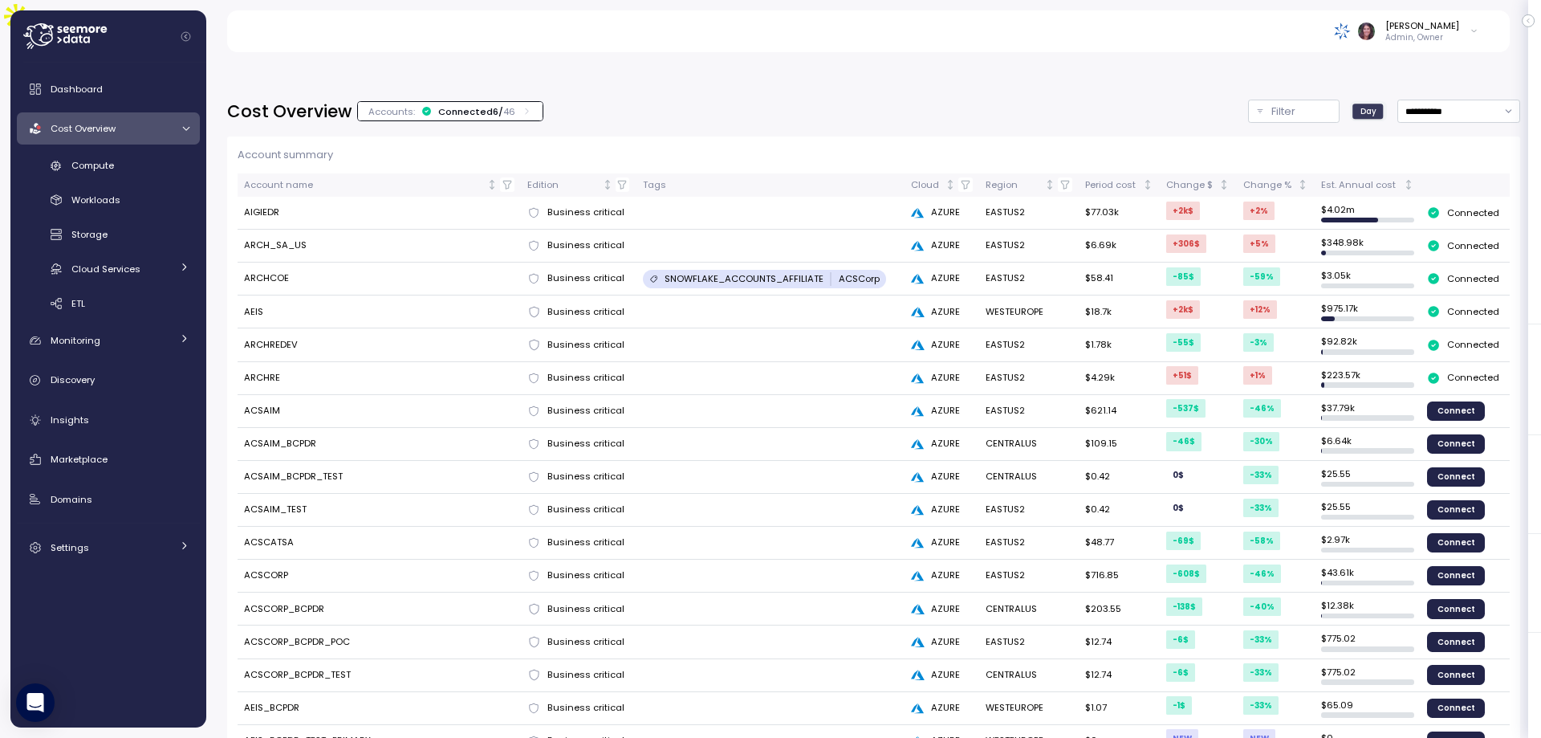
click at [999, 295] on td "WESTEUROPE" at bounding box center [1029, 311] width 100 height 33
click at [103, 167] on span "Compute" at bounding box center [92, 165] width 43 height 13
click at [85, 168] on span "Compute" at bounding box center [92, 165] width 43 height 13
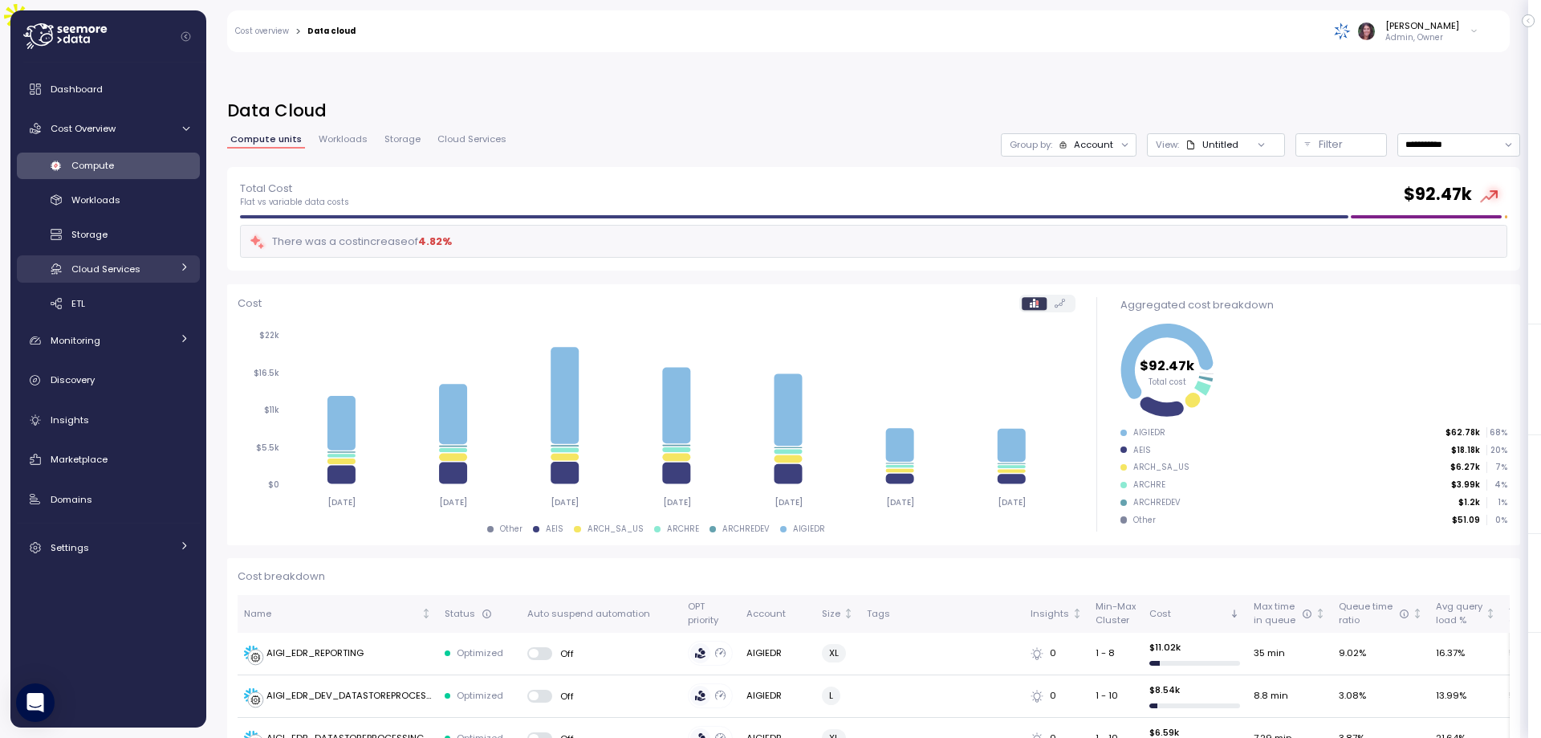
click at [116, 266] on span "Cloud Services" at bounding box center [105, 268] width 69 height 13
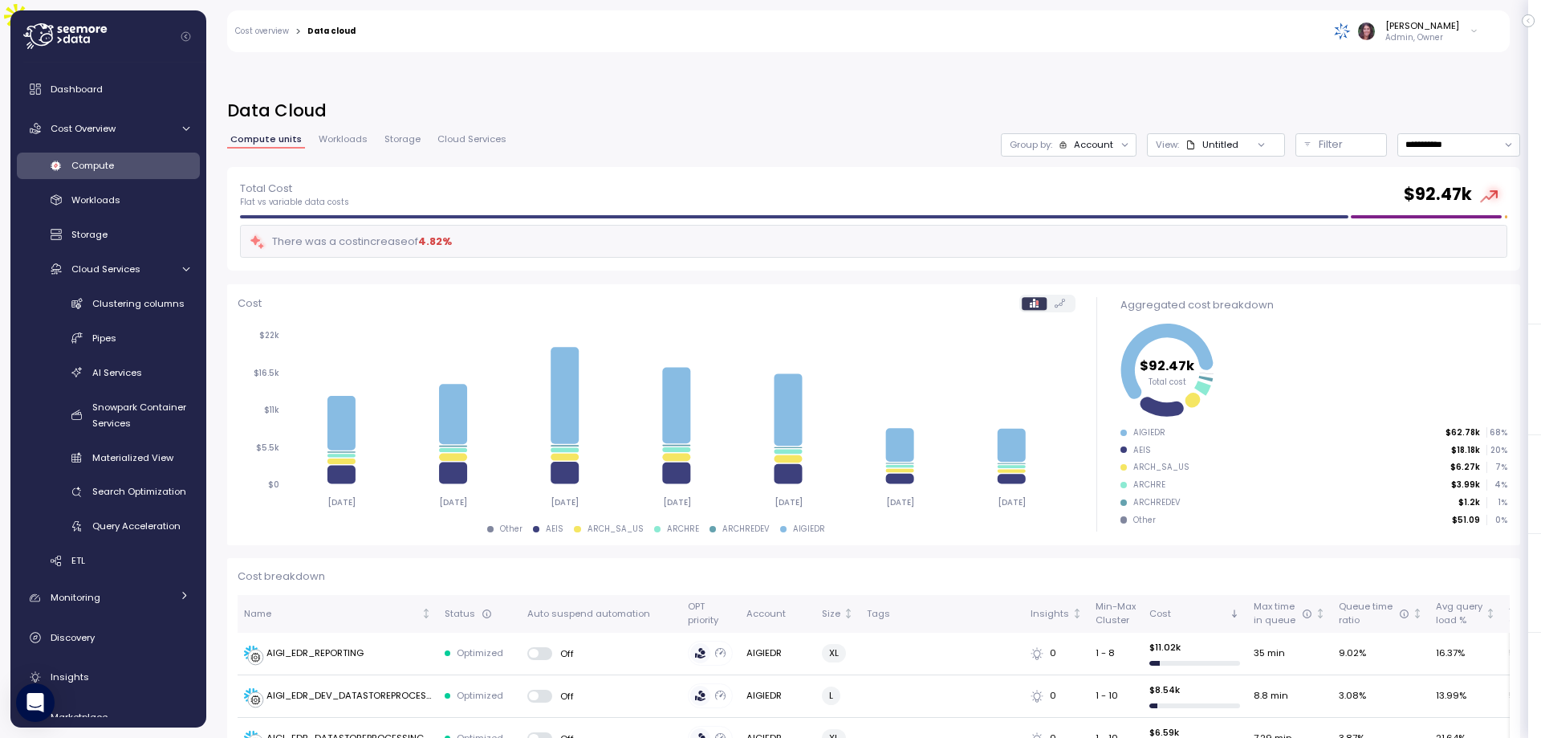
click at [125, 266] on span "Cloud Services" at bounding box center [105, 268] width 69 height 13
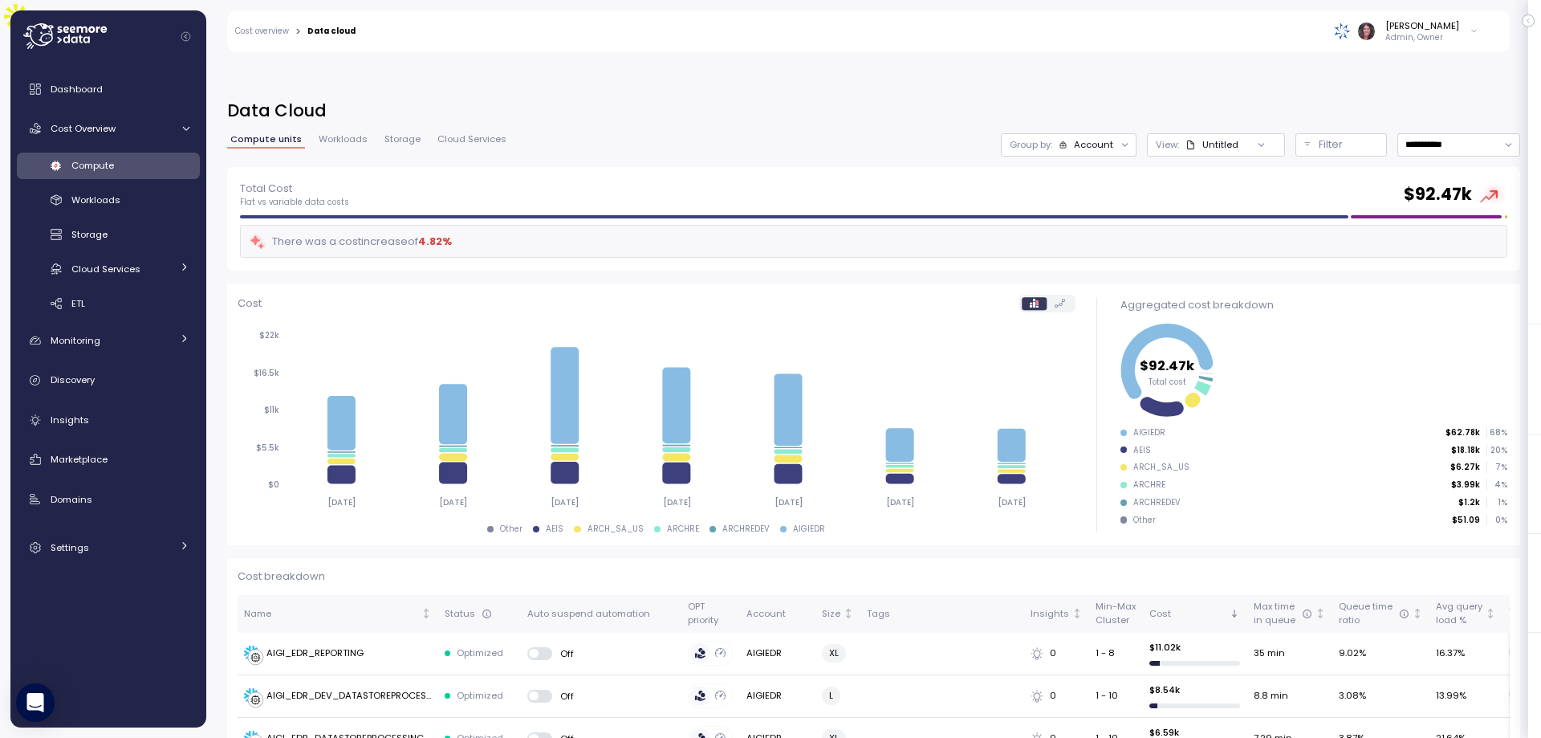
click at [115, 273] on span "Cloud Services" at bounding box center [105, 268] width 69 height 13
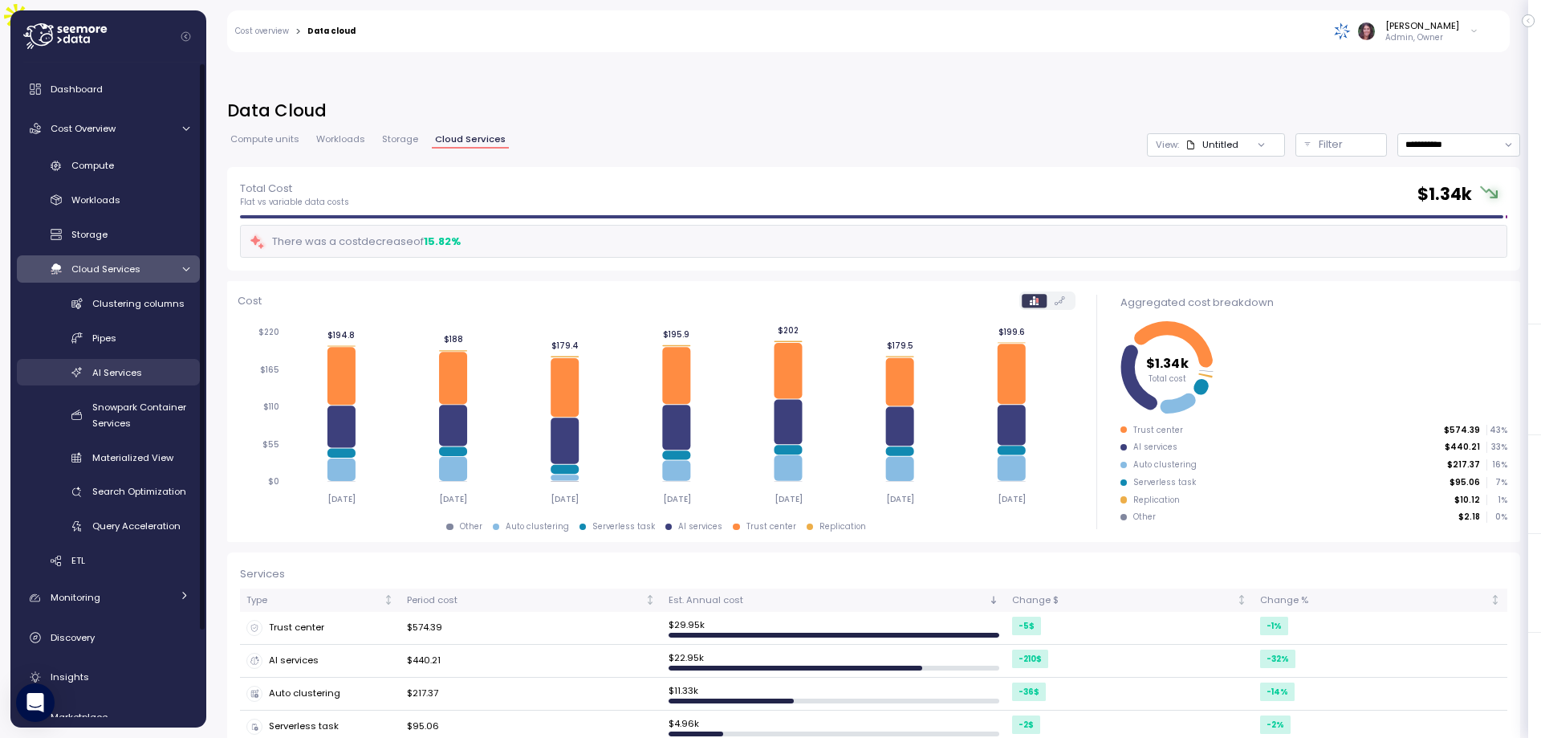
click at [144, 370] on div "AI Services" at bounding box center [140, 372] width 97 height 16
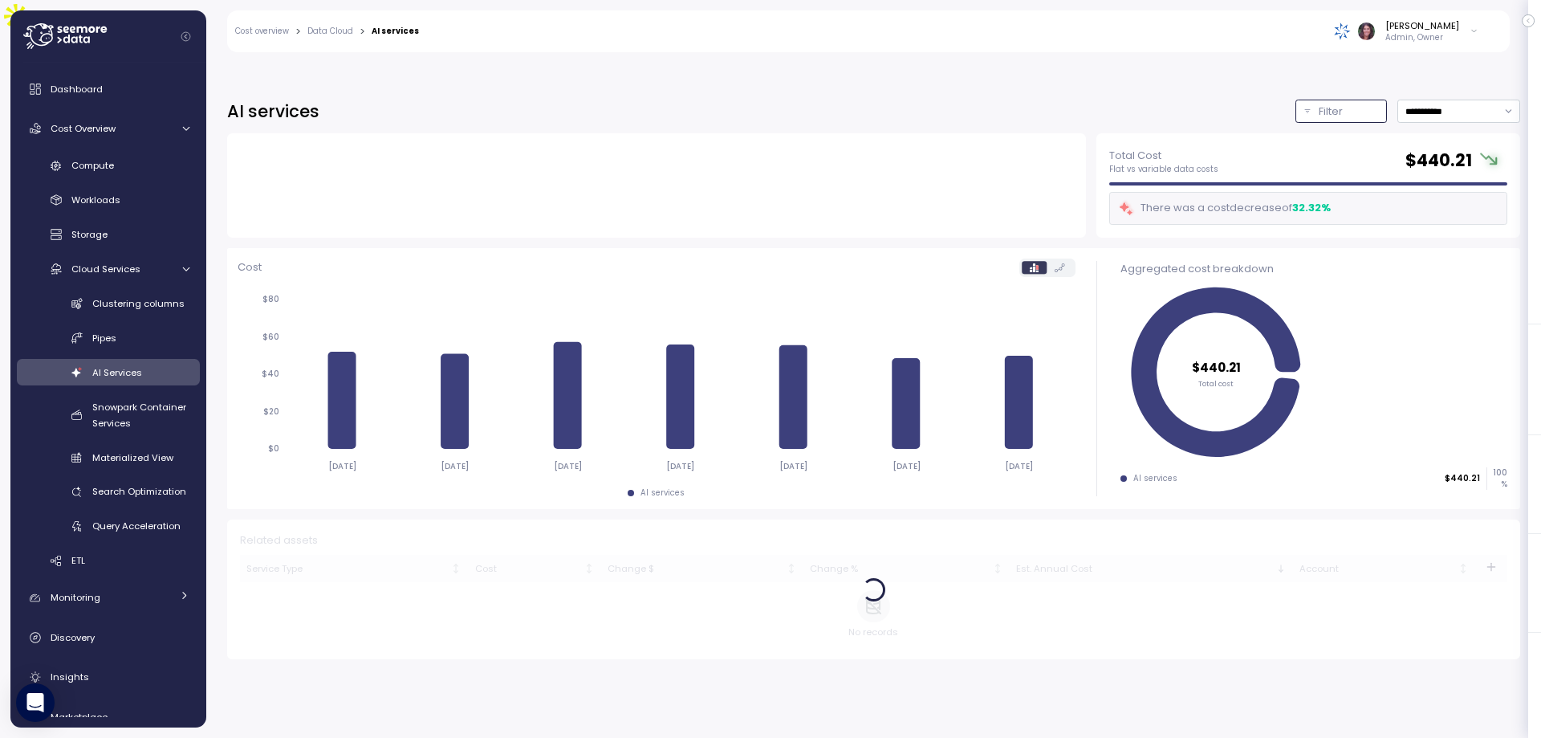
click at [1325, 104] on div "Filter" at bounding box center [1348, 112] width 59 height 16
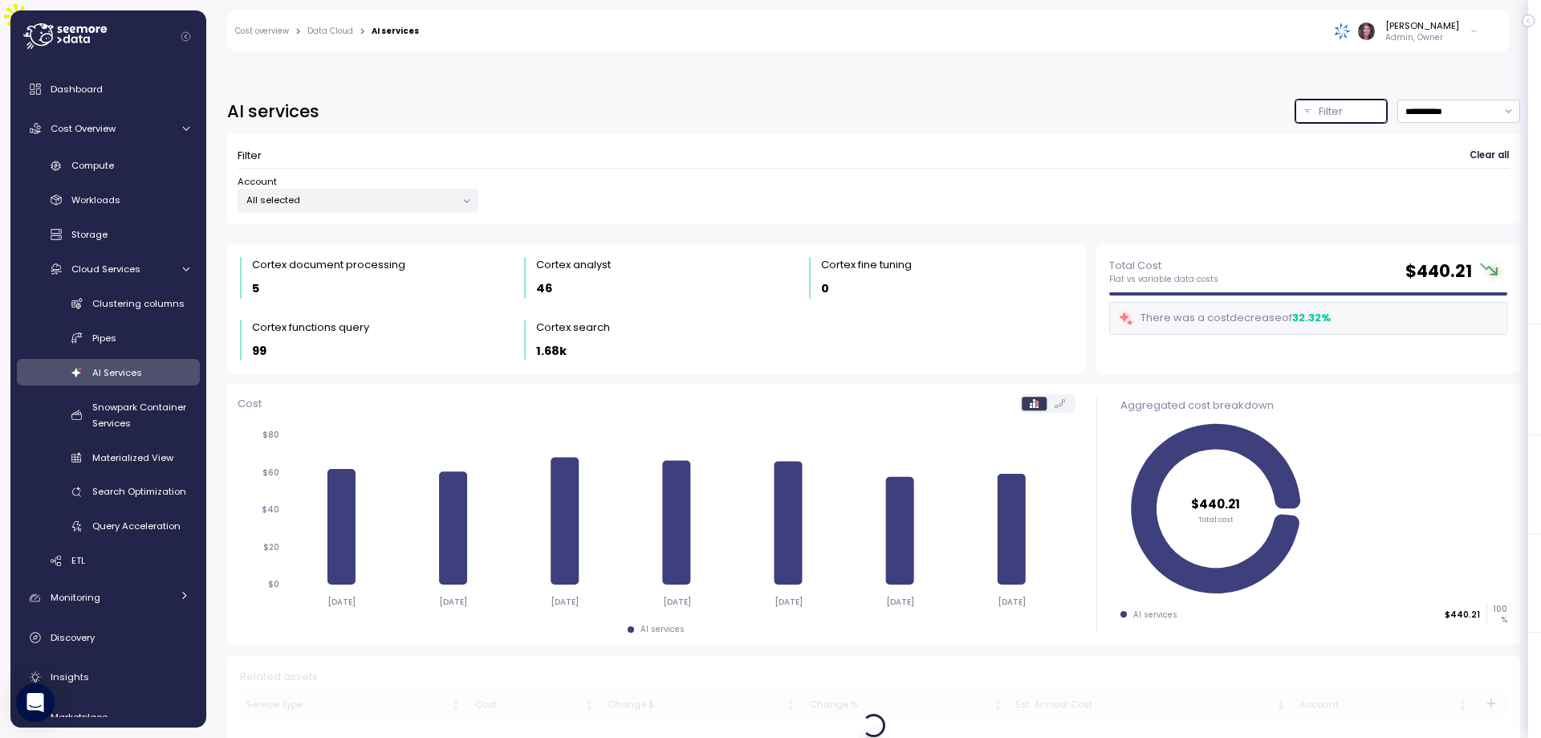
click at [408, 193] on p "All selected" at bounding box center [350, 199] width 209 height 13
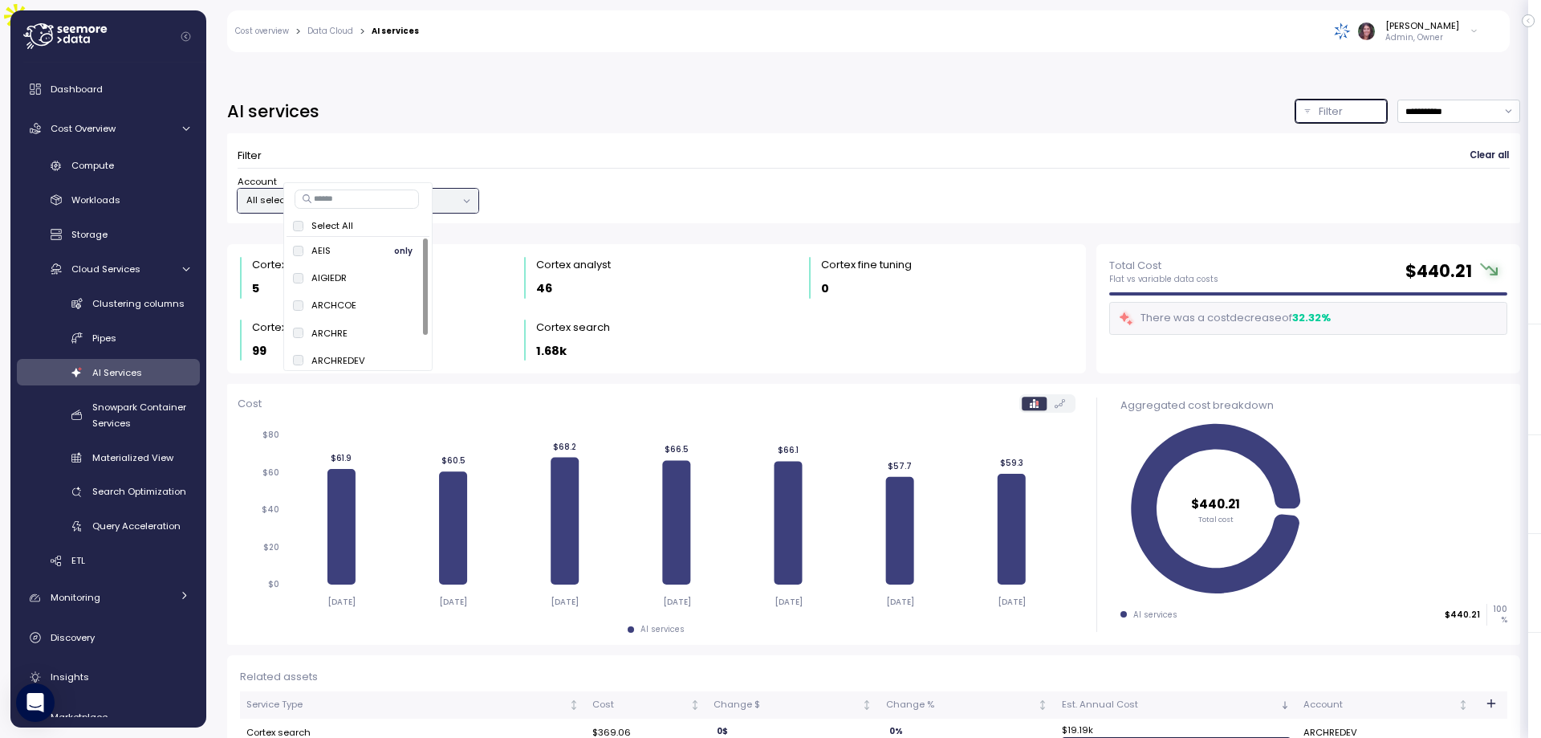
click at [396, 246] on span "only" at bounding box center [403, 251] width 18 height 18
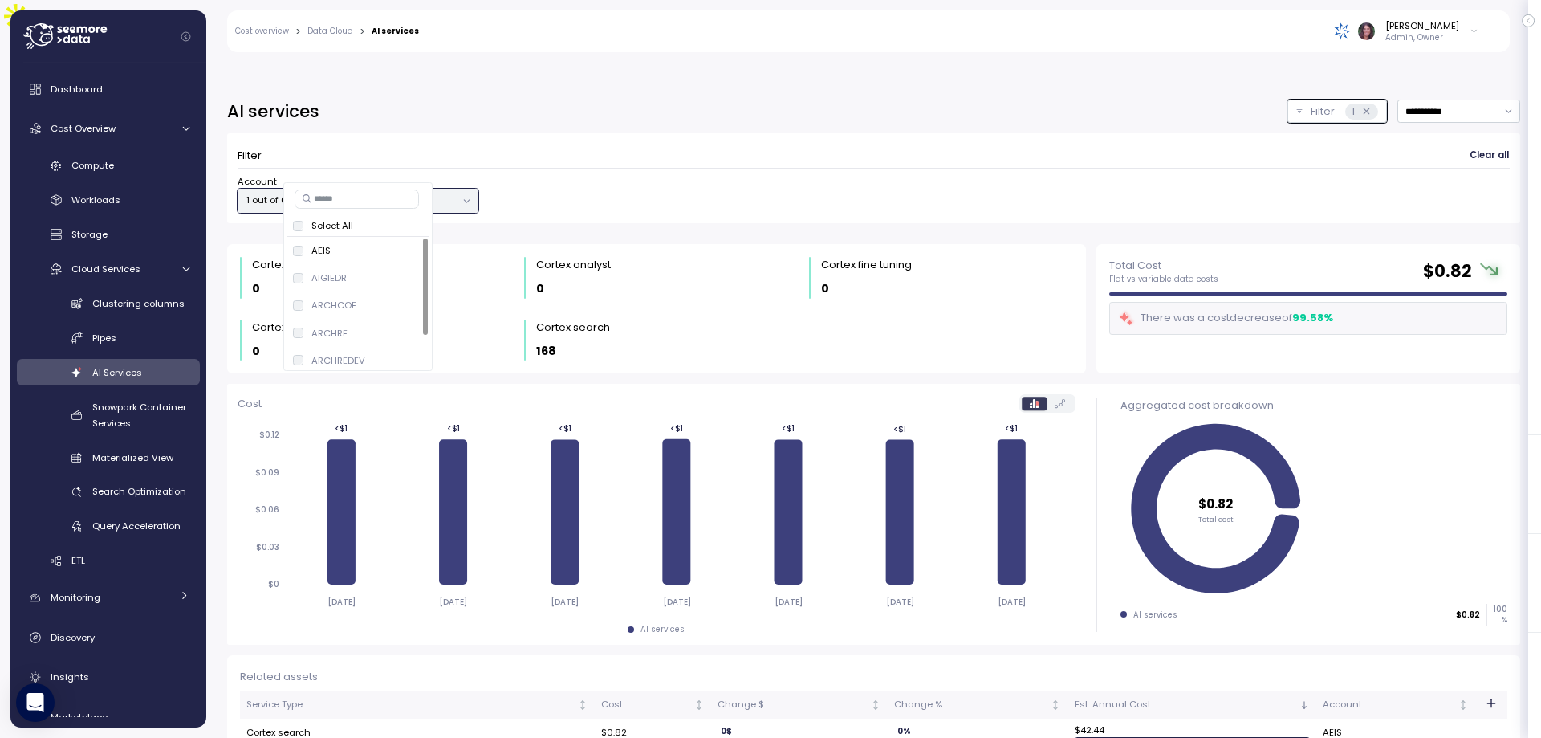
click at [648, 175] on div "Account 1 out of 6 selected" at bounding box center [874, 194] width 1272 height 38
click at [467, 196] on icon at bounding box center [466, 201] width 10 height 10
click at [132, 134] on div "Cost Overview" at bounding box center [111, 128] width 120 height 16
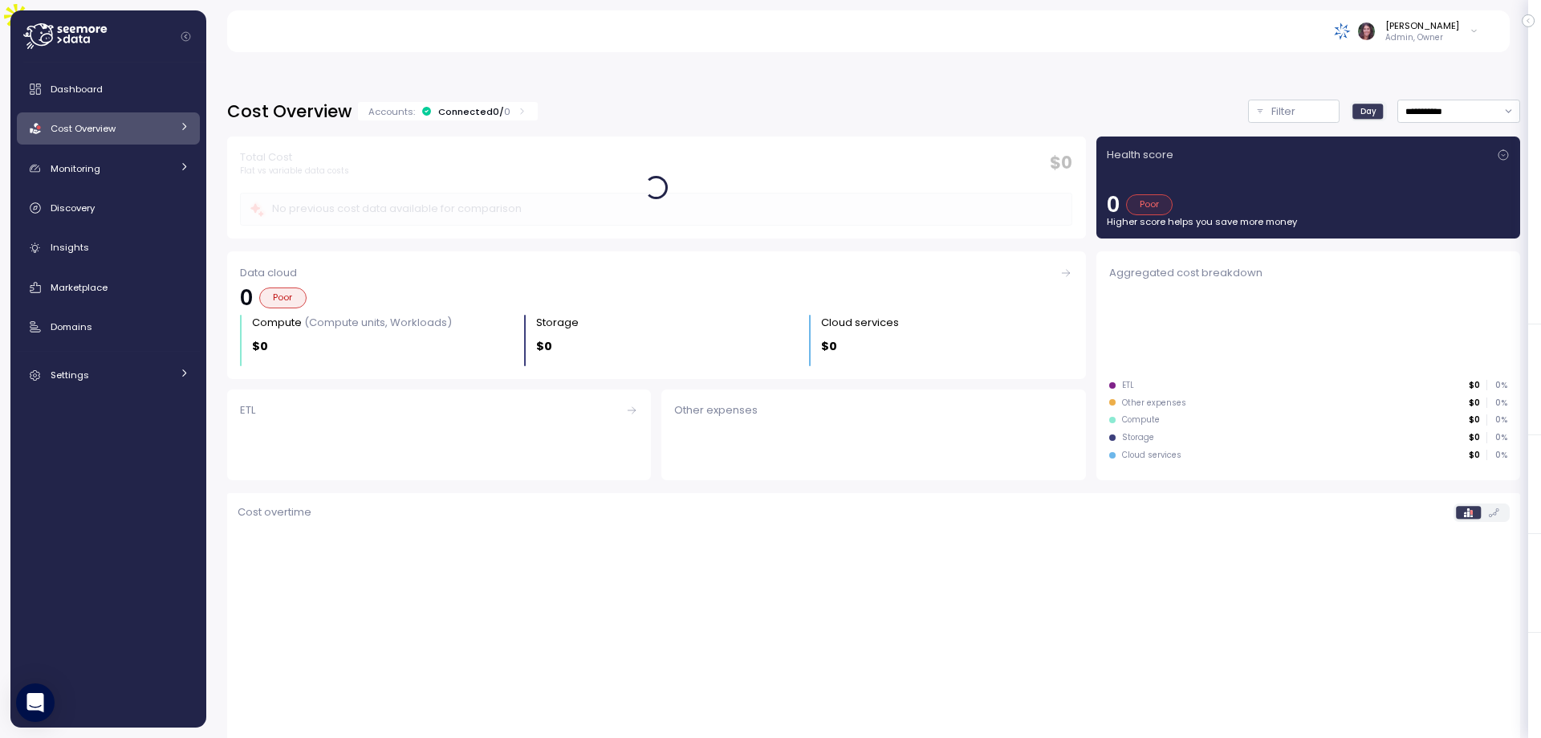
click at [132, 134] on div "Cost Overview" at bounding box center [111, 128] width 120 height 16
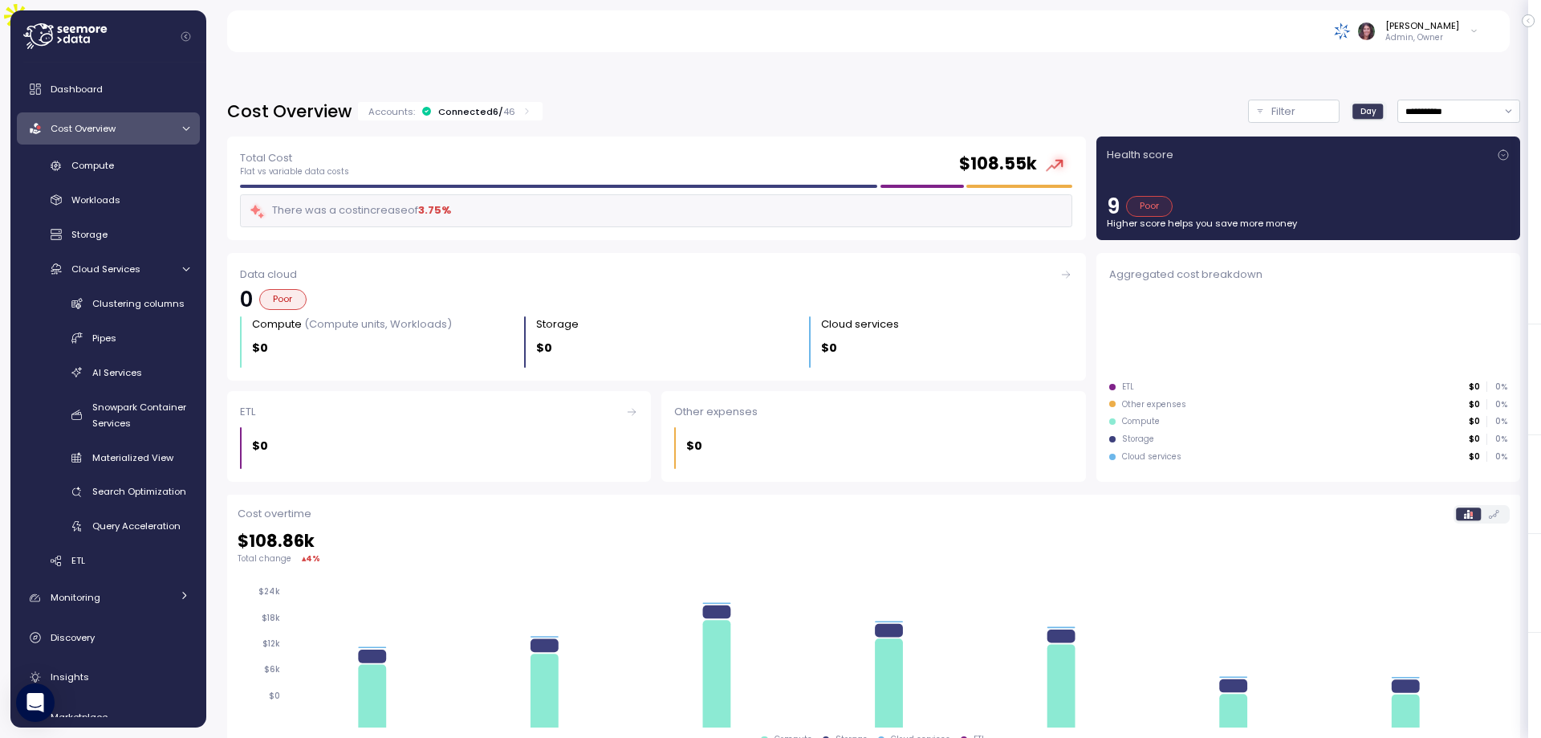
click at [496, 105] on div "Connected 6 / 46" at bounding box center [476, 111] width 77 height 13
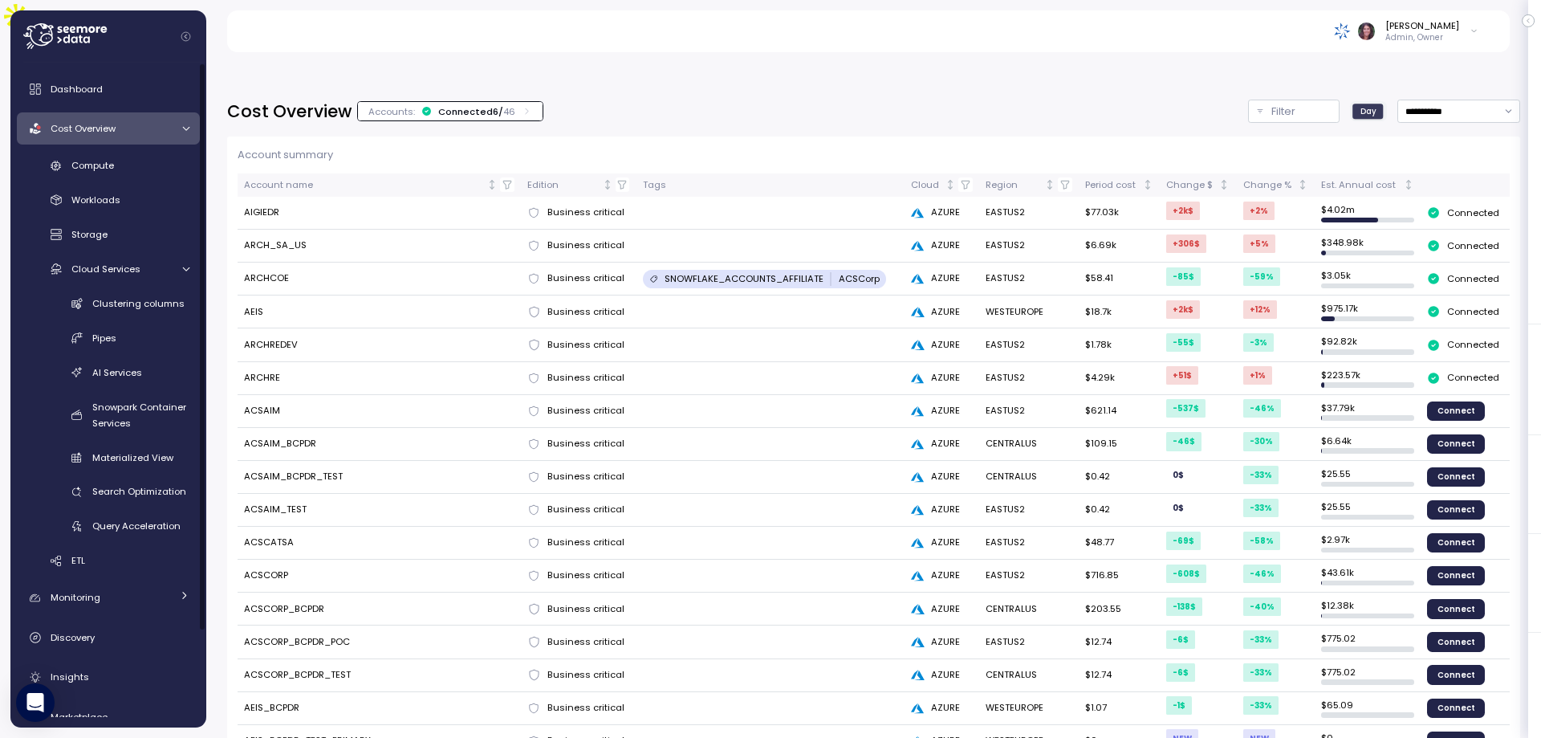
click at [648, 100] on div "**********" at bounding box center [873, 111] width 1293 height 23
click at [1271, 104] on p "Filter" at bounding box center [1283, 112] width 24 height 16
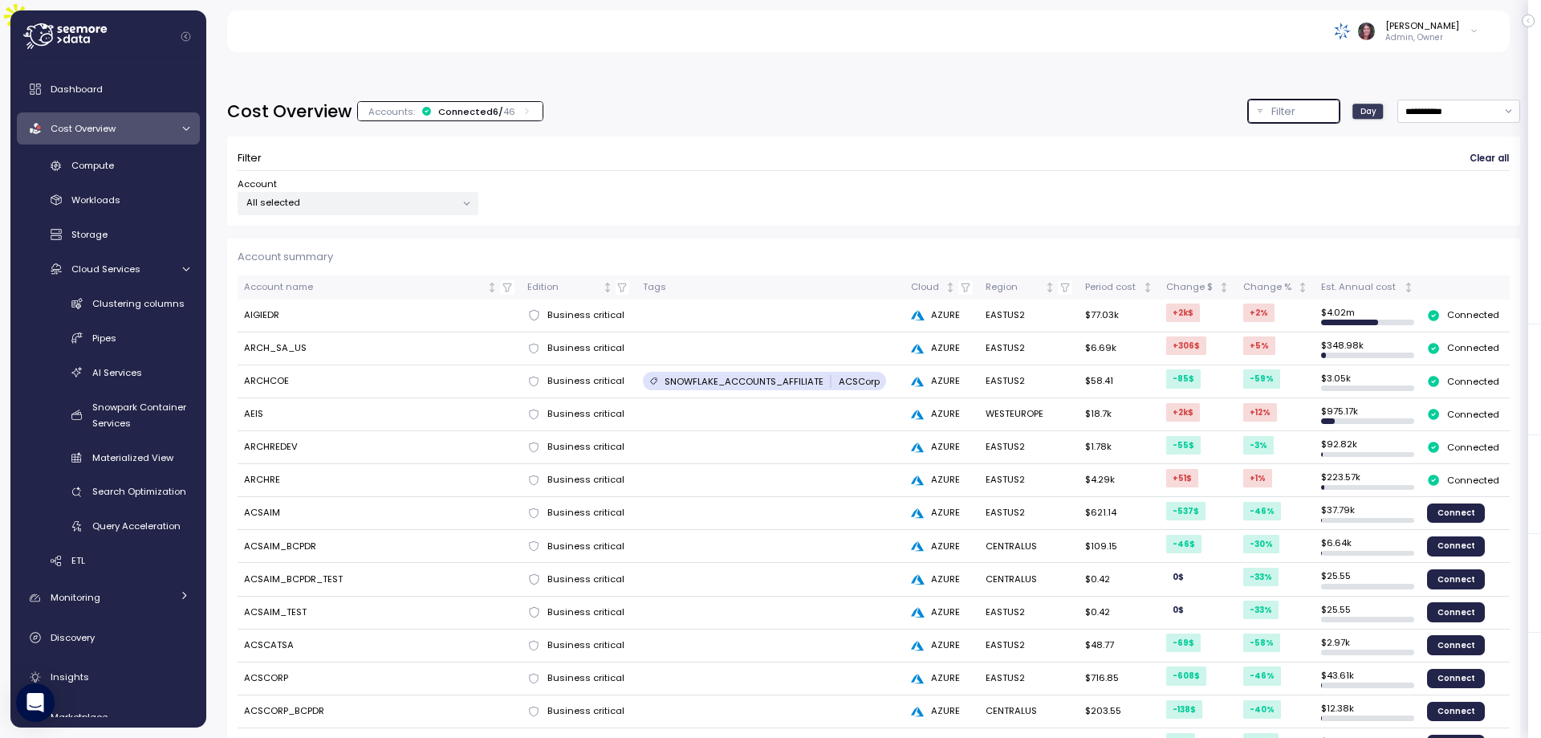
click at [408, 192] on div "All selected" at bounding box center [358, 203] width 241 height 23
click at [394, 248] on button "only" at bounding box center [403, 252] width 39 height 19
click at [1198, 184] on div "Filter Clear all Account 1 out of 6 selected" at bounding box center [873, 180] width 1293 height 89
click at [341, 196] on p "1 out of 6 selected" at bounding box center [350, 202] width 209 height 13
click at [131, 164] on div "Compute" at bounding box center [130, 165] width 118 height 16
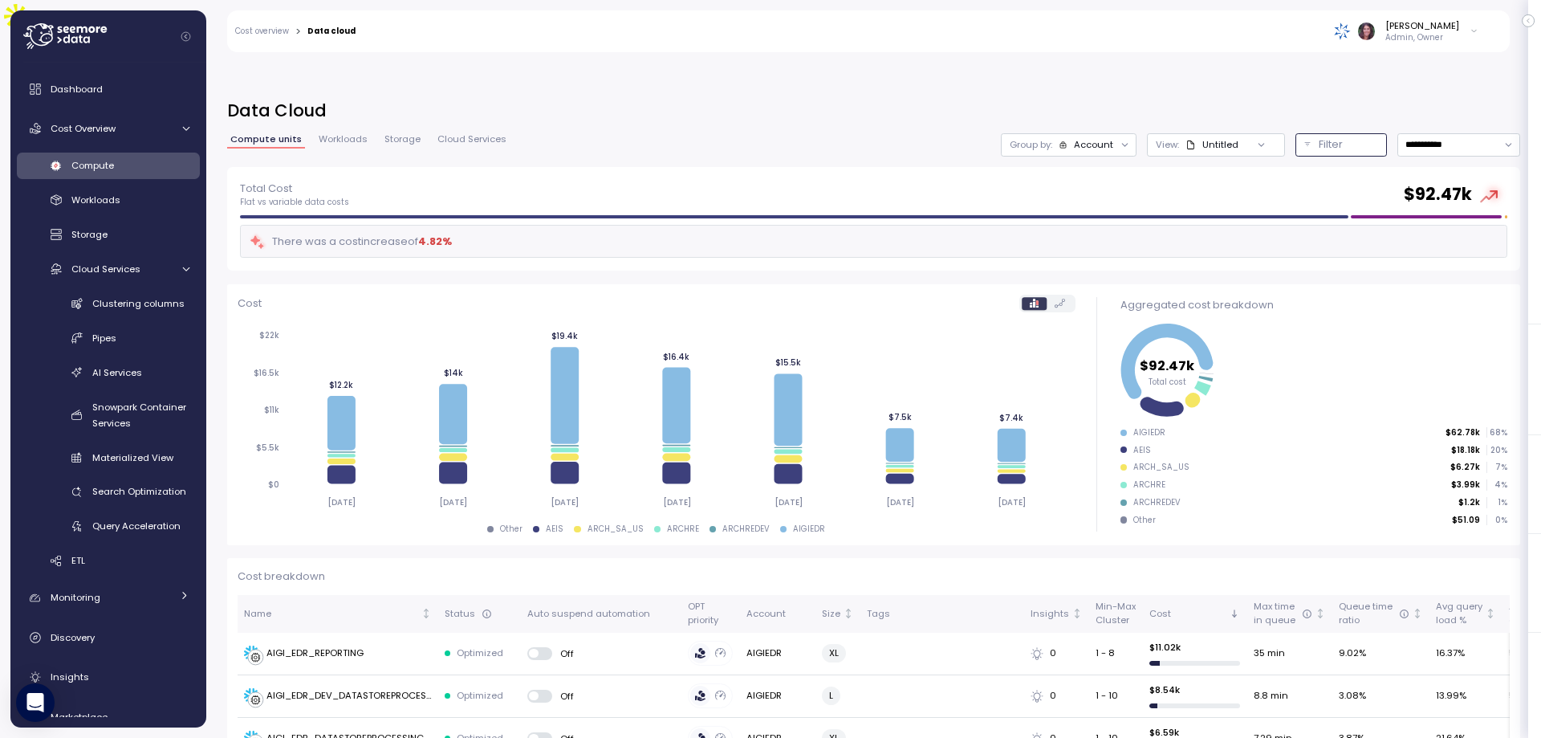
click at [1319, 136] on p "Filter" at bounding box center [1331, 144] width 24 height 16
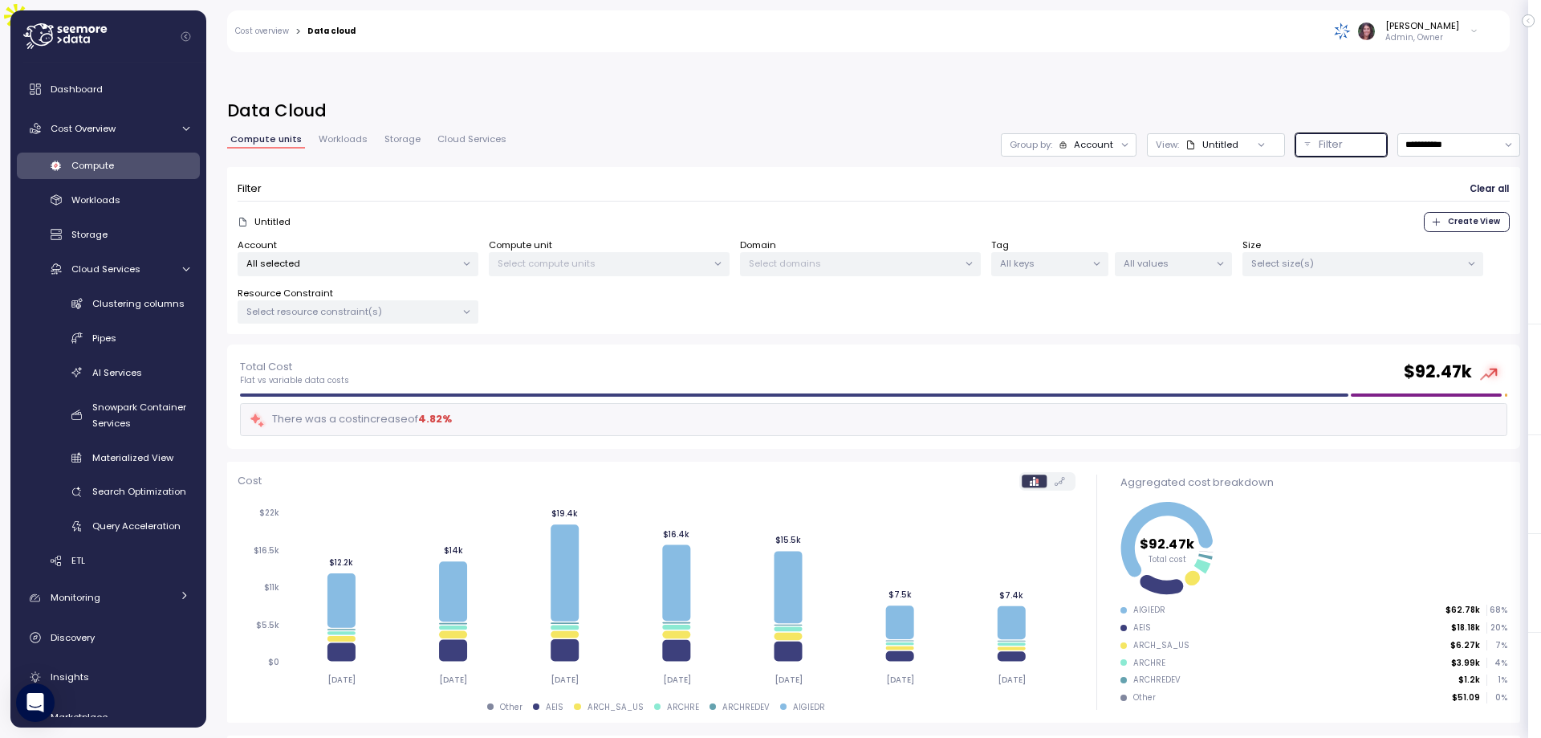
click at [344, 257] on p "All selected" at bounding box center [350, 263] width 209 height 13
click at [409, 320] on span "only" at bounding box center [403, 314] width 18 height 18
click at [400, 313] on span "only" at bounding box center [403, 314] width 18 height 18
click at [404, 316] on span "only" at bounding box center [403, 314] width 18 height 18
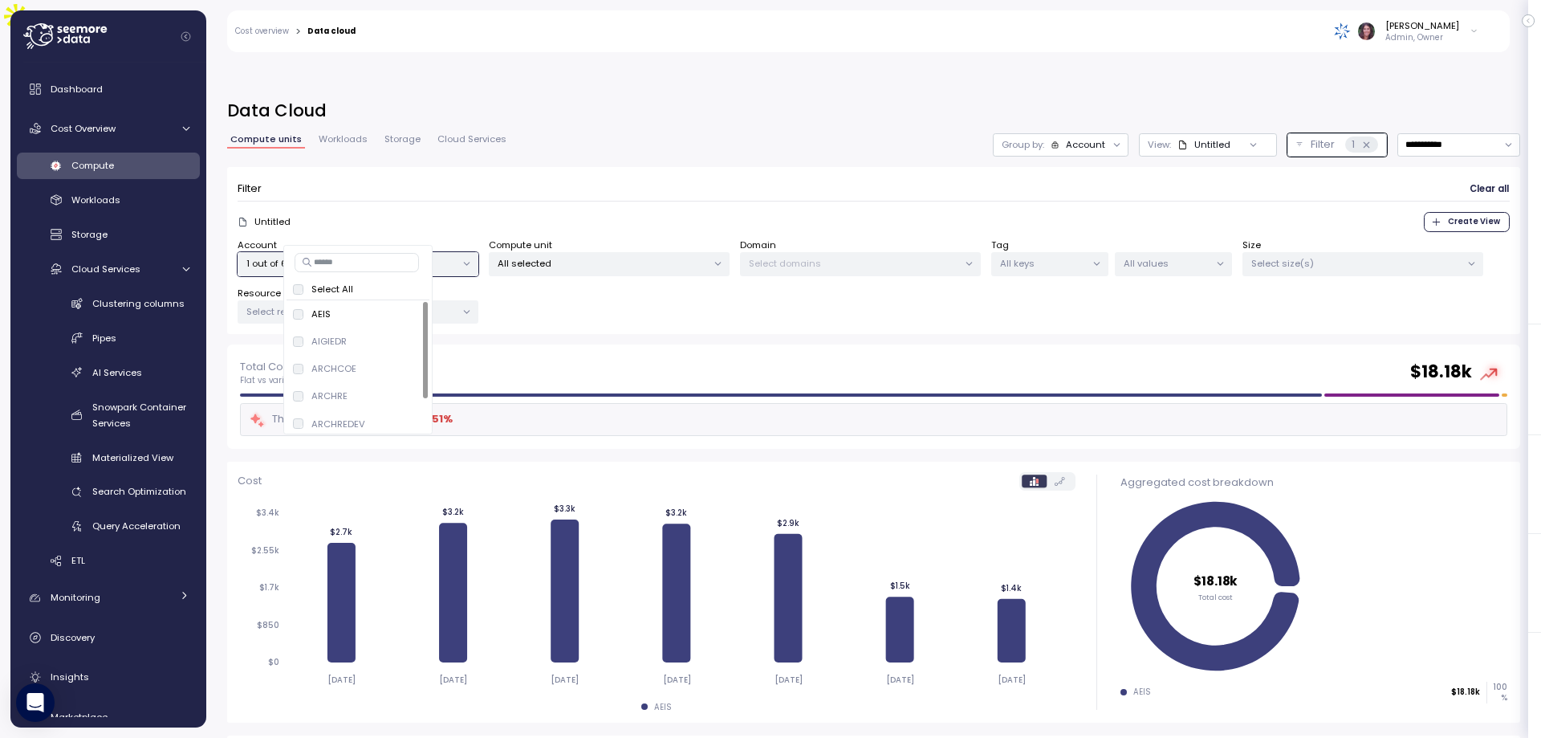
click at [799, 285] on div "Account 1 out of 6 selected Compute unit All selected Domain Select domains Tag…" at bounding box center [874, 281] width 1272 height 86
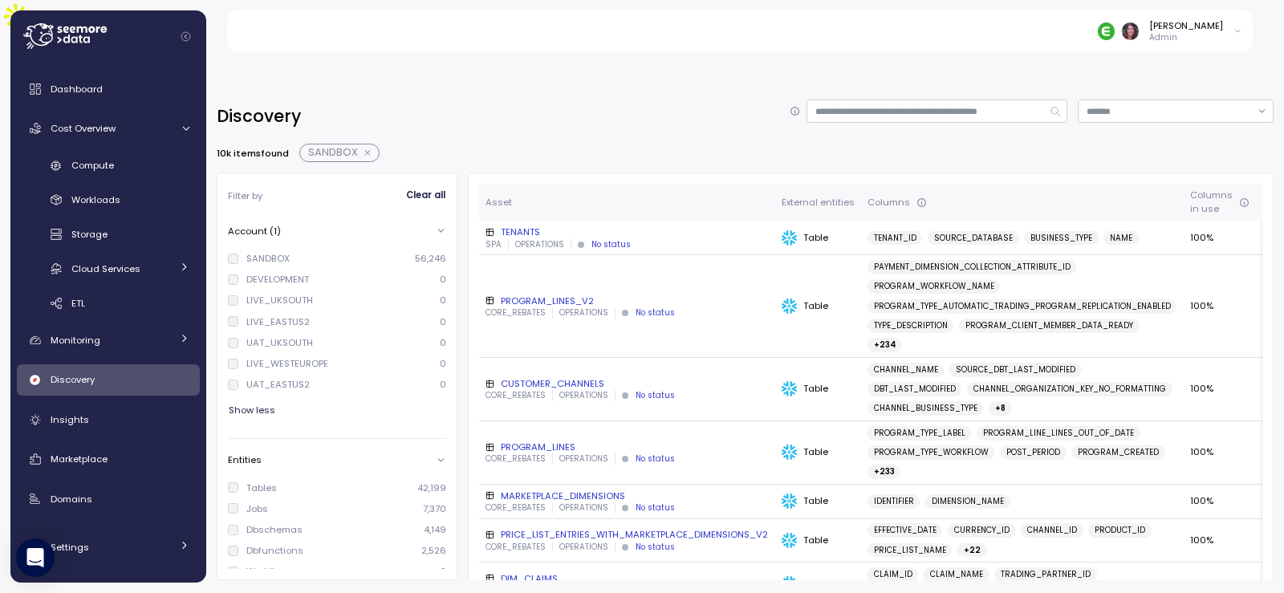
scroll to position [214, 0]
